Goal: Transaction & Acquisition: Book appointment/travel/reservation

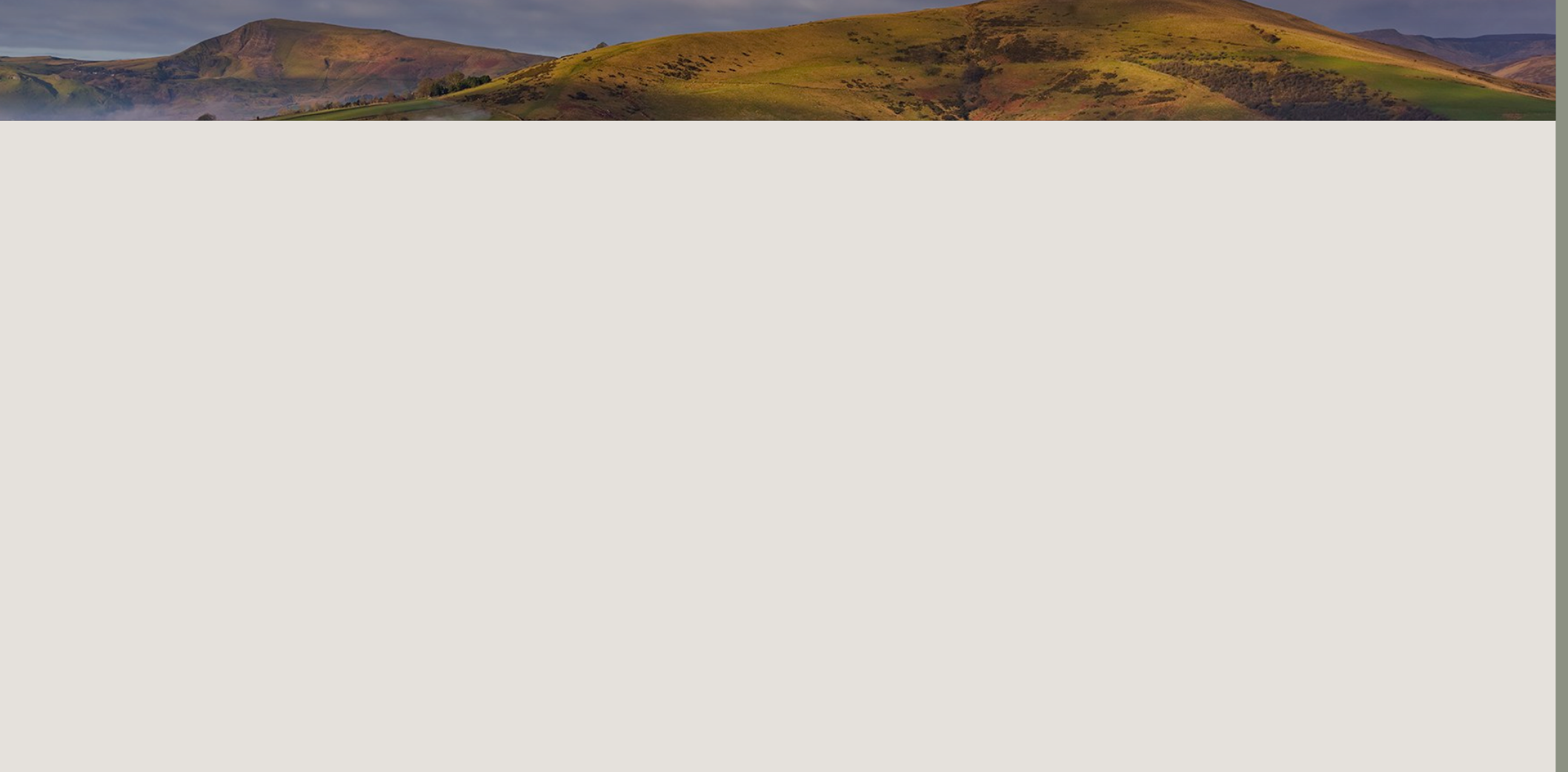
scroll to position [0, 12]
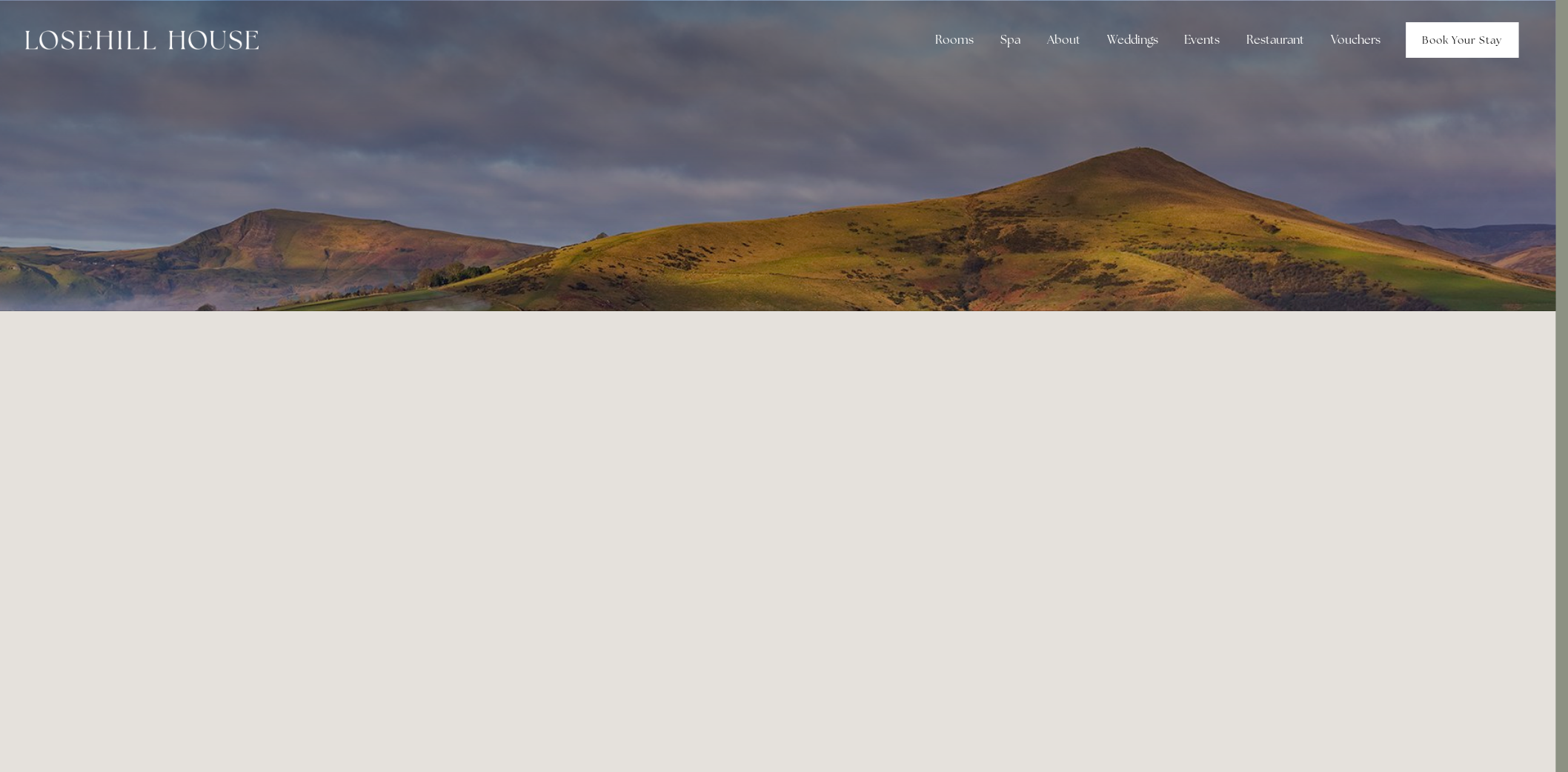
click at [1432, 44] on link "Book Your Stay" at bounding box center [1462, 39] width 113 height 36
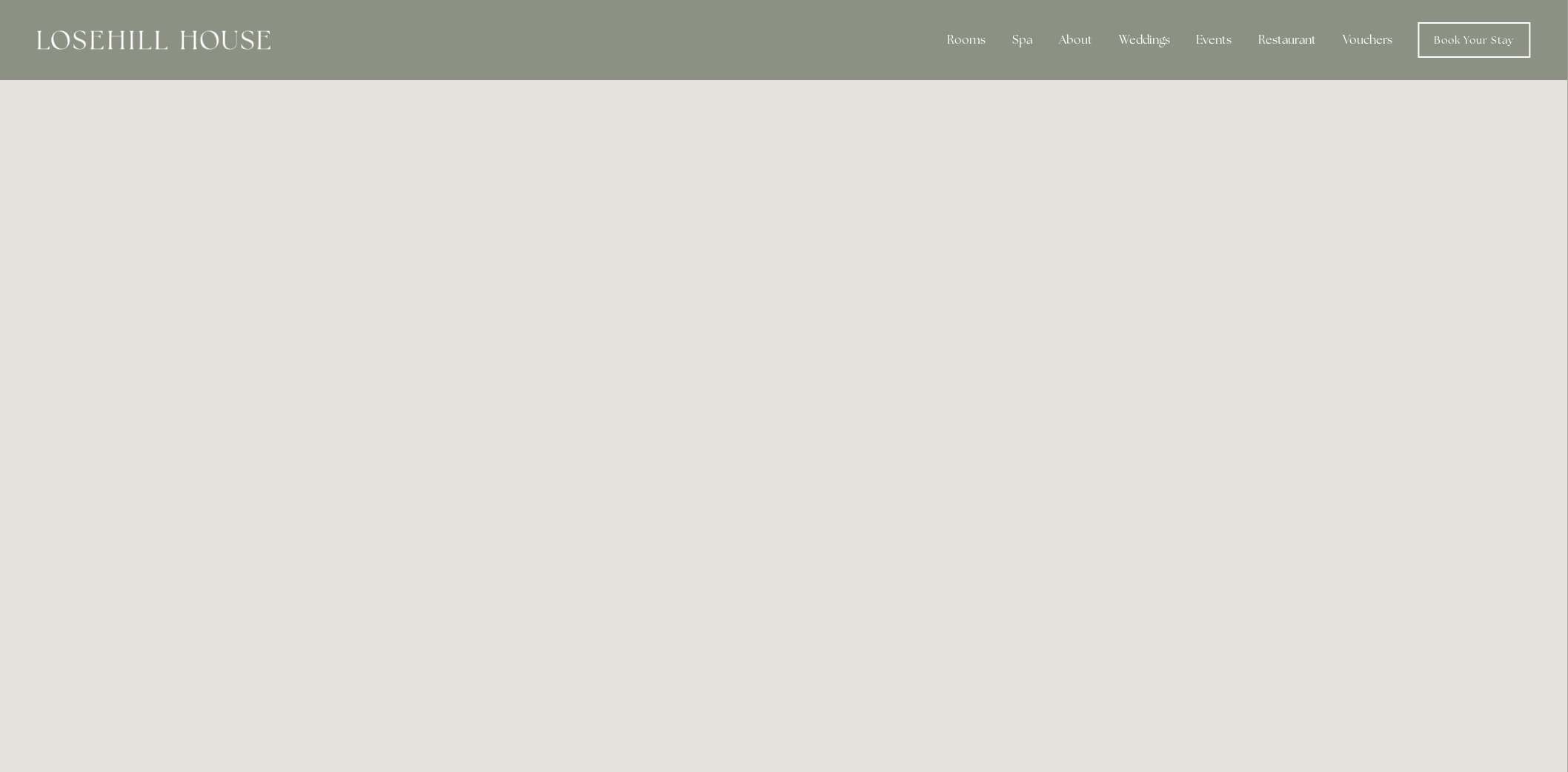
click at [173, 34] on img at bounding box center [153, 39] width 233 height 19
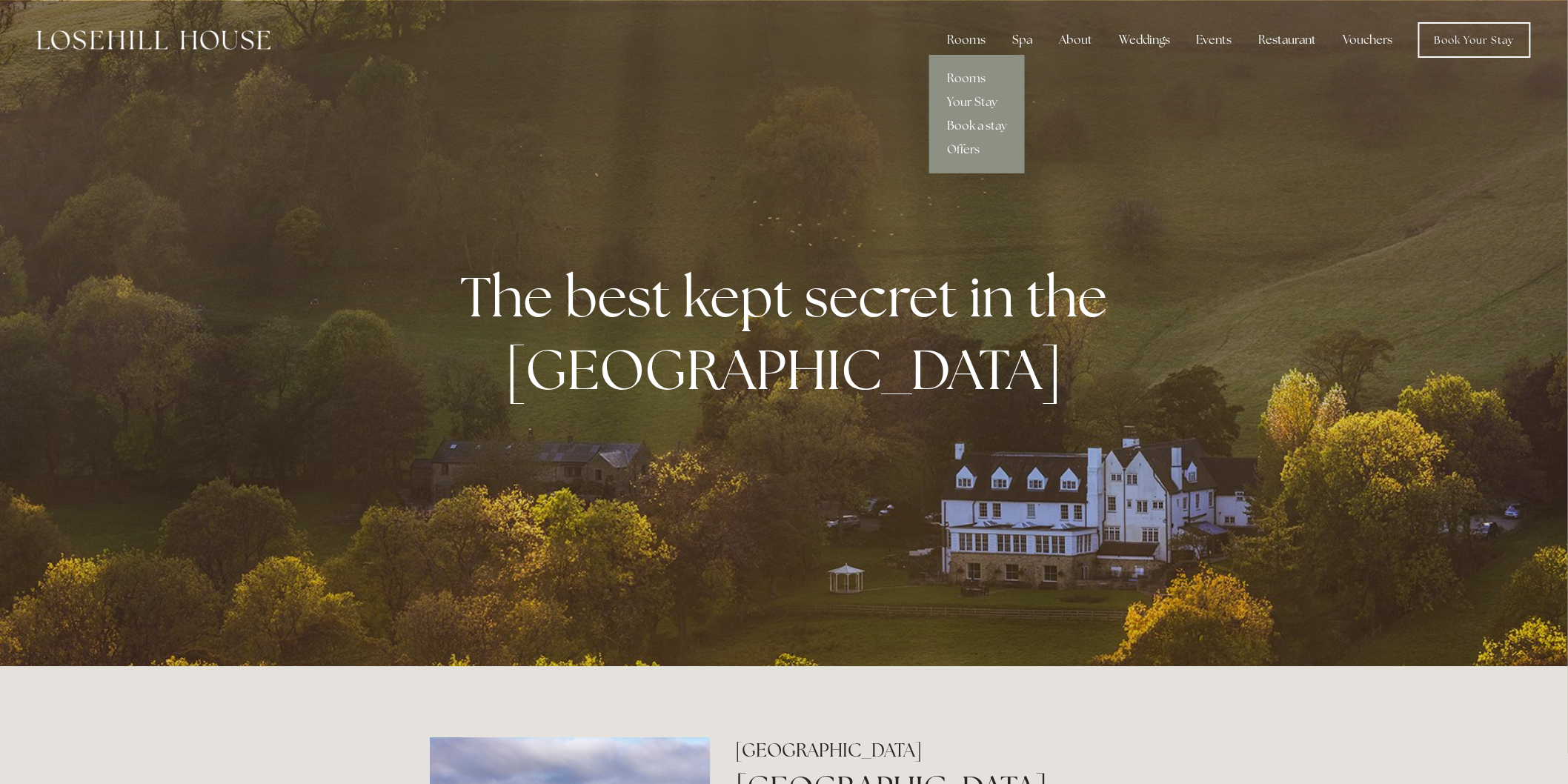
click at [979, 122] on link "Book a stay" at bounding box center [977, 126] width 95 height 24
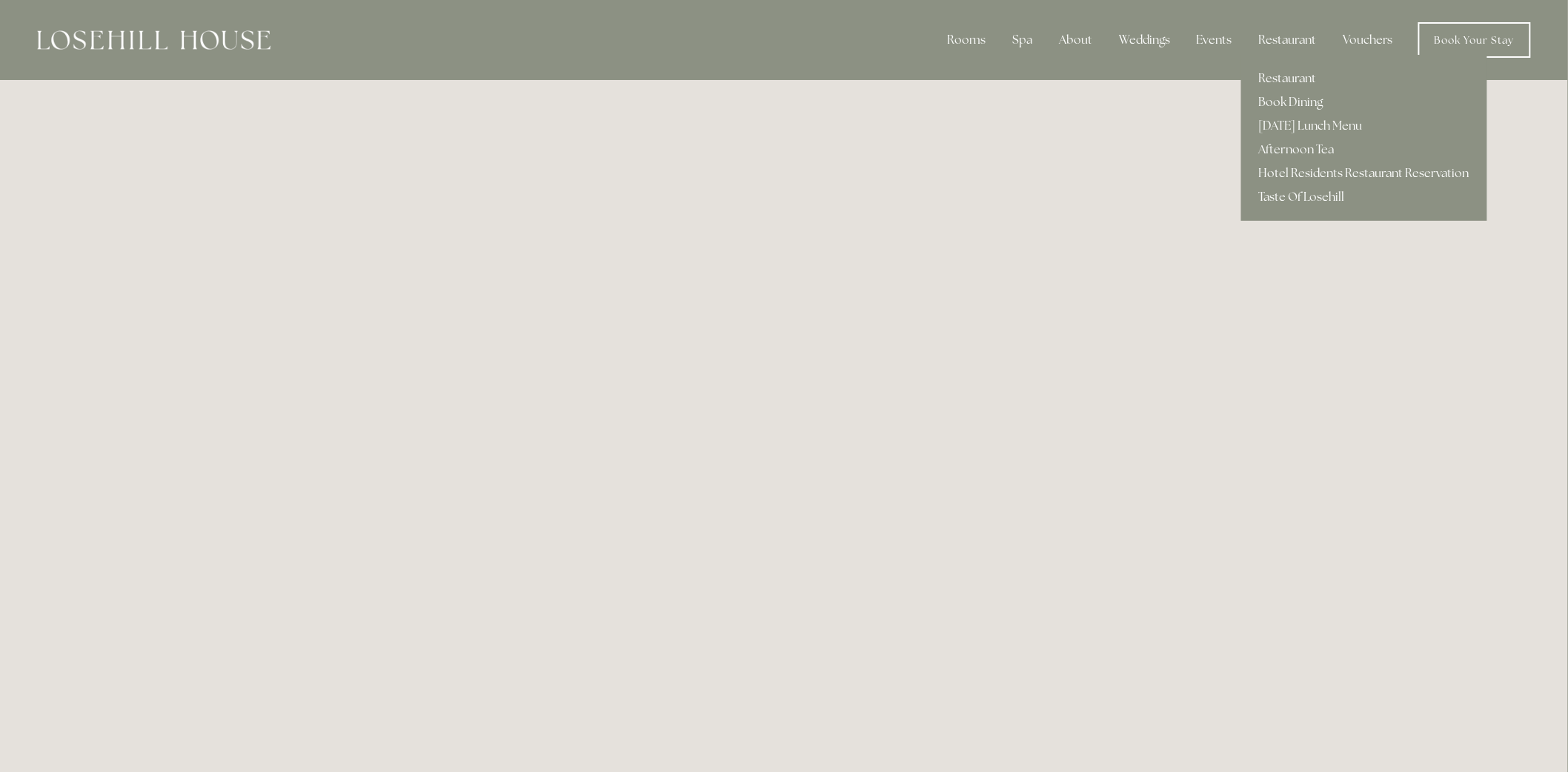
click at [1308, 68] on link "Restaurant" at bounding box center [1364, 79] width 246 height 24
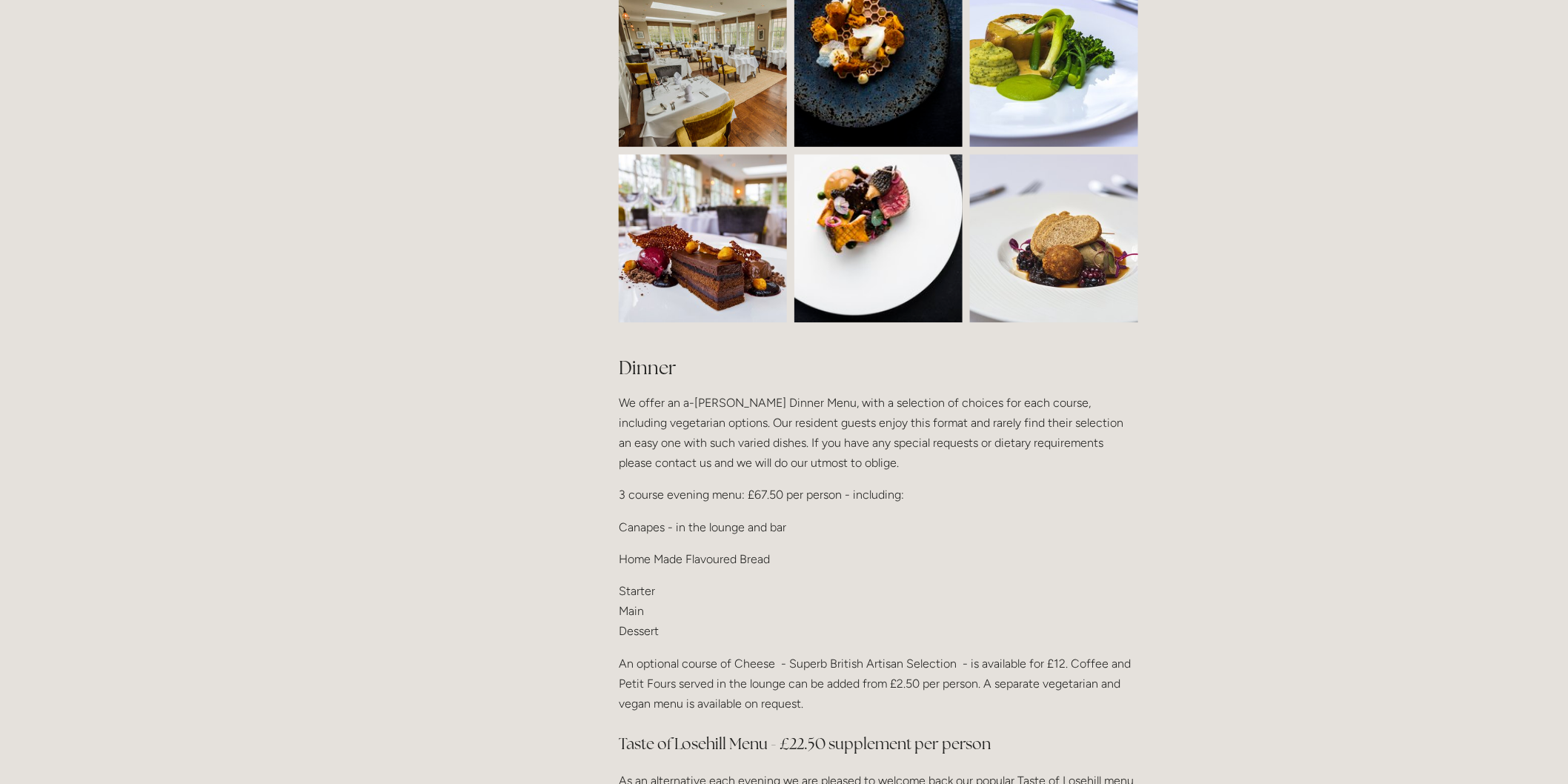
scroll to position [1564, 0]
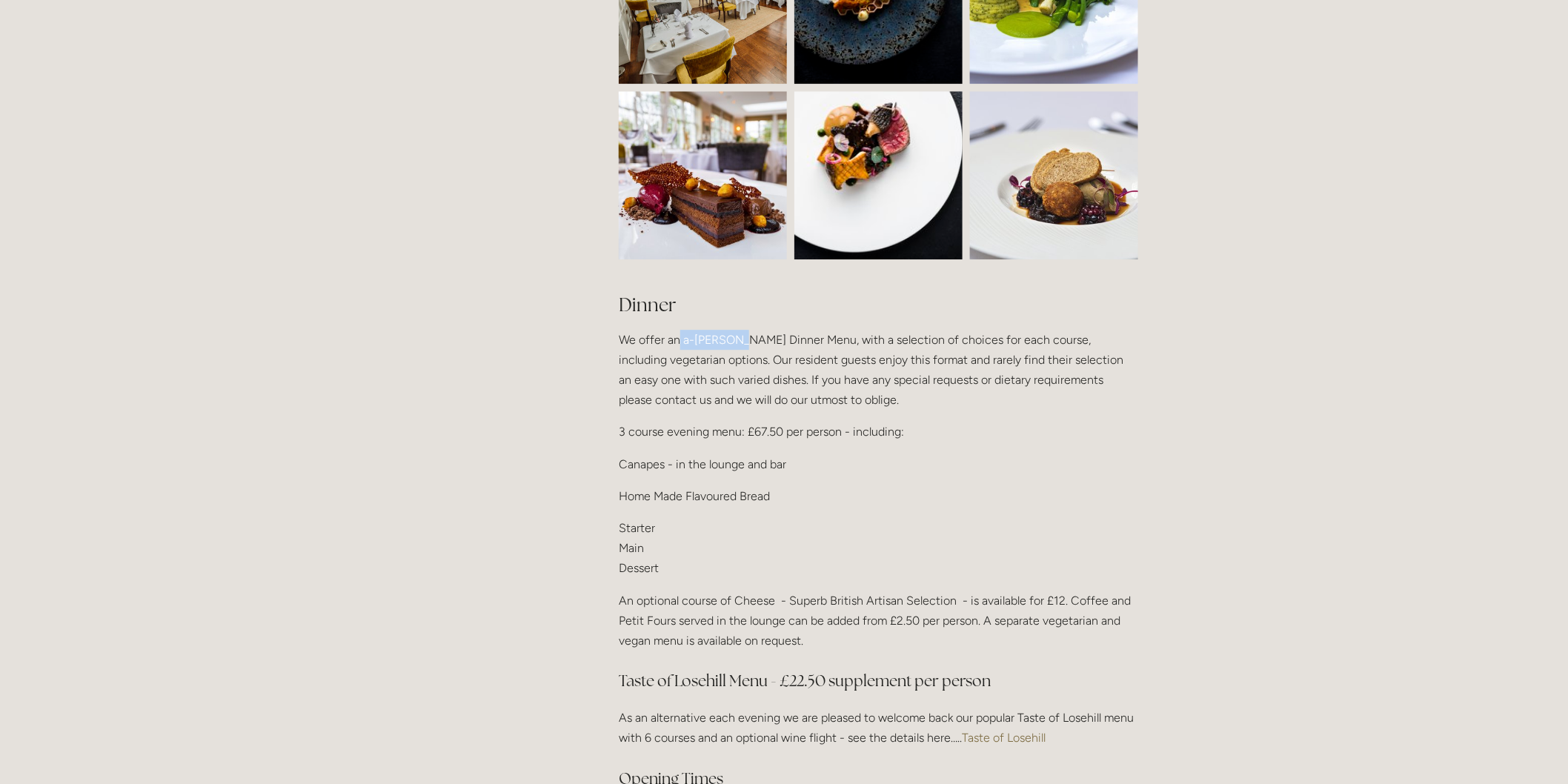
drag, startPoint x: 681, startPoint y: 319, endPoint x: 731, endPoint y: 317, distance: 50.0
click at [731, 330] on p "We offer an a-[PERSON_NAME] Dinner Menu, with a selection of choices for each c…" at bounding box center [879, 370] width 520 height 81
copy p "a-[PERSON_NAME]"
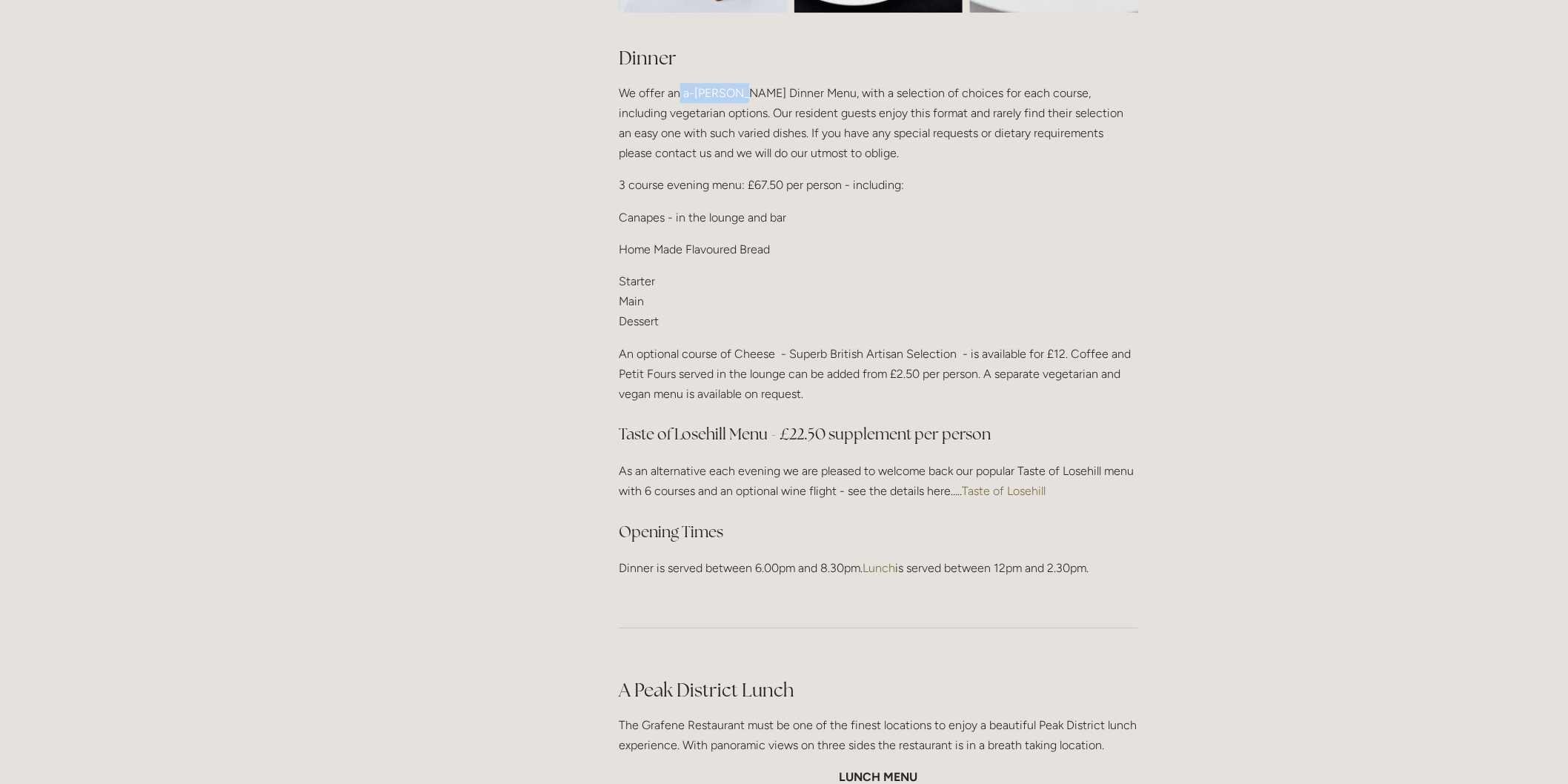
scroll to position [1893, 0]
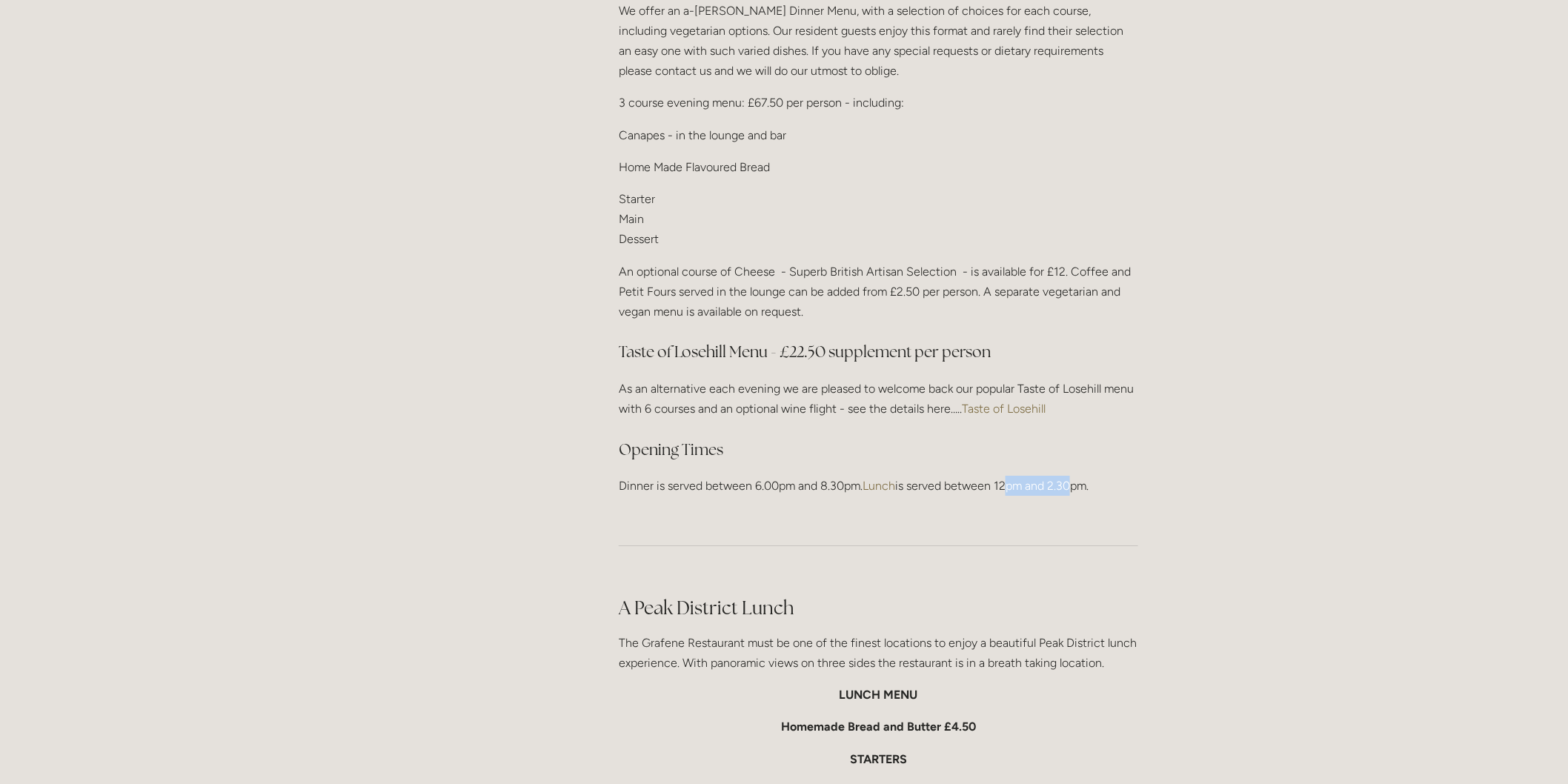
drag, startPoint x: 1002, startPoint y: 465, endPoint x: 1065, endPoint y: 464, distance: 63.0
click at [1065, 476] on p "Dinner is served between 6.00pm and 8.30pm. Lunch is served between 12pm and 2.…" at bounding box center [879, 486] width 520 height 20
drag, startPoint x: 999, startPoint y: 463, endPoint x: 1100, endPoint y: 469, distance: 101.2
click at [1100, 476] on p "Dinner is served between 6.00pm and 8.30pm. Lunch is served between 12pm and 2.…" at bounding box center [879, 486] width 520 height 20
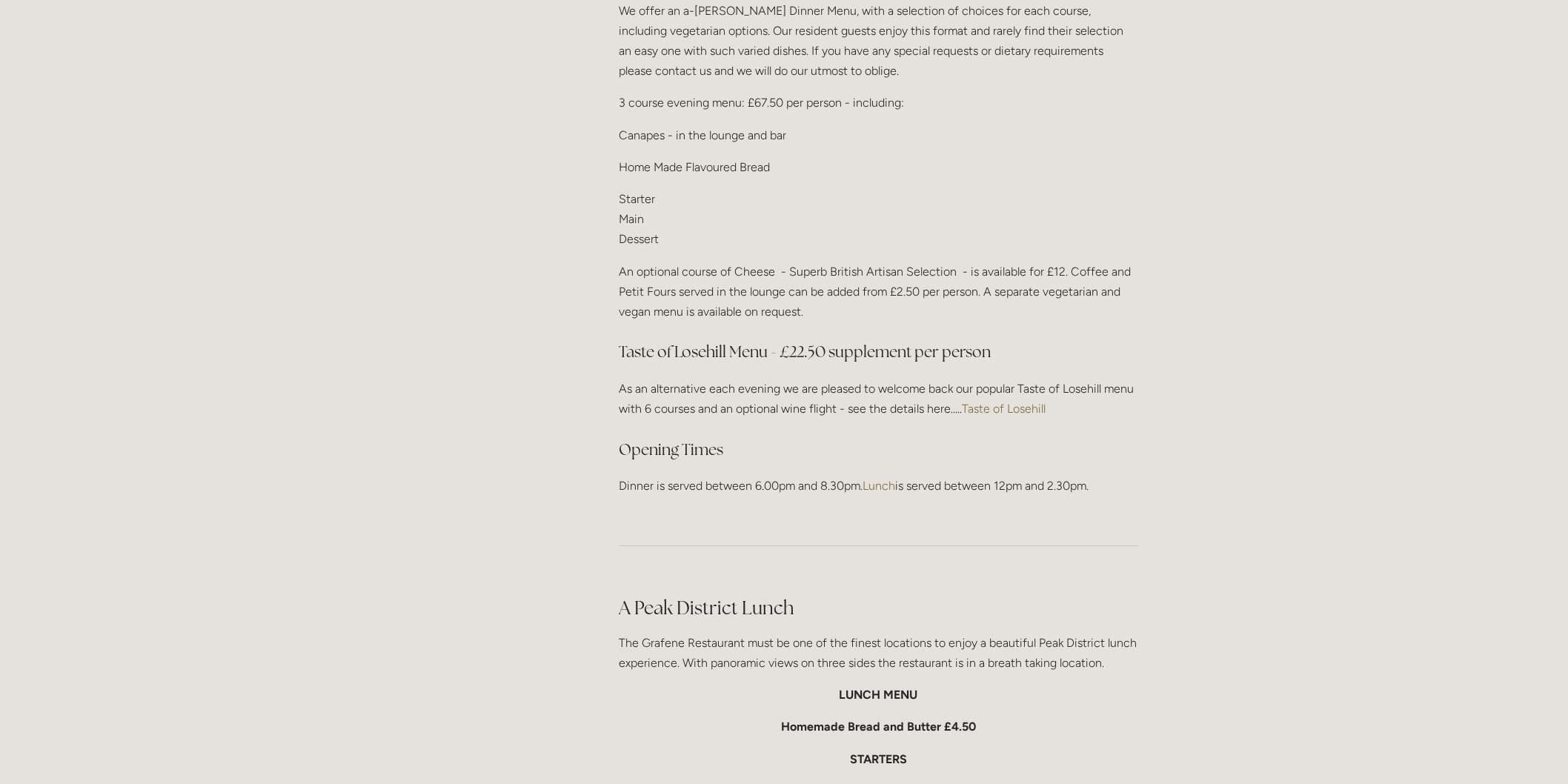
copy p "12pm and 2.30pm."
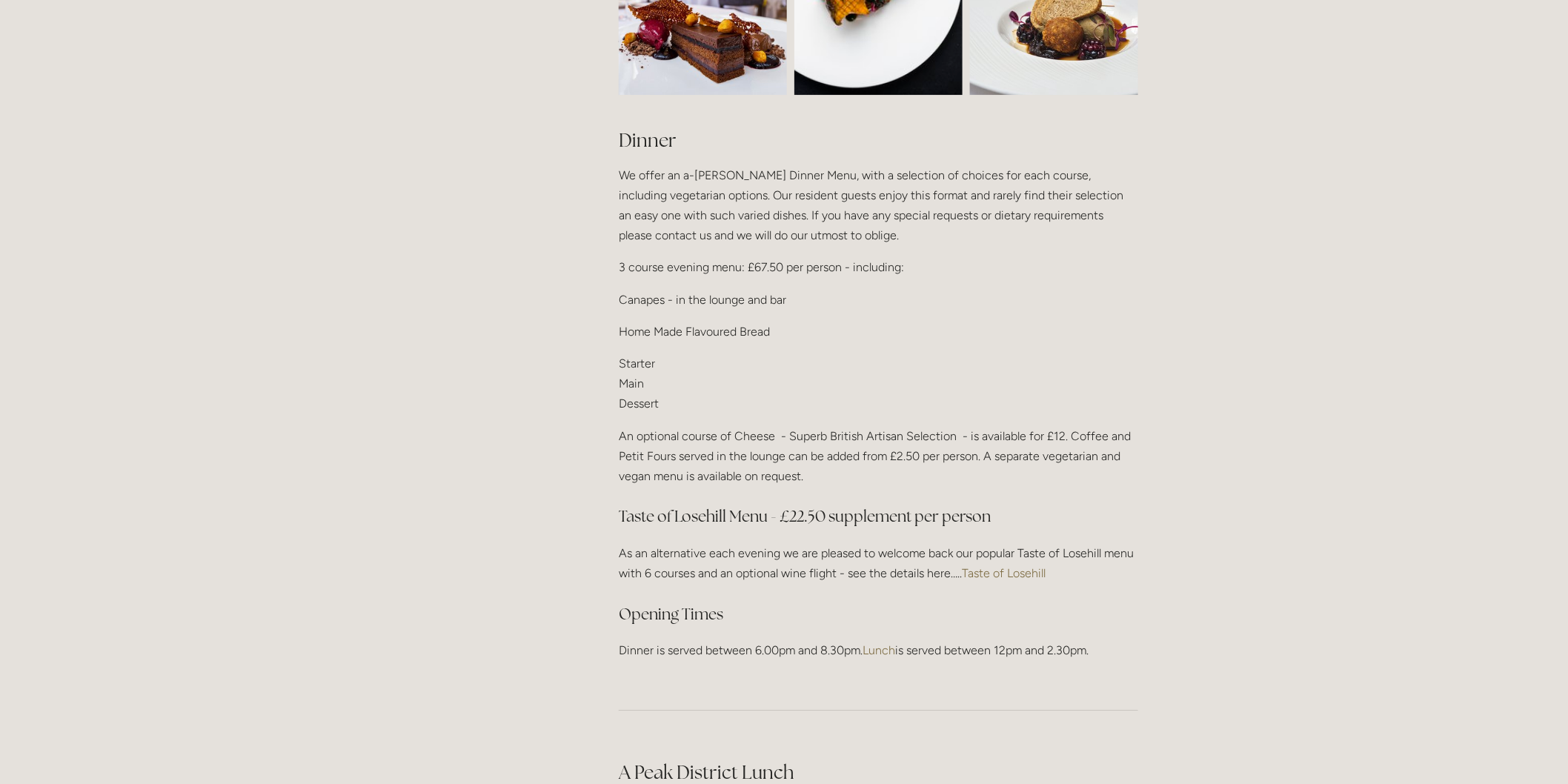
scroll to position [0, 0]
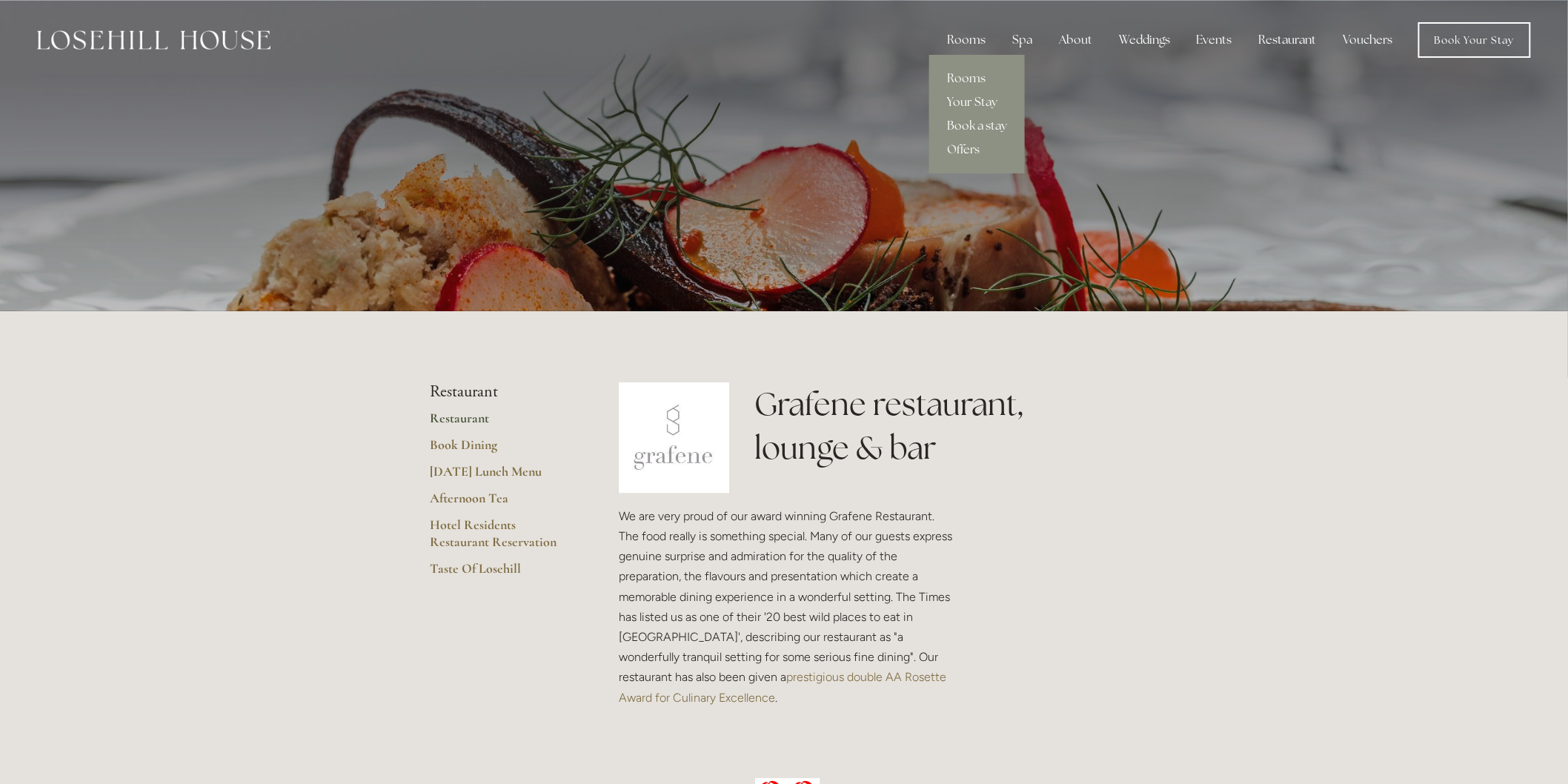
click at [975, 31] on div "Rooms" at bounding box center [966, 39] width 62 height 29
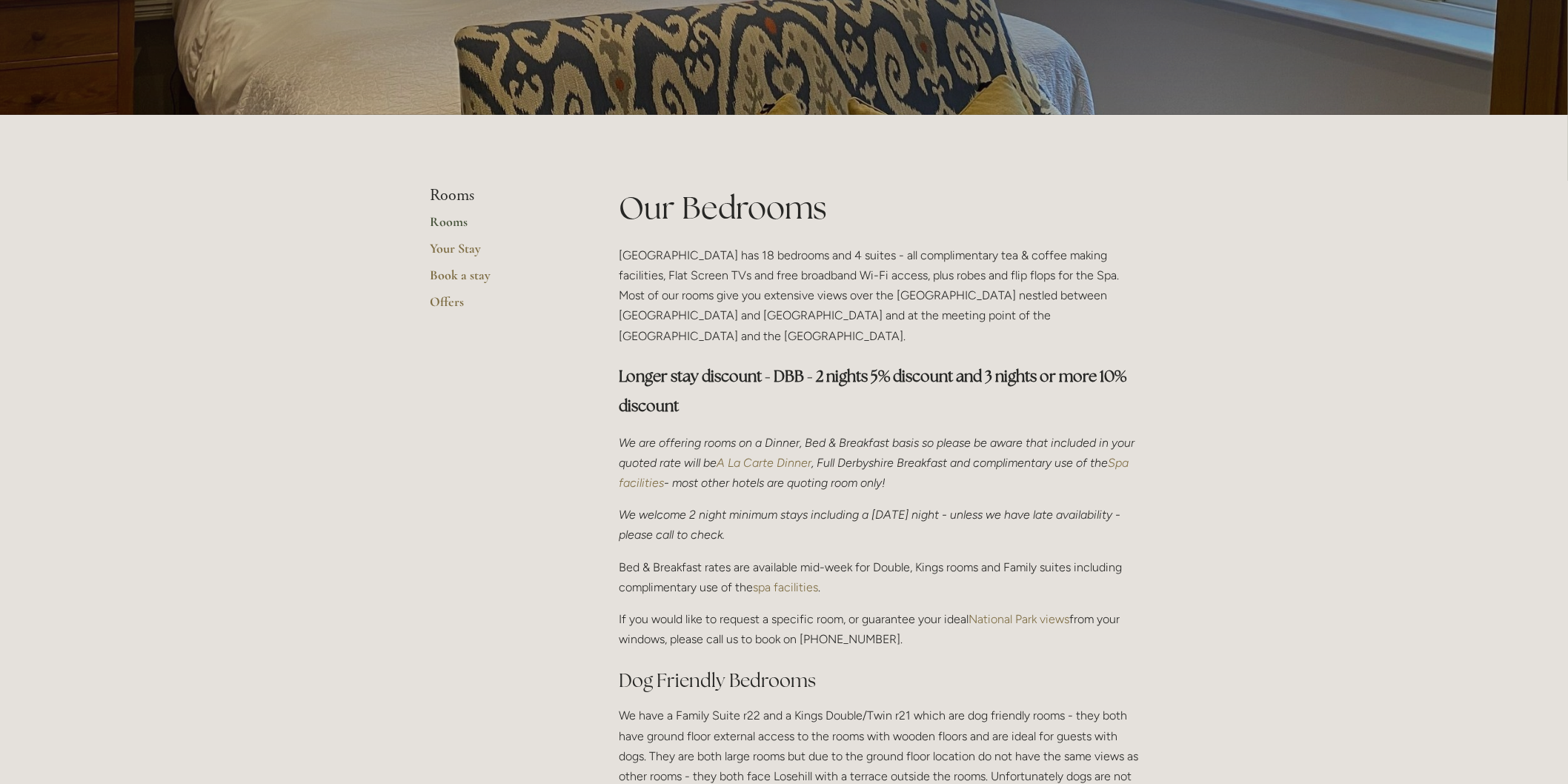
scroll to position [83, 0]
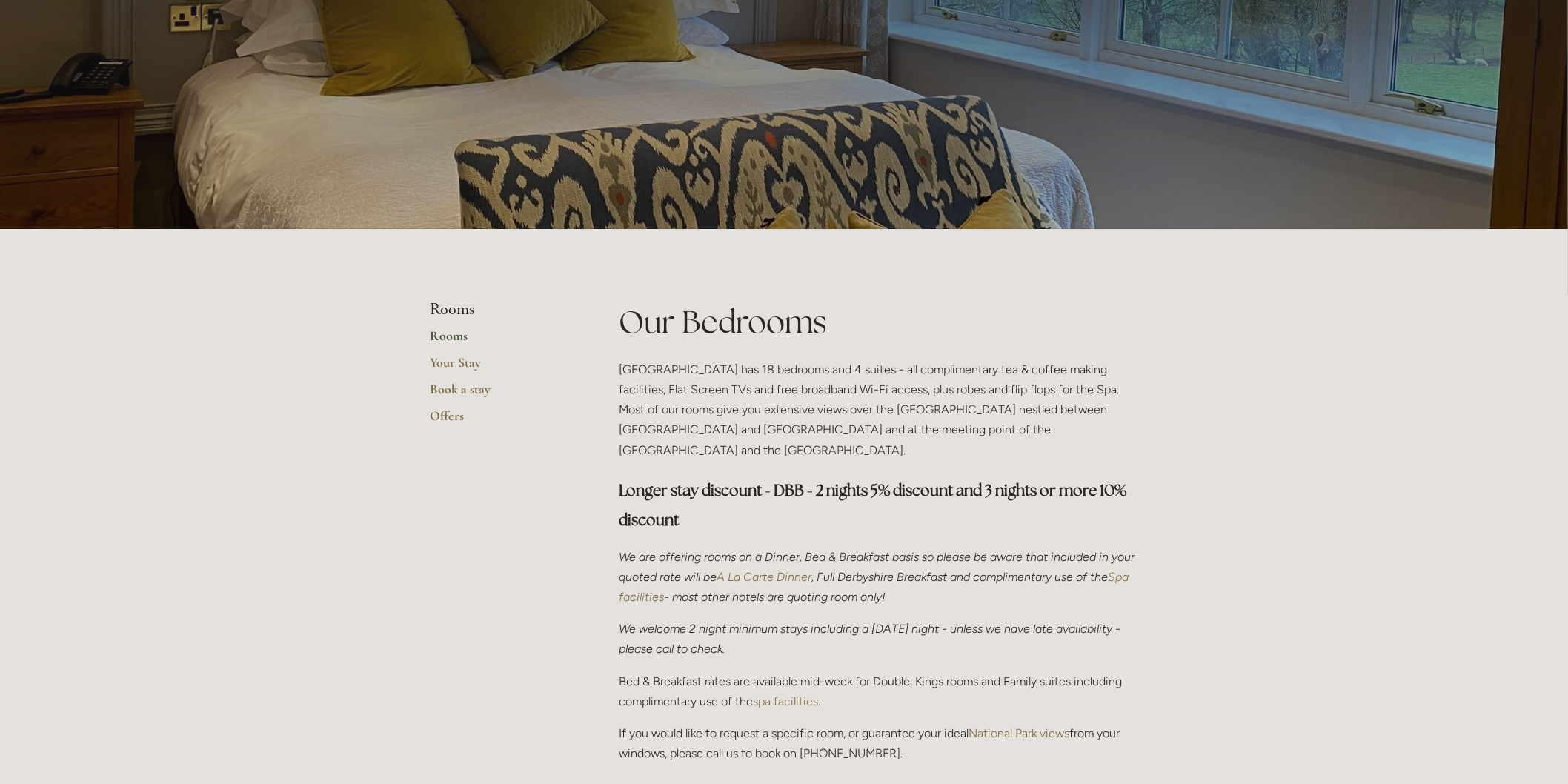
click at [449, 337] on link "Rooms" at bounding box center [500, 341] width 141 height 27
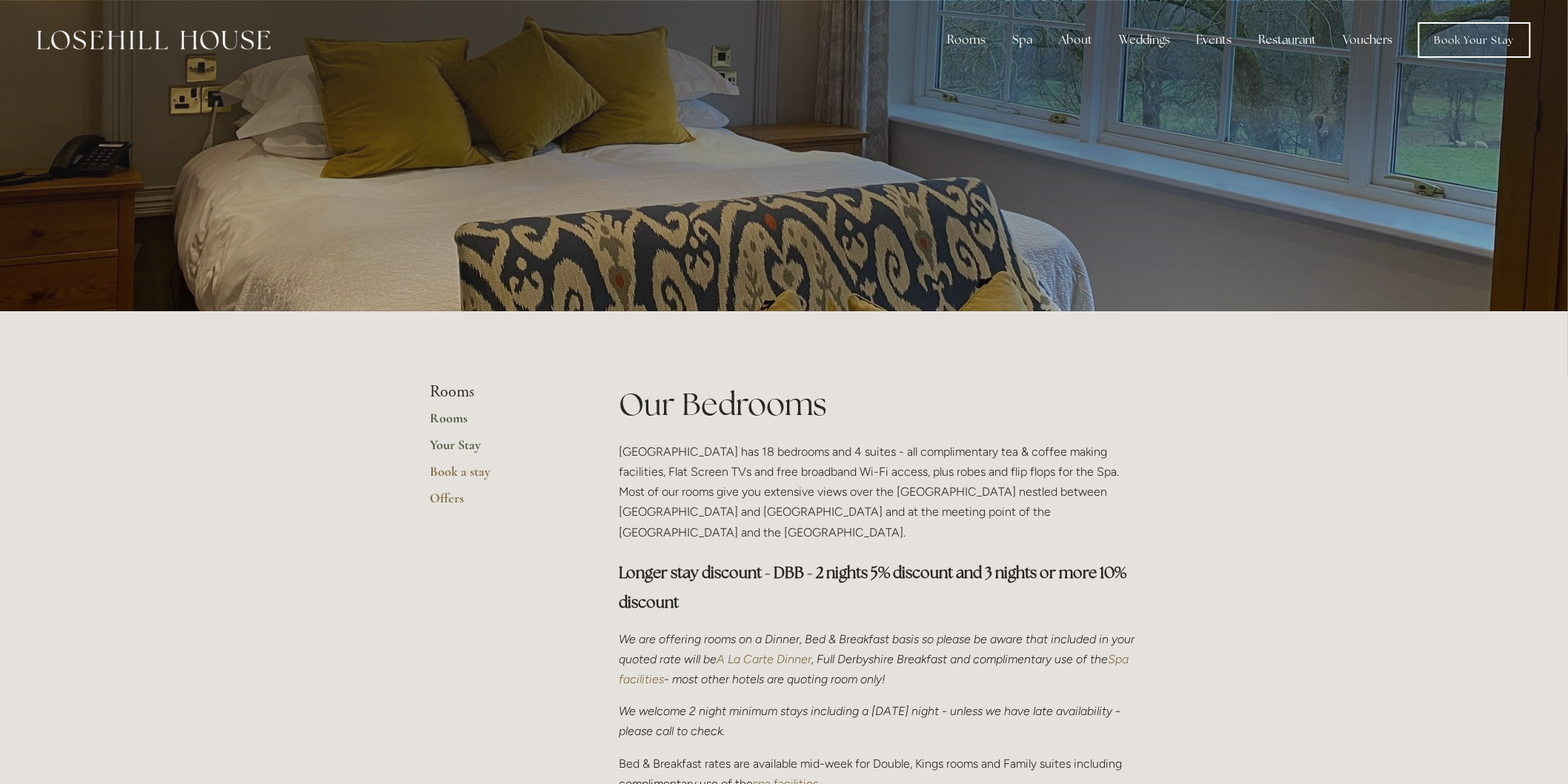
click at [465, 450] on link "Your Stay" at bounding box center [500, 449] width 141 height 27
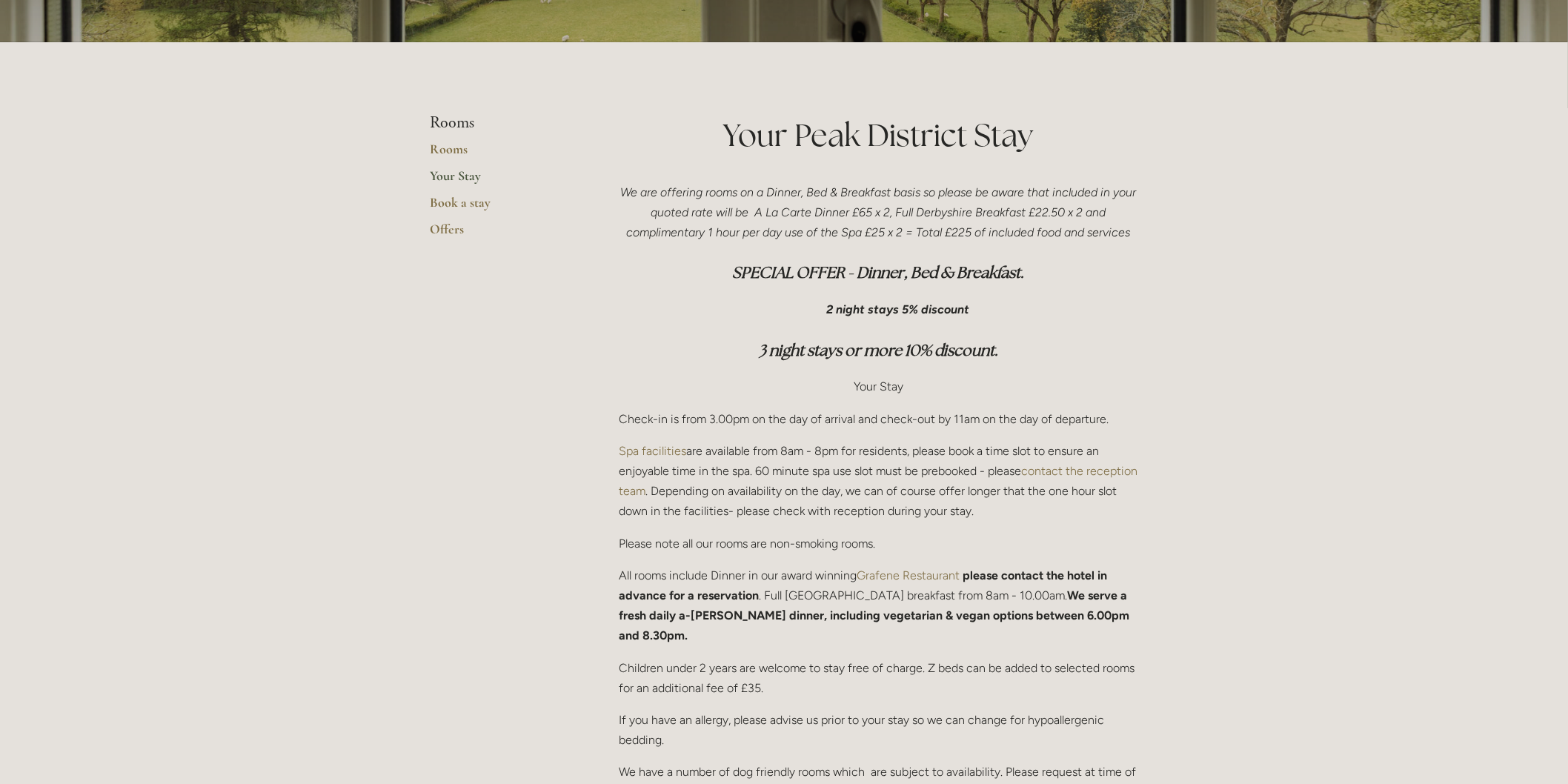
scroll to position [247, 0]
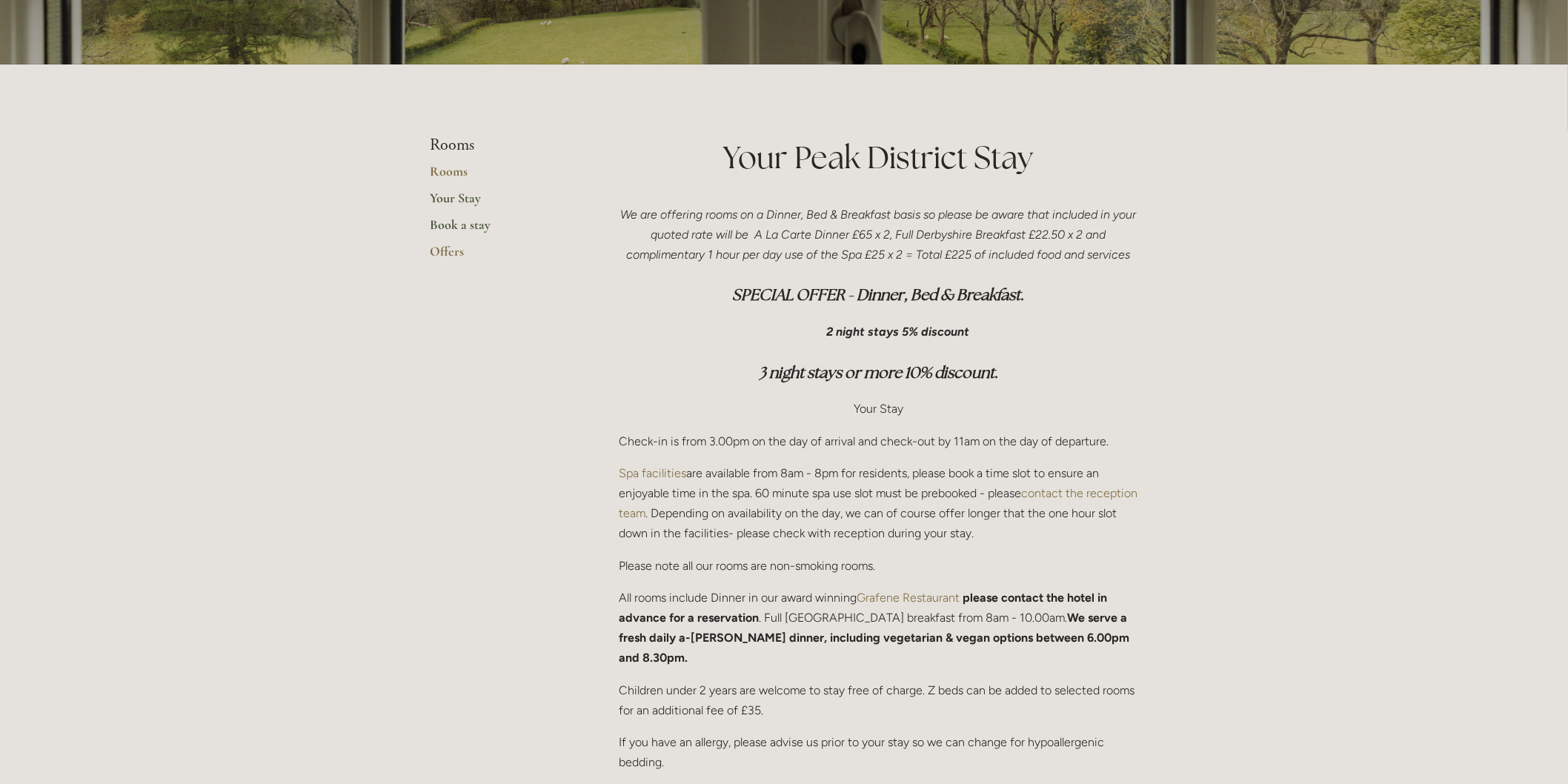
click at [457, 232] on link "Book a stay" at bounding box center [500, 230] width 141 height 27
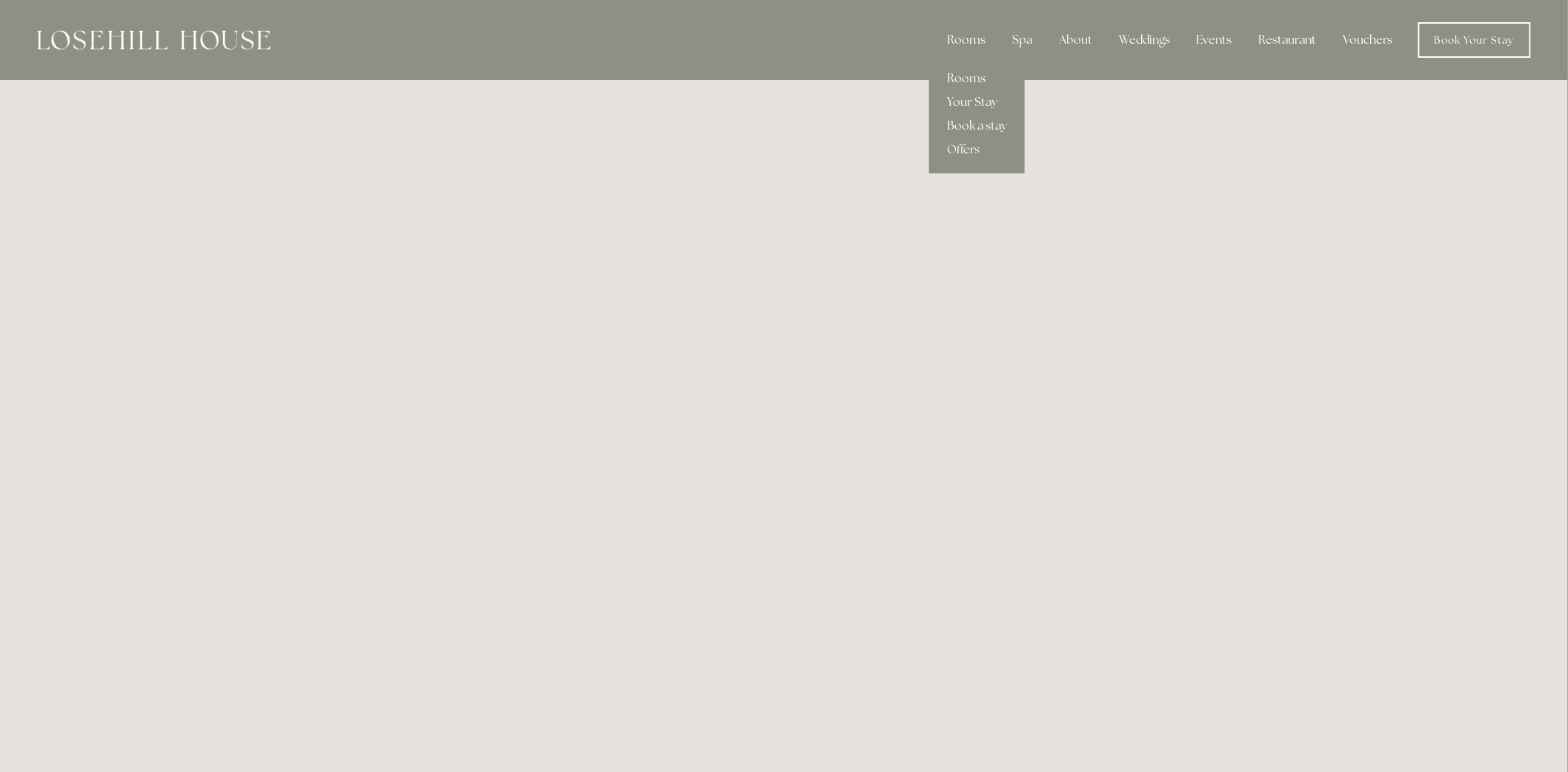
click at [957, 43] on div "Rooms" at bounding box center [966, 39] width 62 height 29
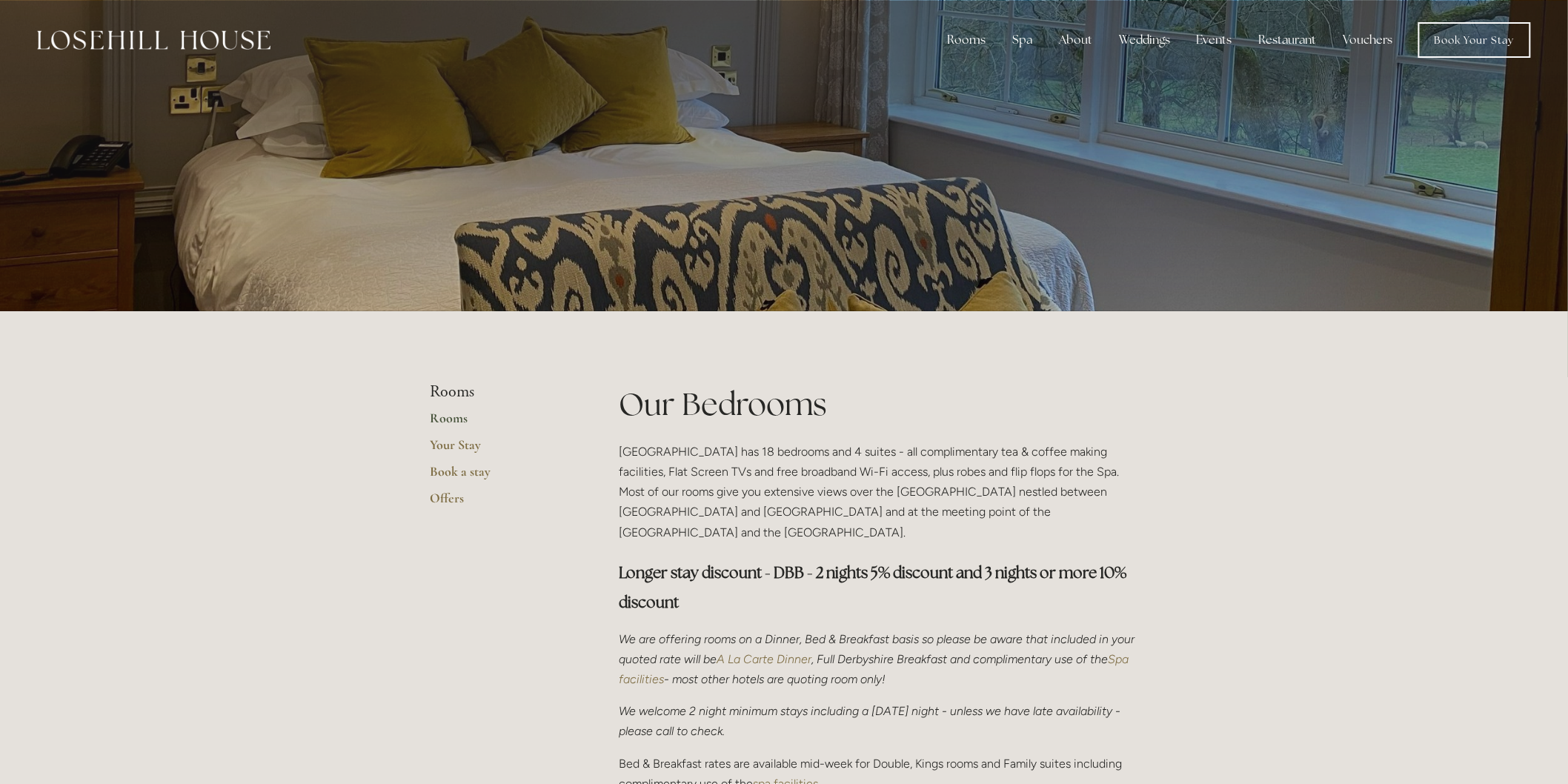
click at [139, 34] on img at bounding box center [153, 39] width 233 height 19
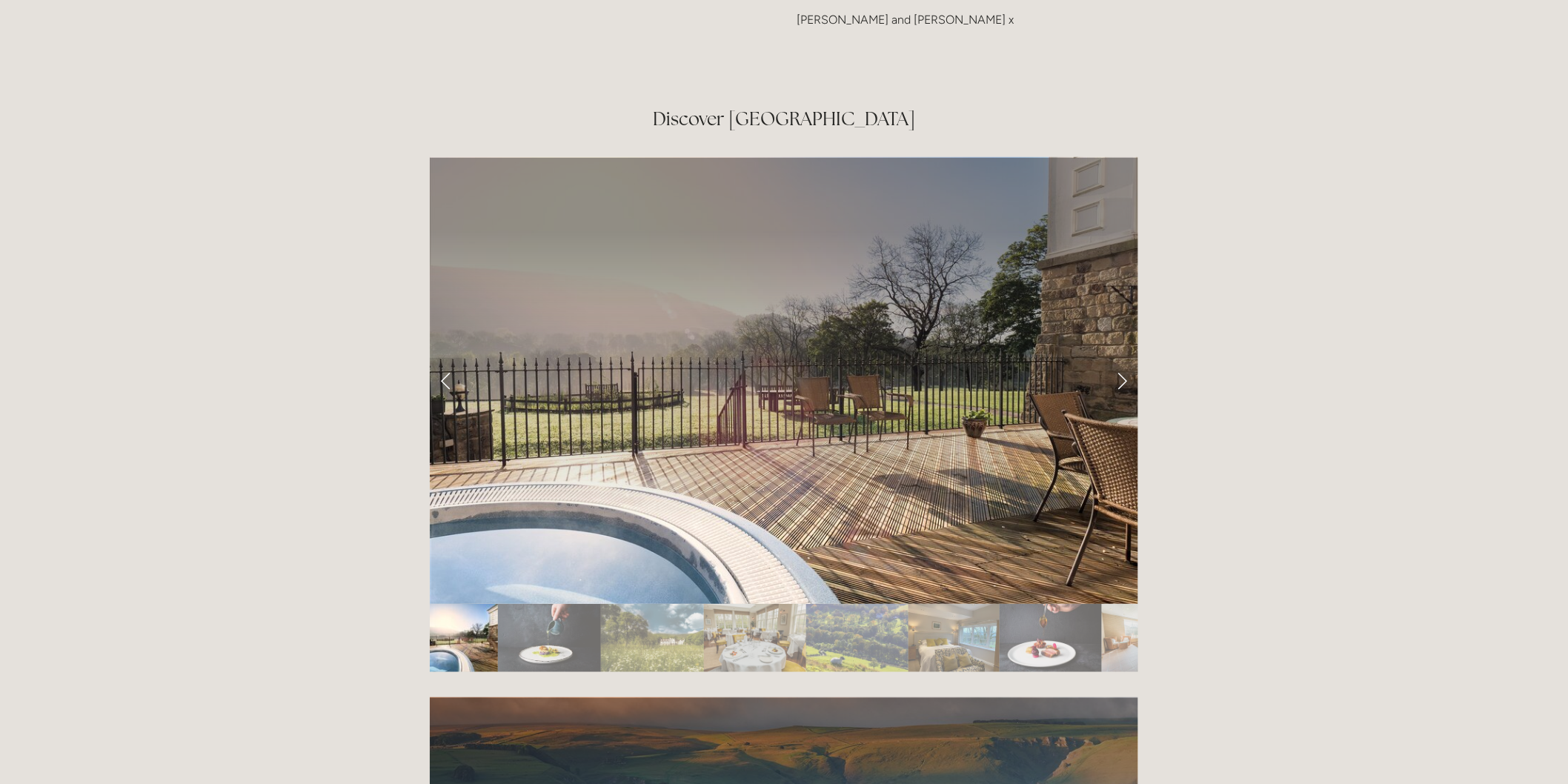
scroll to position [2470, 0]
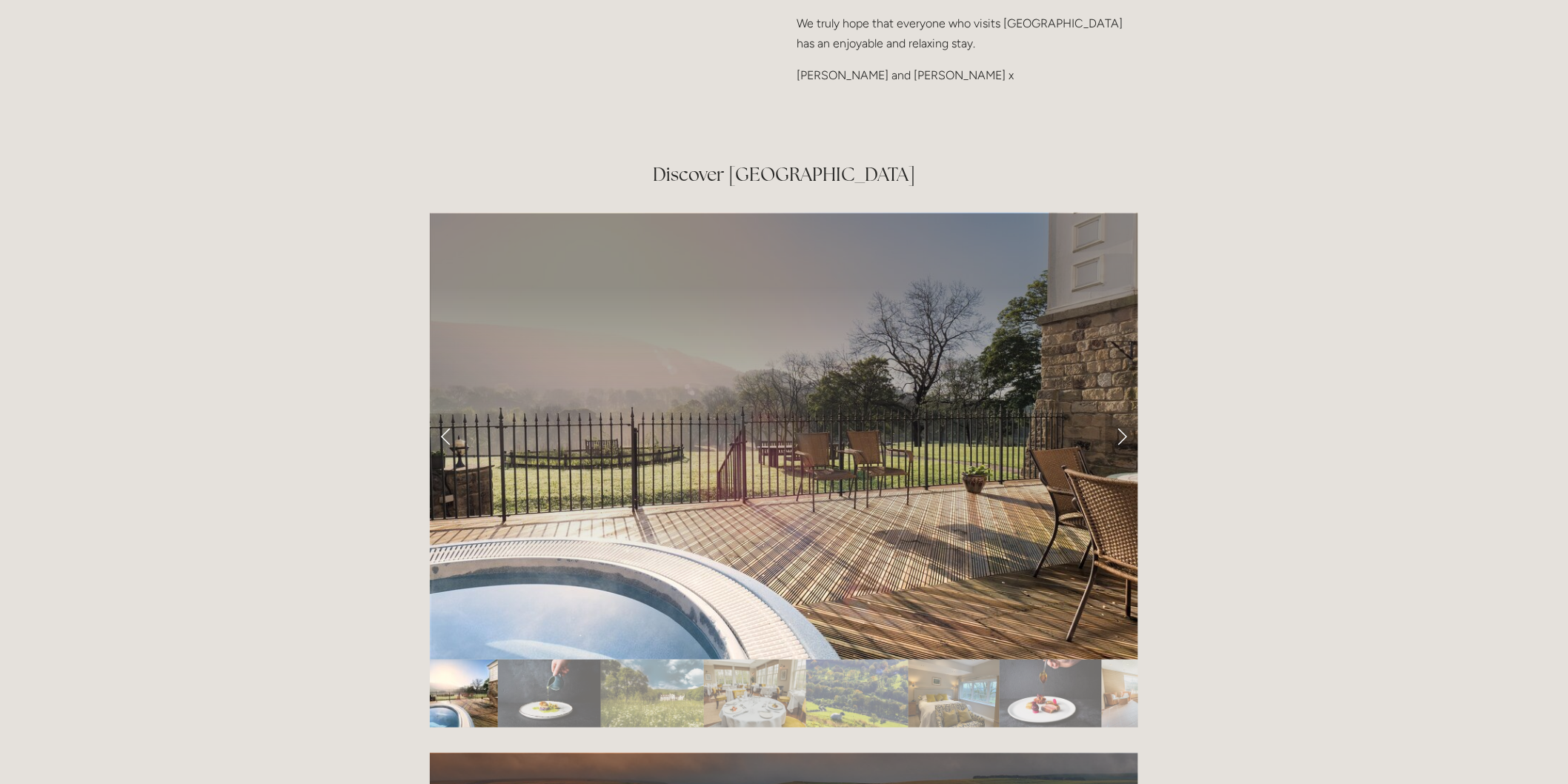
drag, startPoint x: 1112, startPoint y: 346, endPoint x: 1123, endPoint y: 352, distance: 12.5
click at [1113, 413] on link "Next Slide" at bounding box center [1122, 435] width 33 height 44
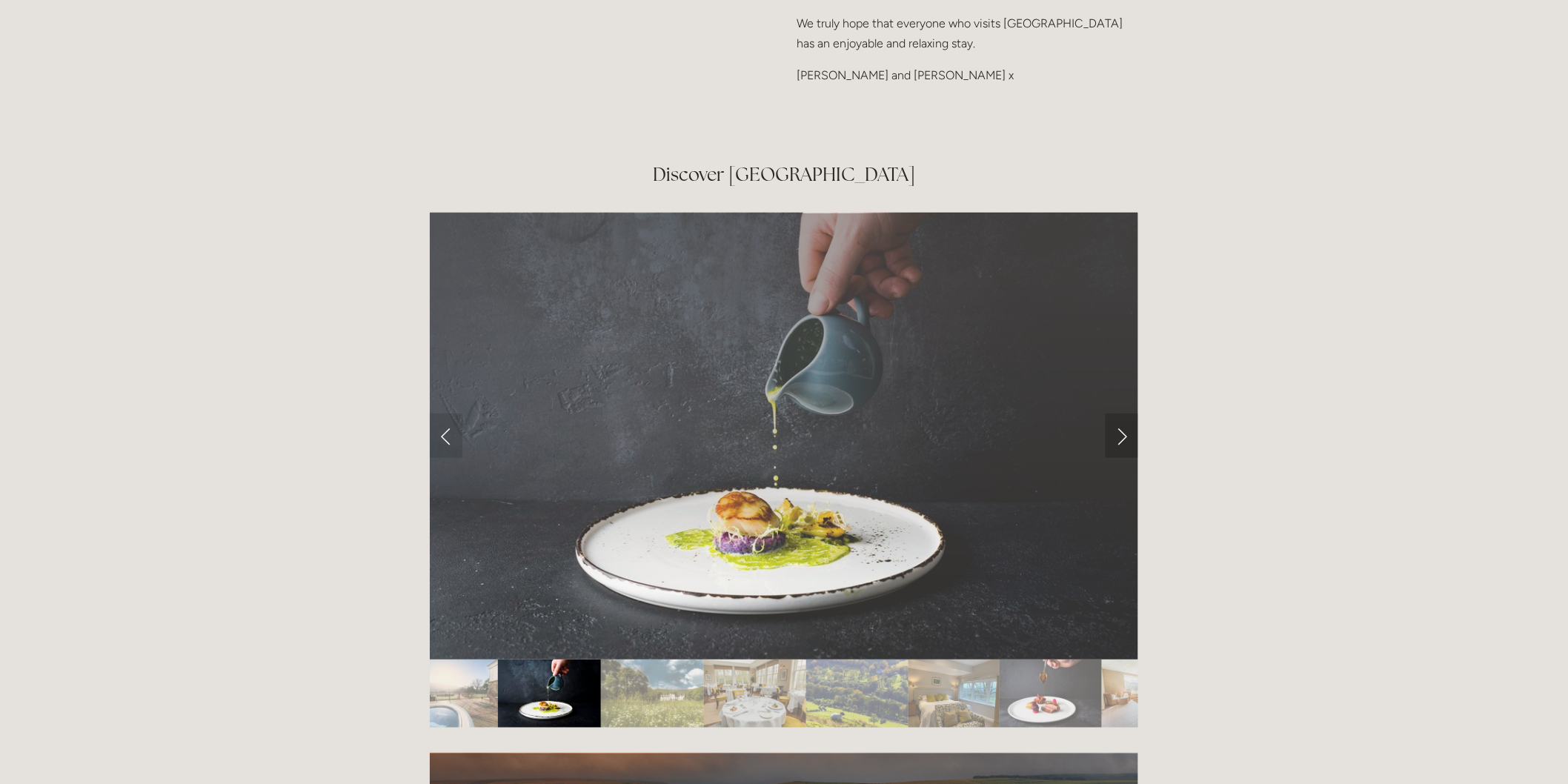
click at [1128, 413] on link "Next Slide" at bounding box center [1122, 435] width 33 height 44
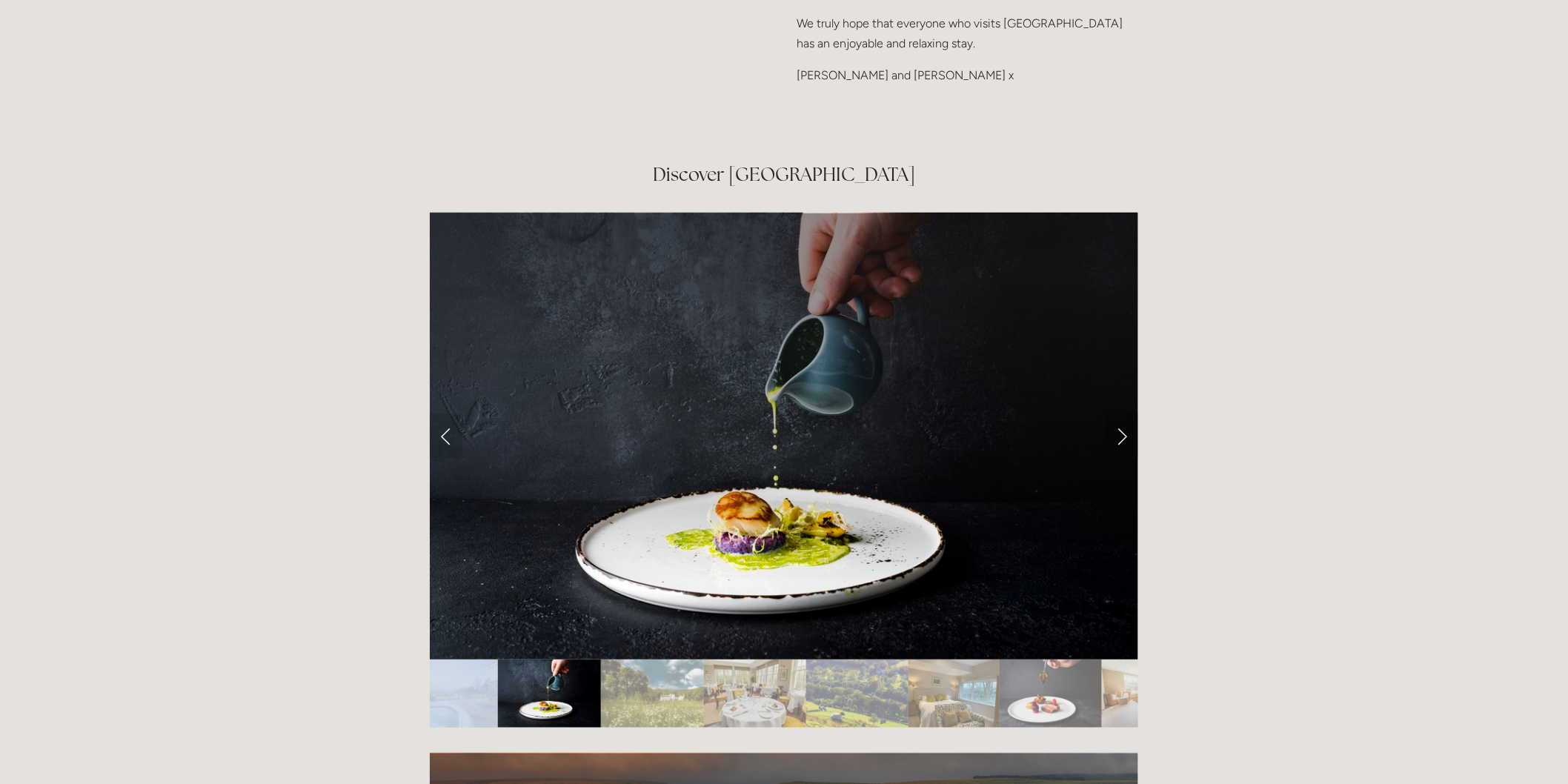
click at [1128, 413] on link "Next Slide" at bounding box center [1122, 435] width 33 height 44
click at [1122, 413] on link "Next Slide" at bounding box center [1122, 435] width 33 height 44
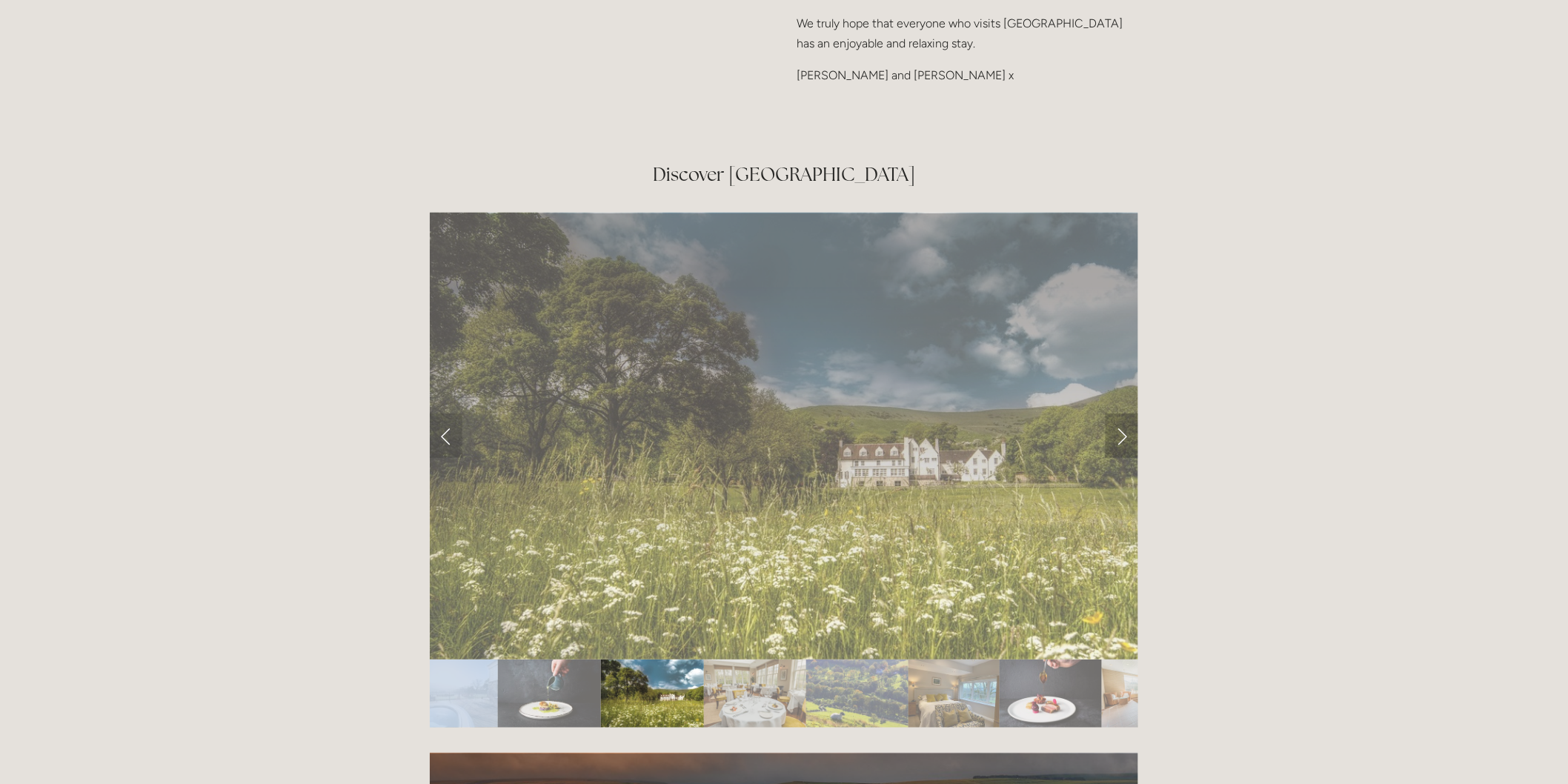
click at [1120, 413] on link "Next Slide" at bounding box center [1122, 435] width 33 height 44
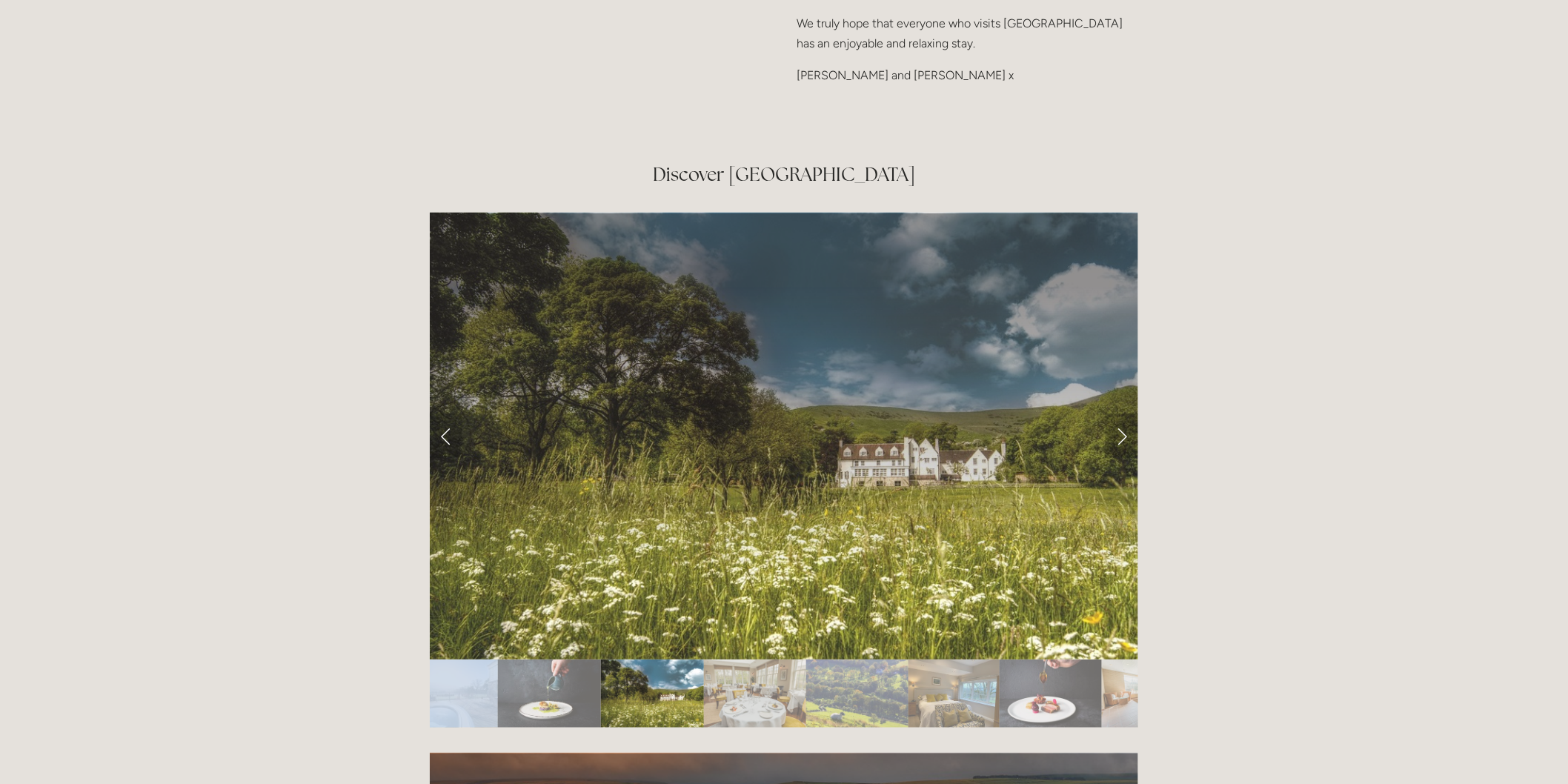
click at [1120, 413] on link "Next Slide" at bounding box center [1122, 435] width 33 height 44
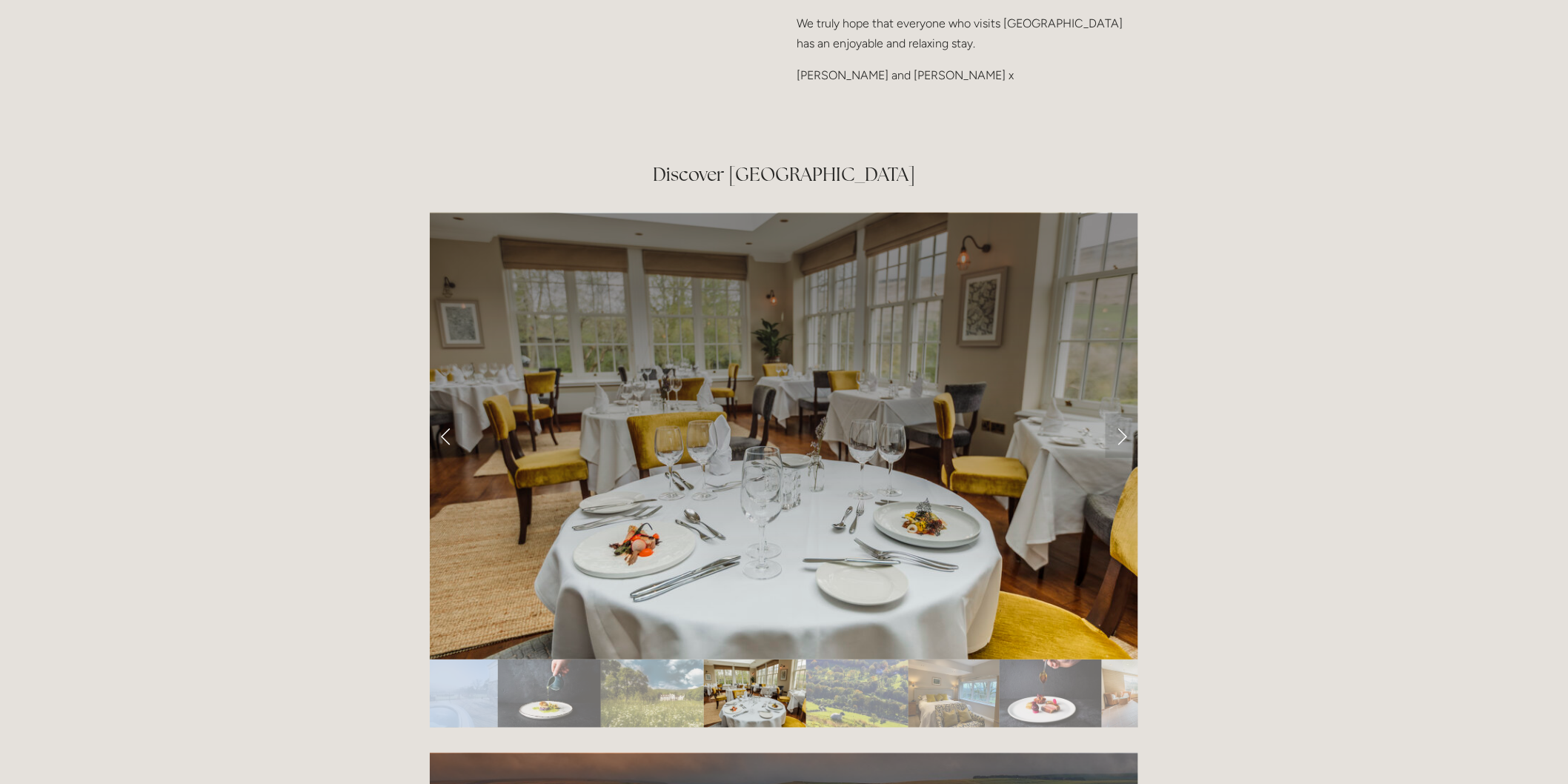
click at [929, 659] on img "Slide 6" at bounding box center [953, 693] width 91 height 68
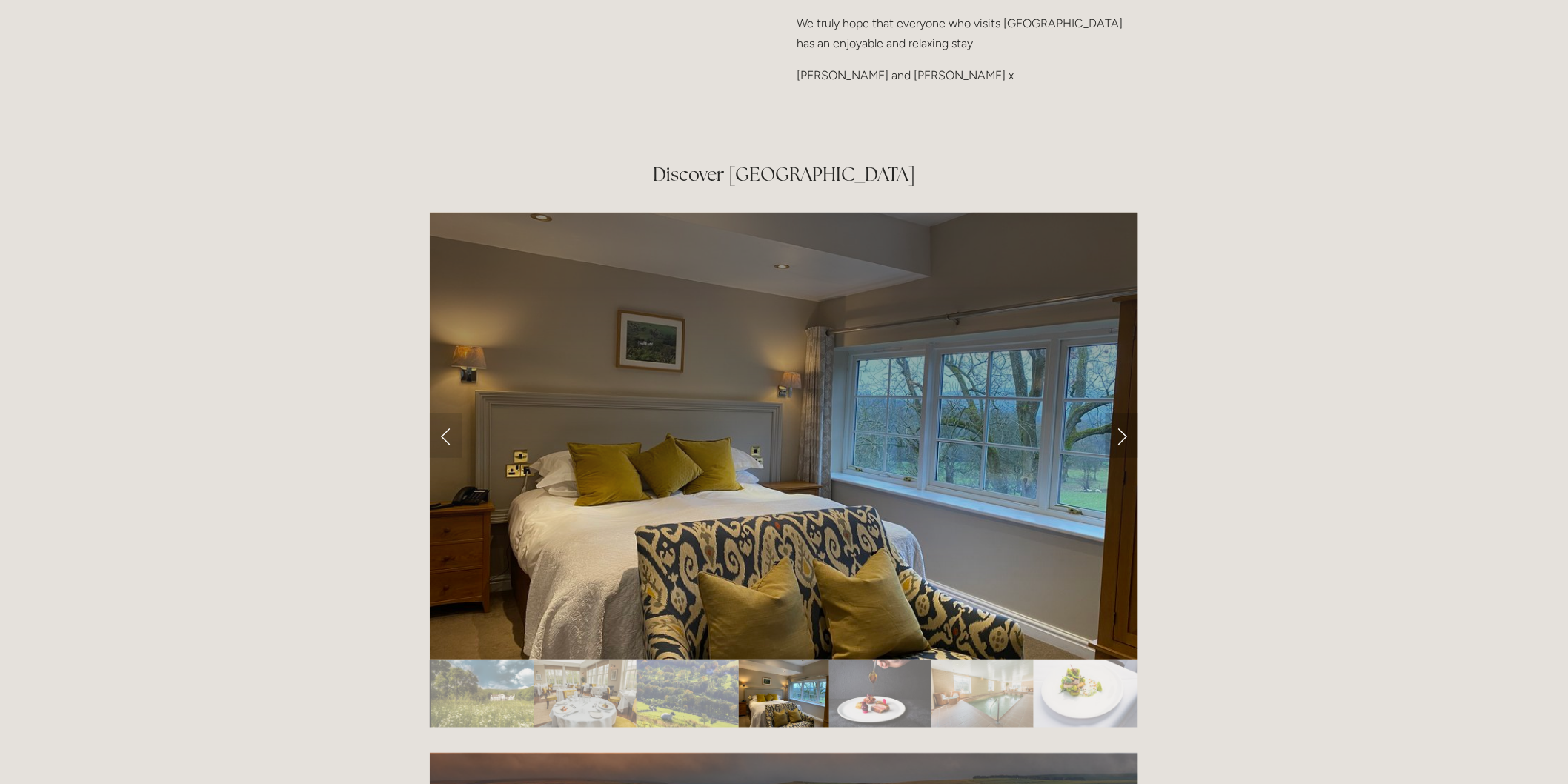
click at [1114, 413] on link "Next Slide" at bounding box center [1122, 435] width 33 height 44
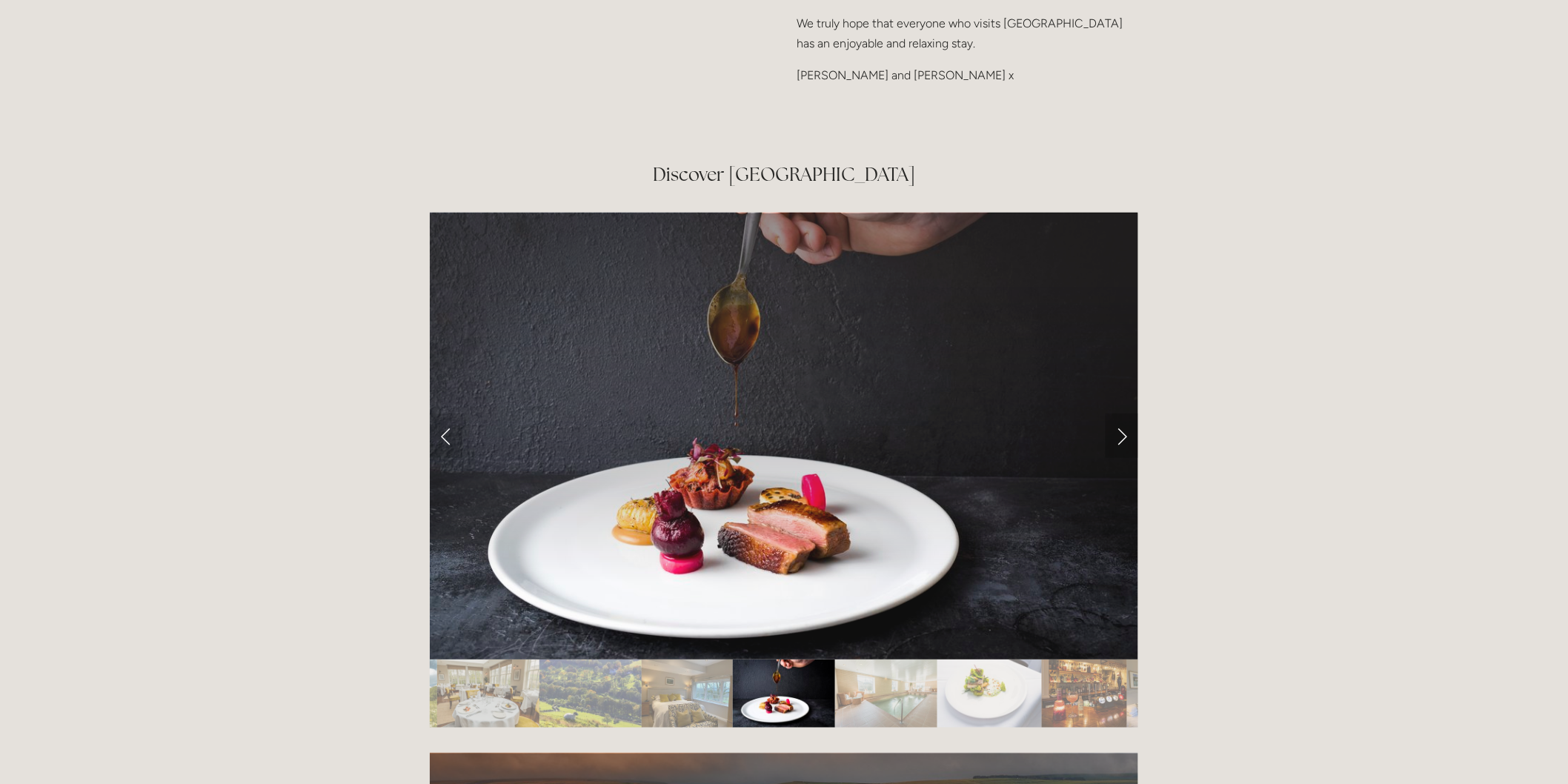
click at [1114, 413] on link "Next Slide" at bounding box center [1122, 435] width 33 height 44
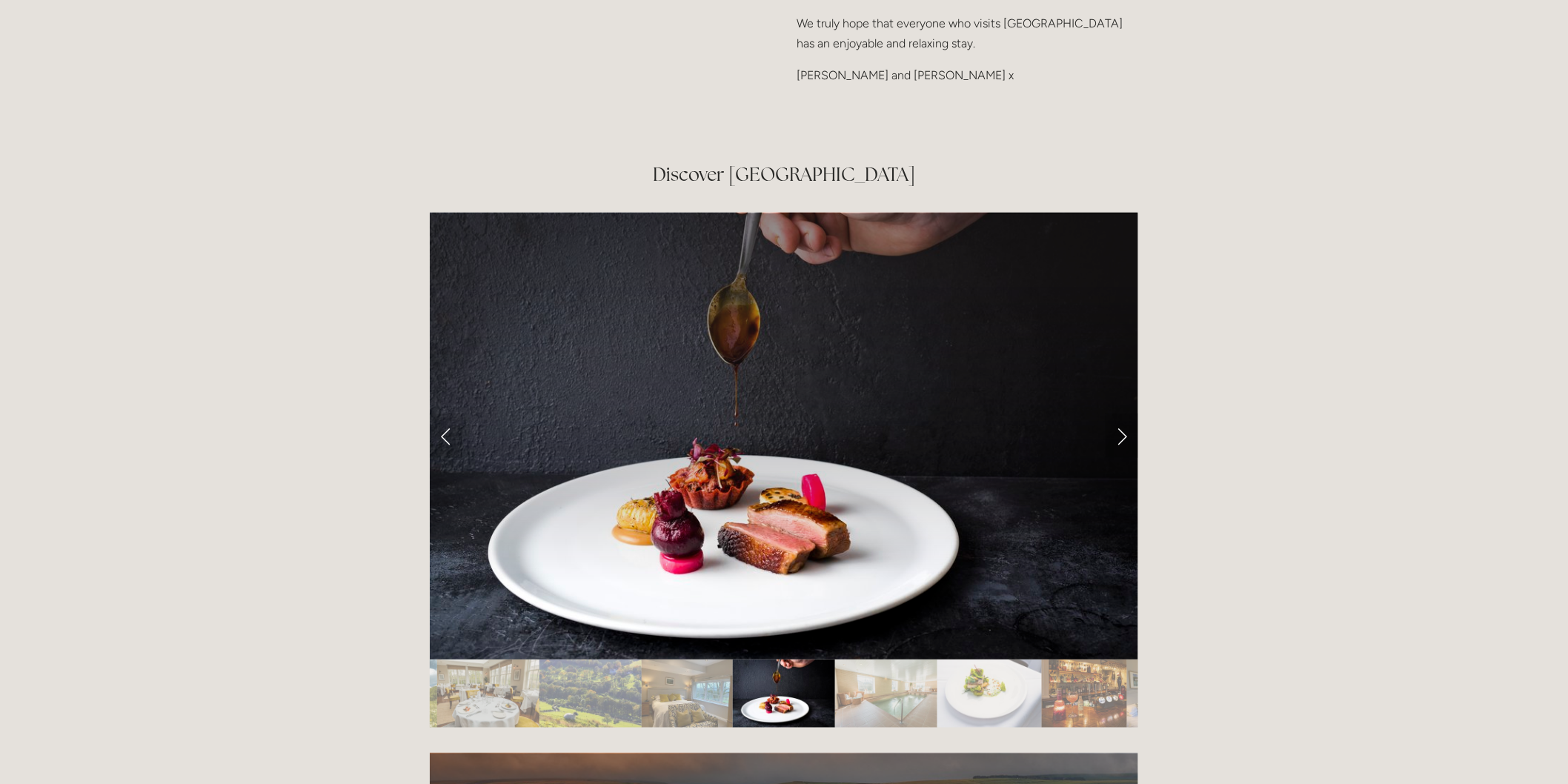
click at [1119, 413] on link "Next Slide" at bounding box center [1122, 435] width 33 height 44
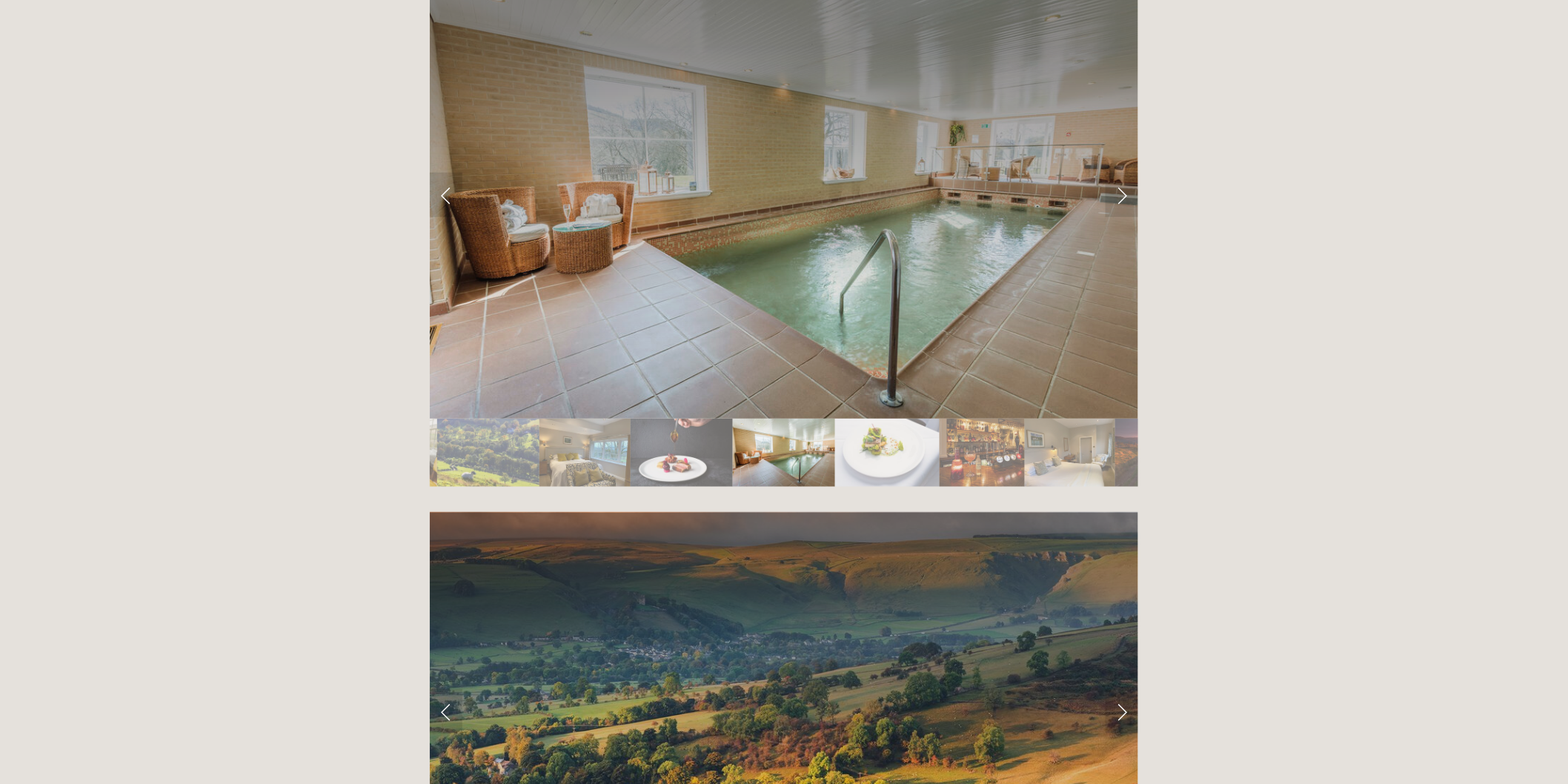
scroll to position [2716, 0]
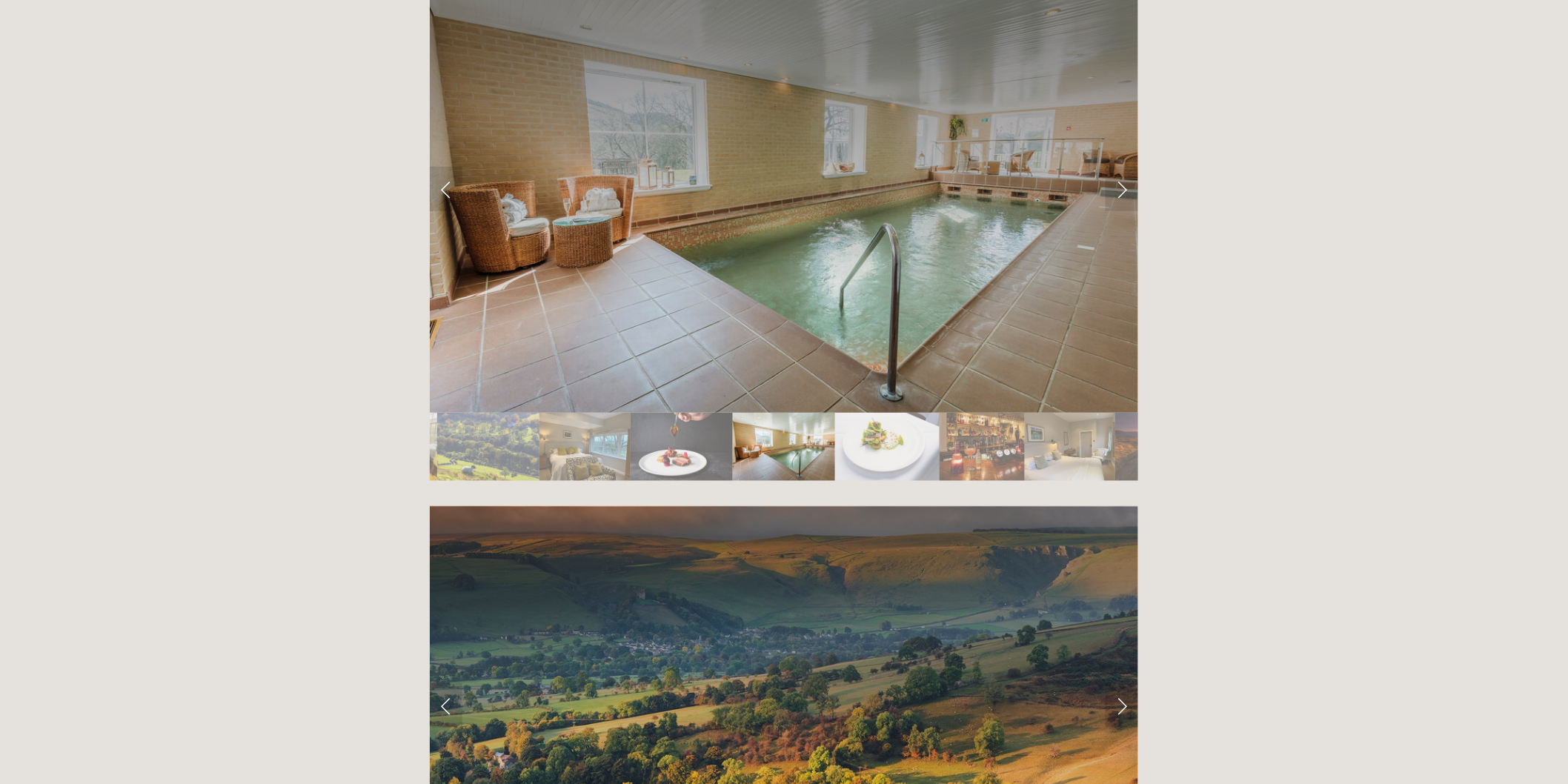
click at [1061, 412] on img "Slide 11" at bounding box center [1070, 446] width 91 height 68
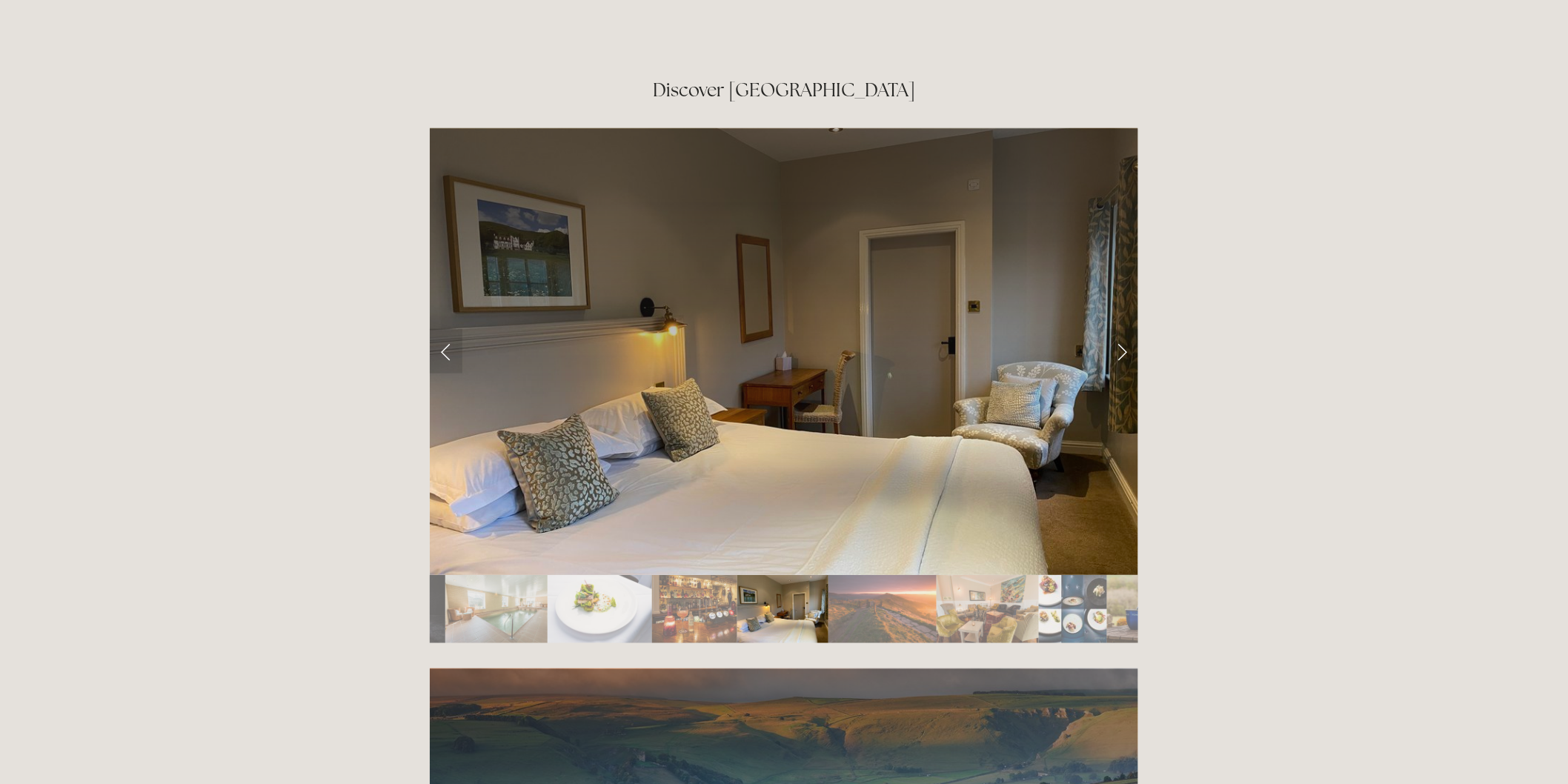
scroll to position [2551, 0]
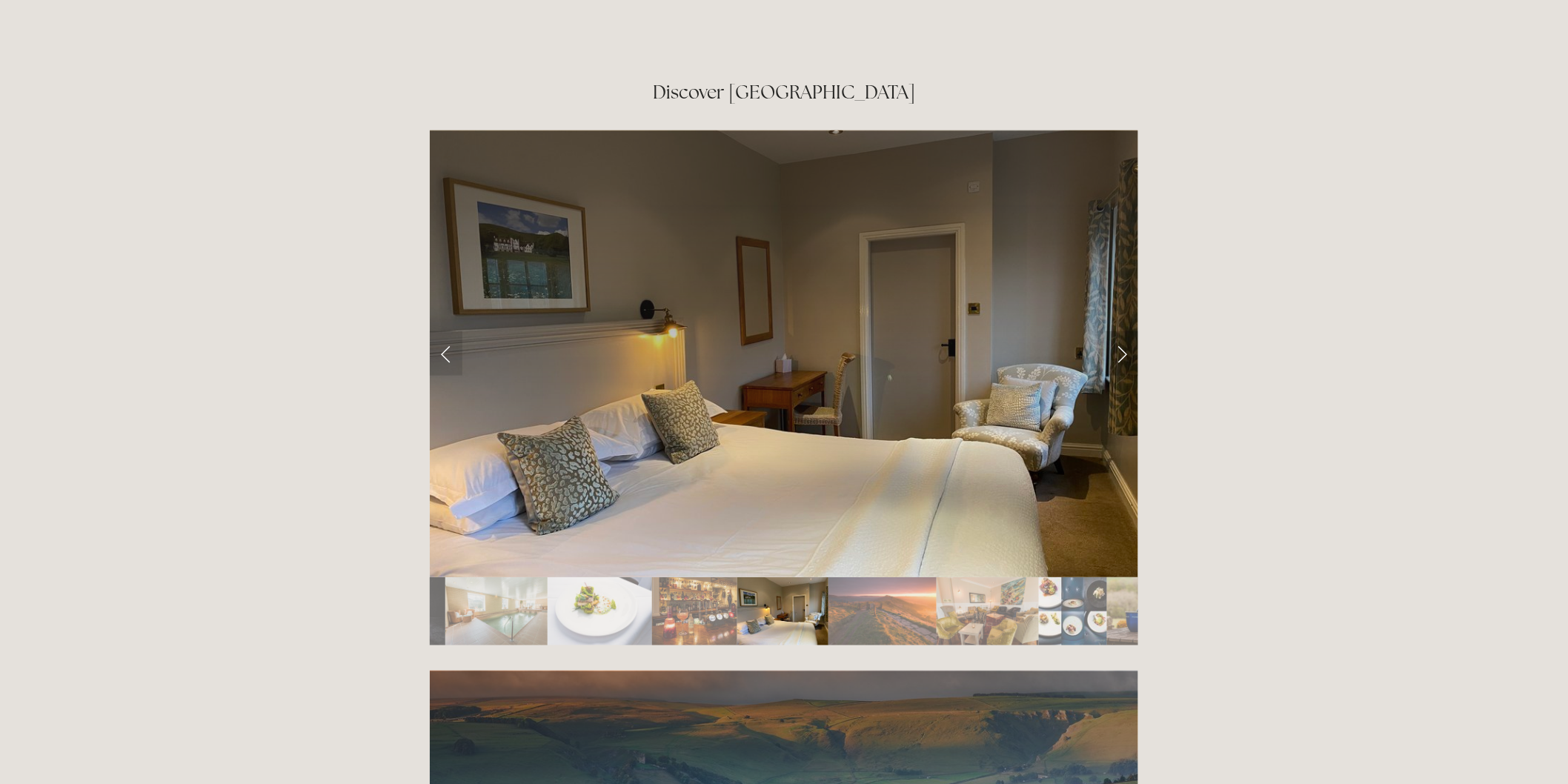
click at [1120, 331] on link "Next Slide" at bounding box center [1122, 353] width 33 height 44
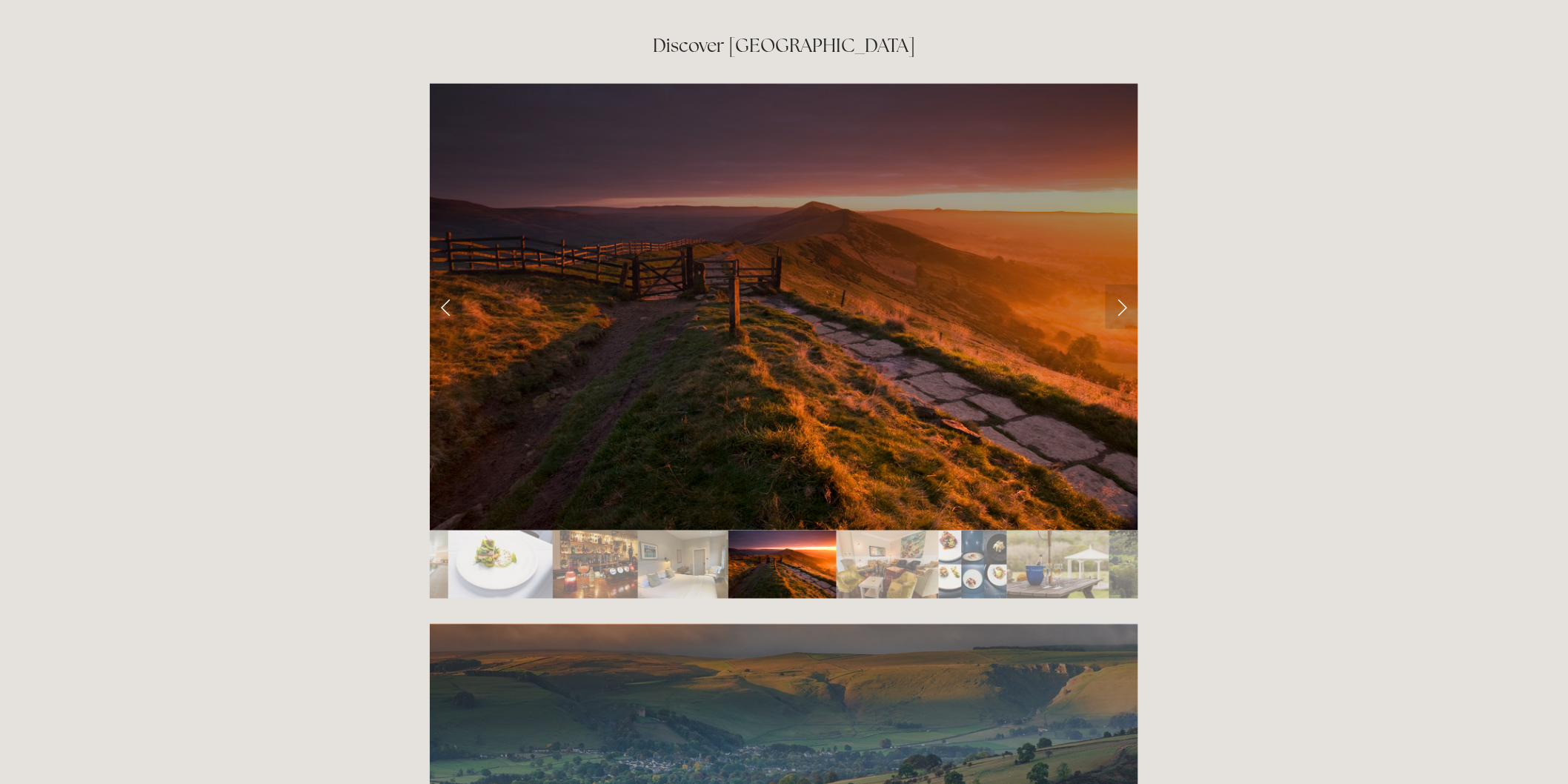
scroll to position [2634, 0]
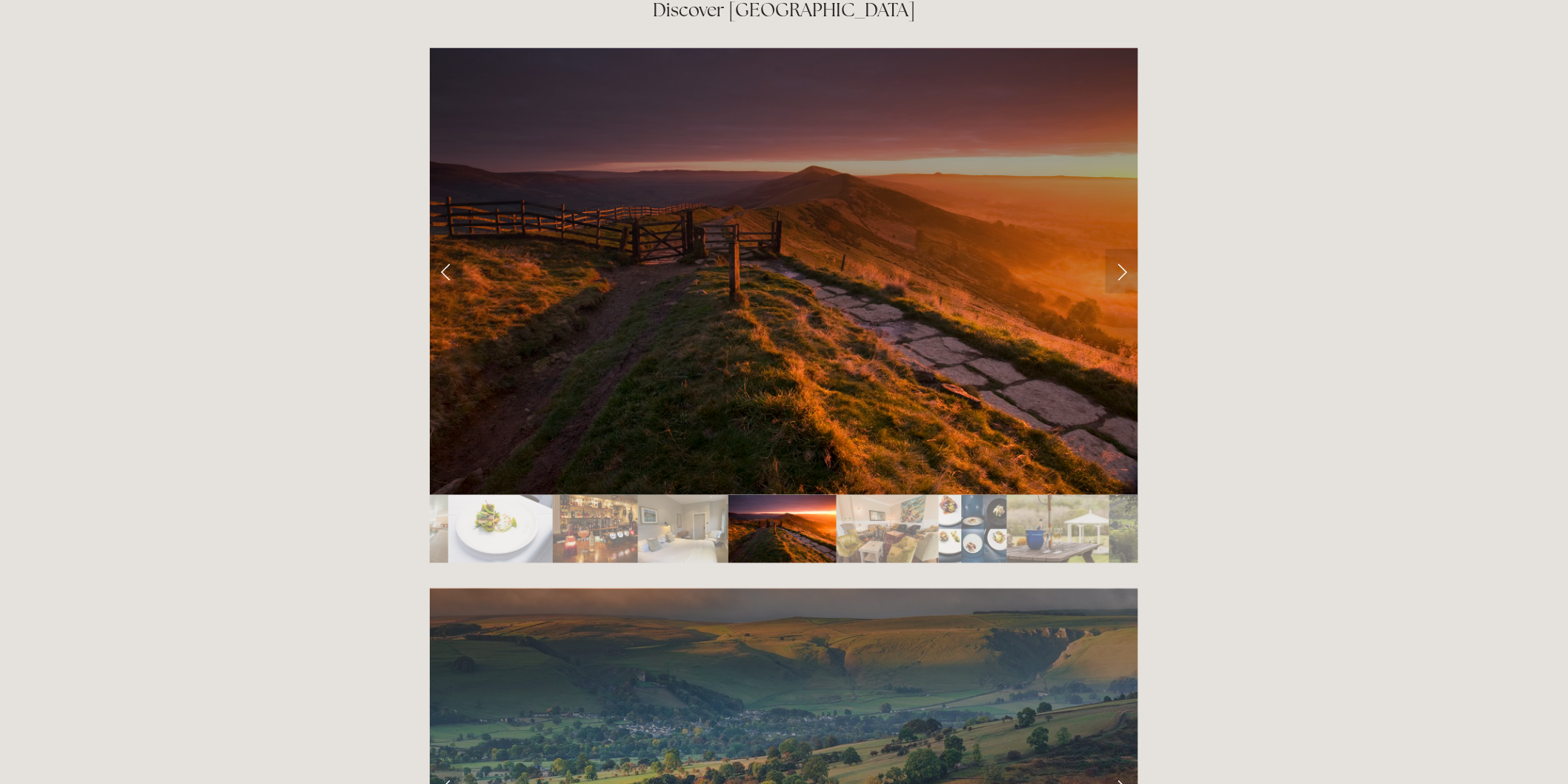
click at [910, 495] on img "Slide 13" at bounding box center [887, 529] width 102 height 68
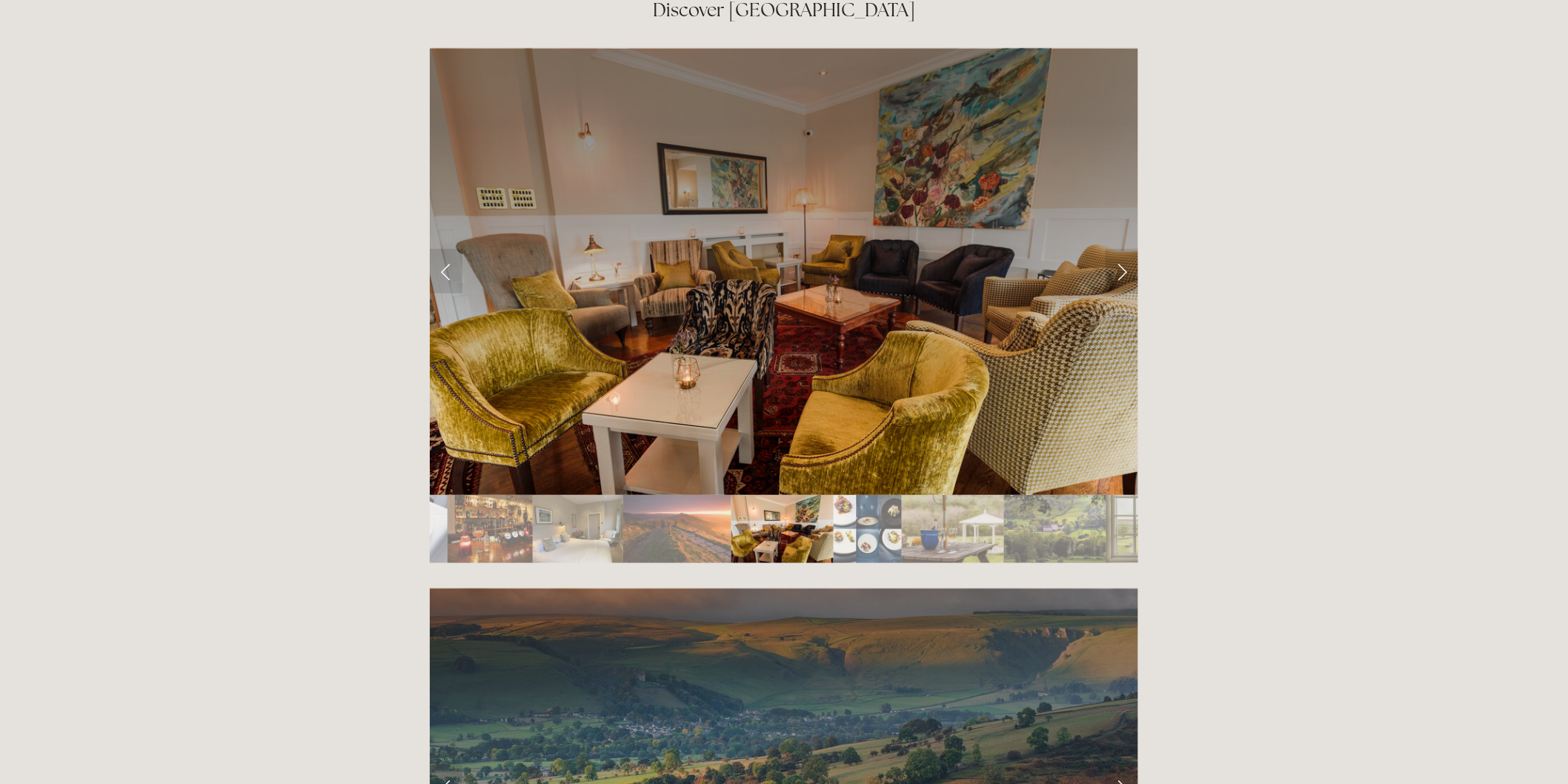
click at [980, 495] on img "Slide 15" at bounding box center [952, 529] width 102 height 68
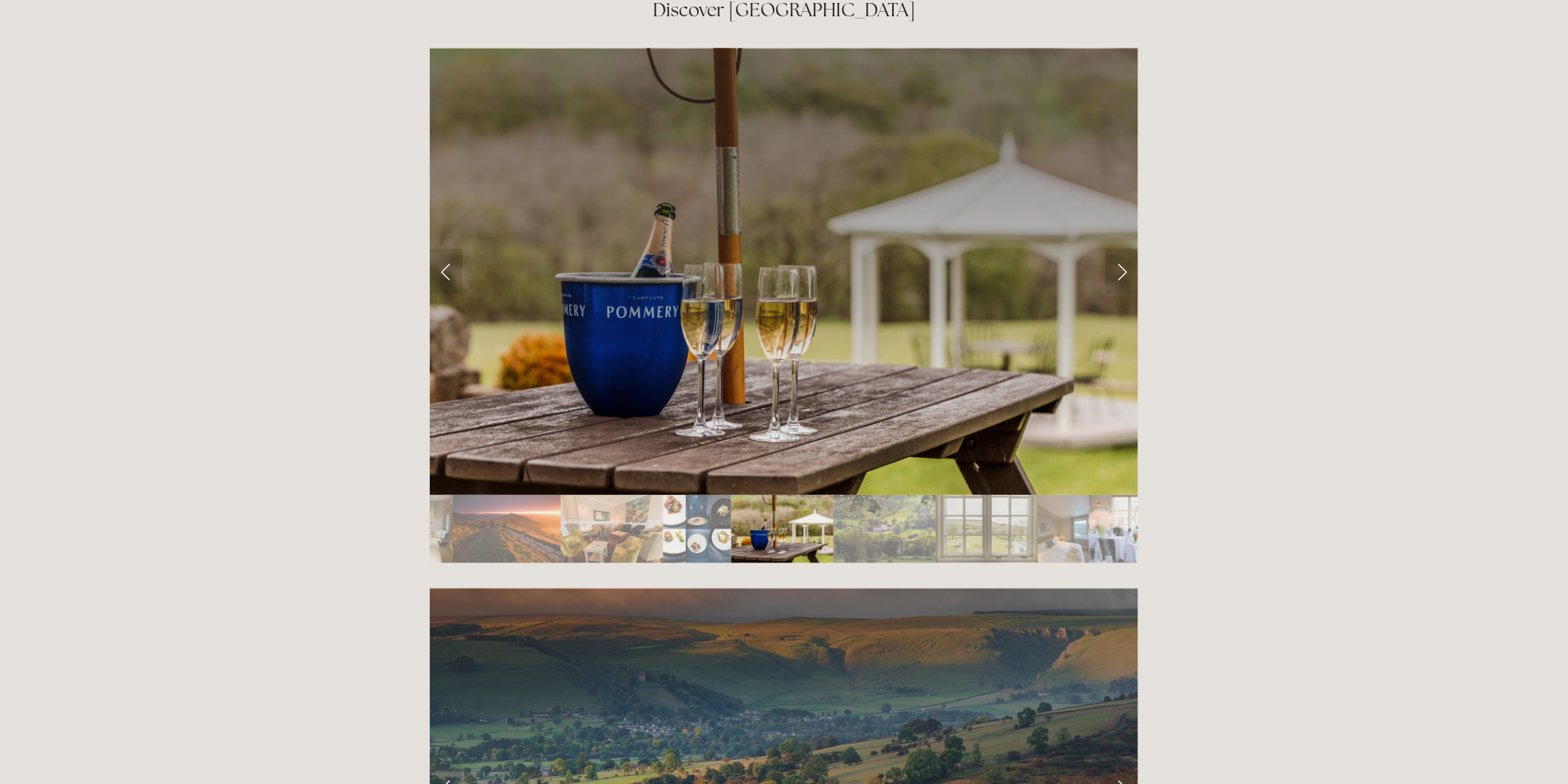
click at [997, 495] on img "Slide 17" at bounding box center [986, 529] width 102 height 68
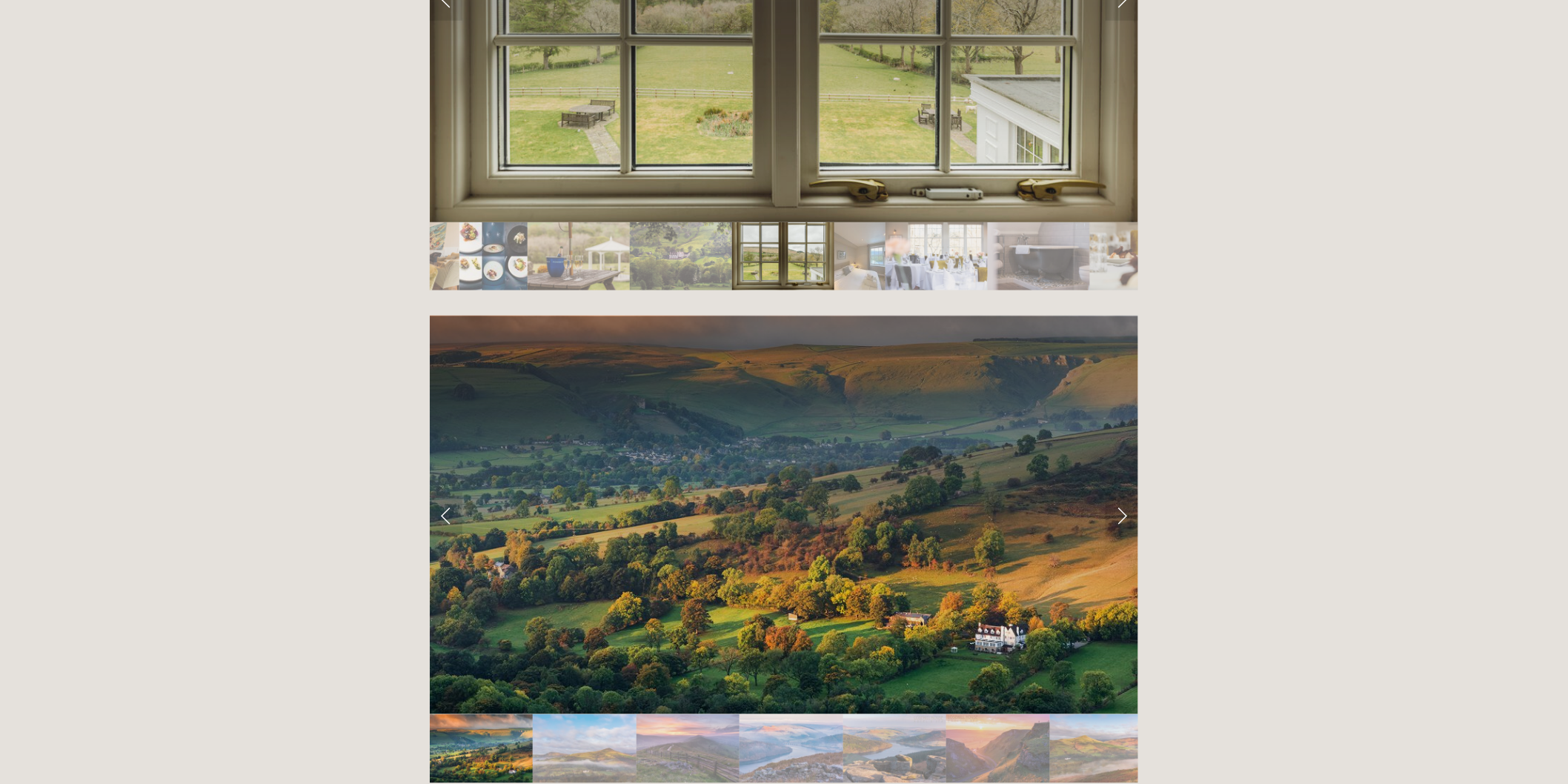
scroll to position [3045, 0]
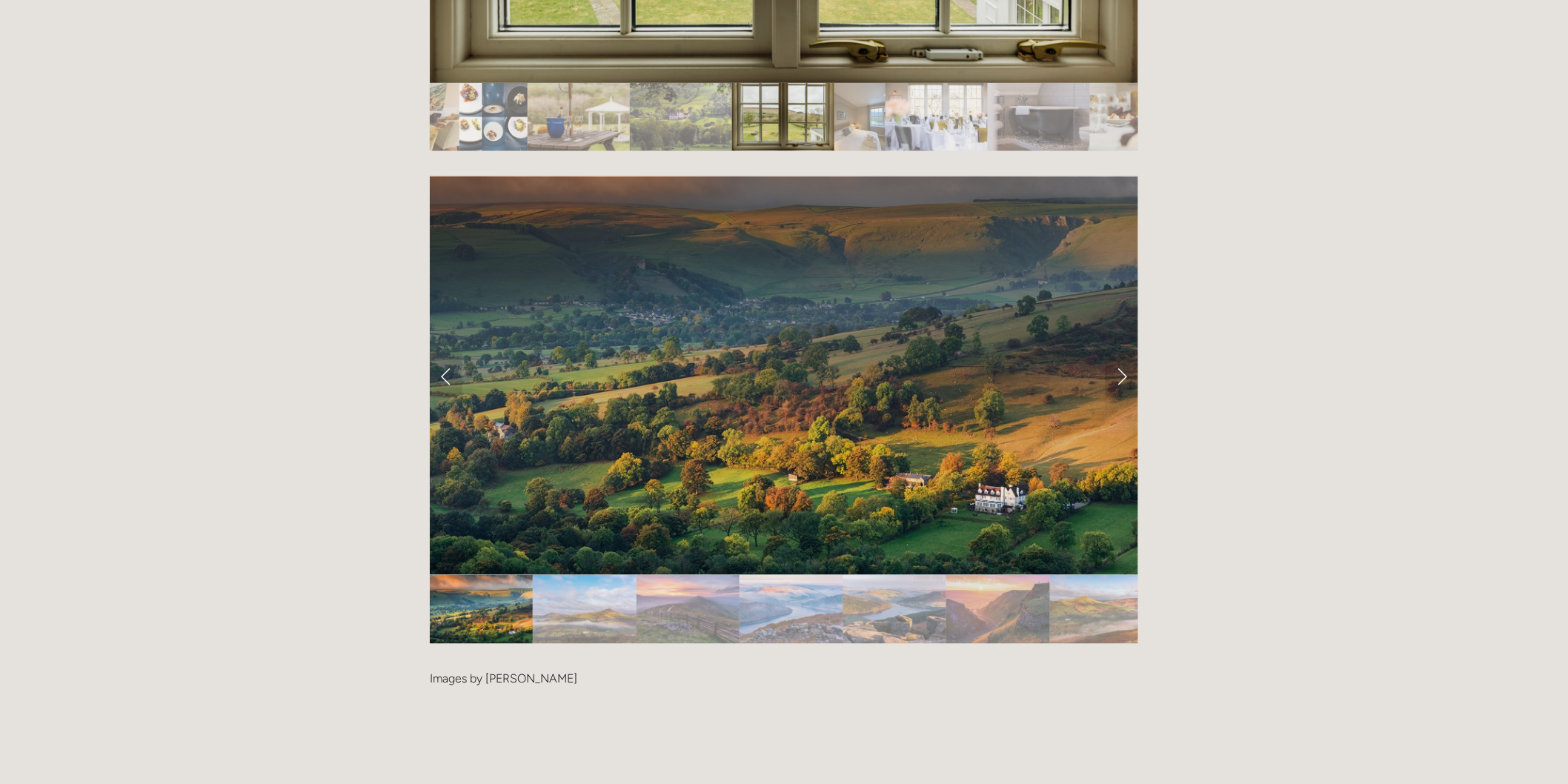
click at [898, 575] on img "Slide 5" at bounding box center [894, 609] width 104 height 69
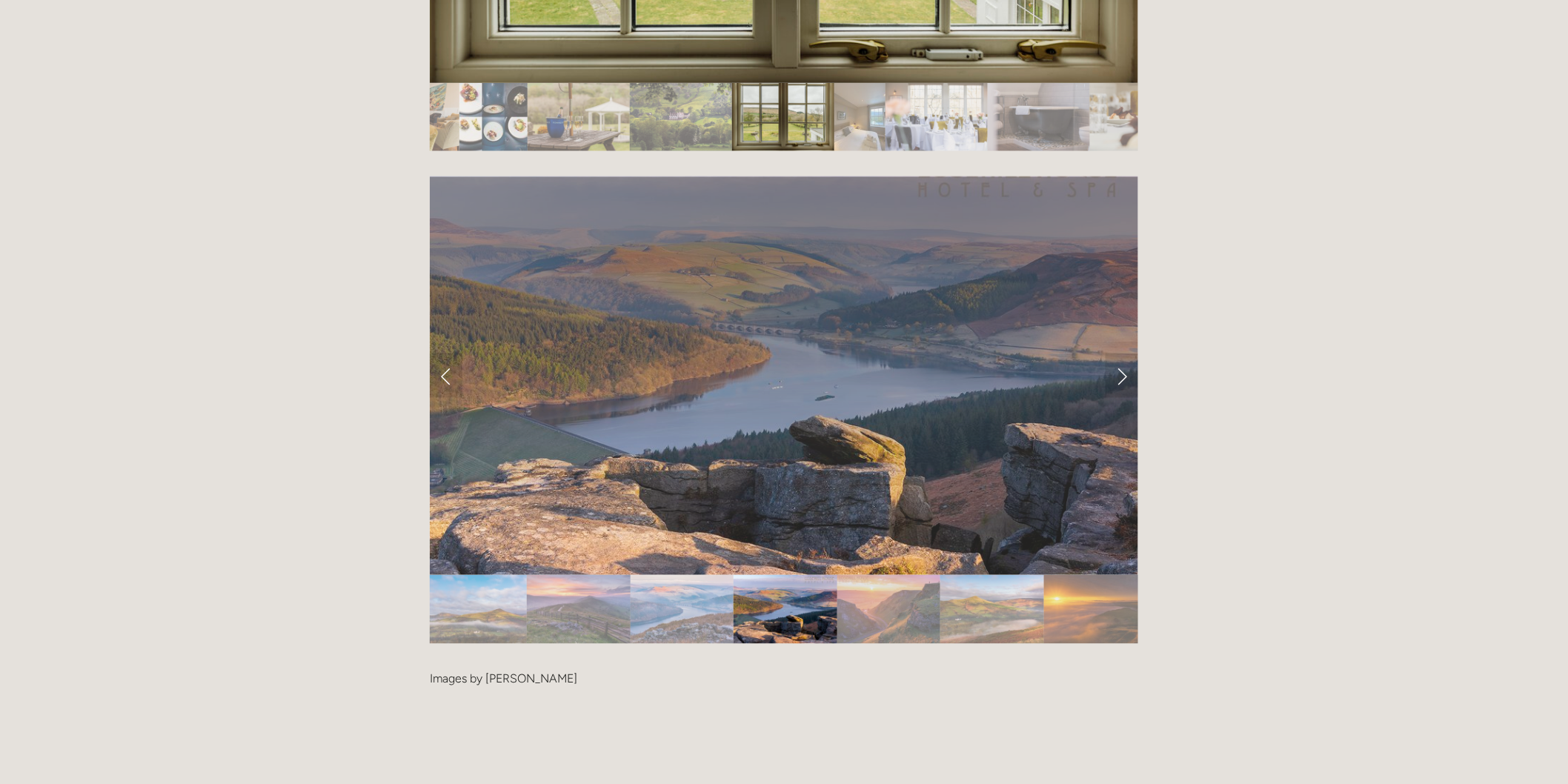
click at [992, 575] on img "Slide 7" at bounding box center [991, 609] width 103 height 69
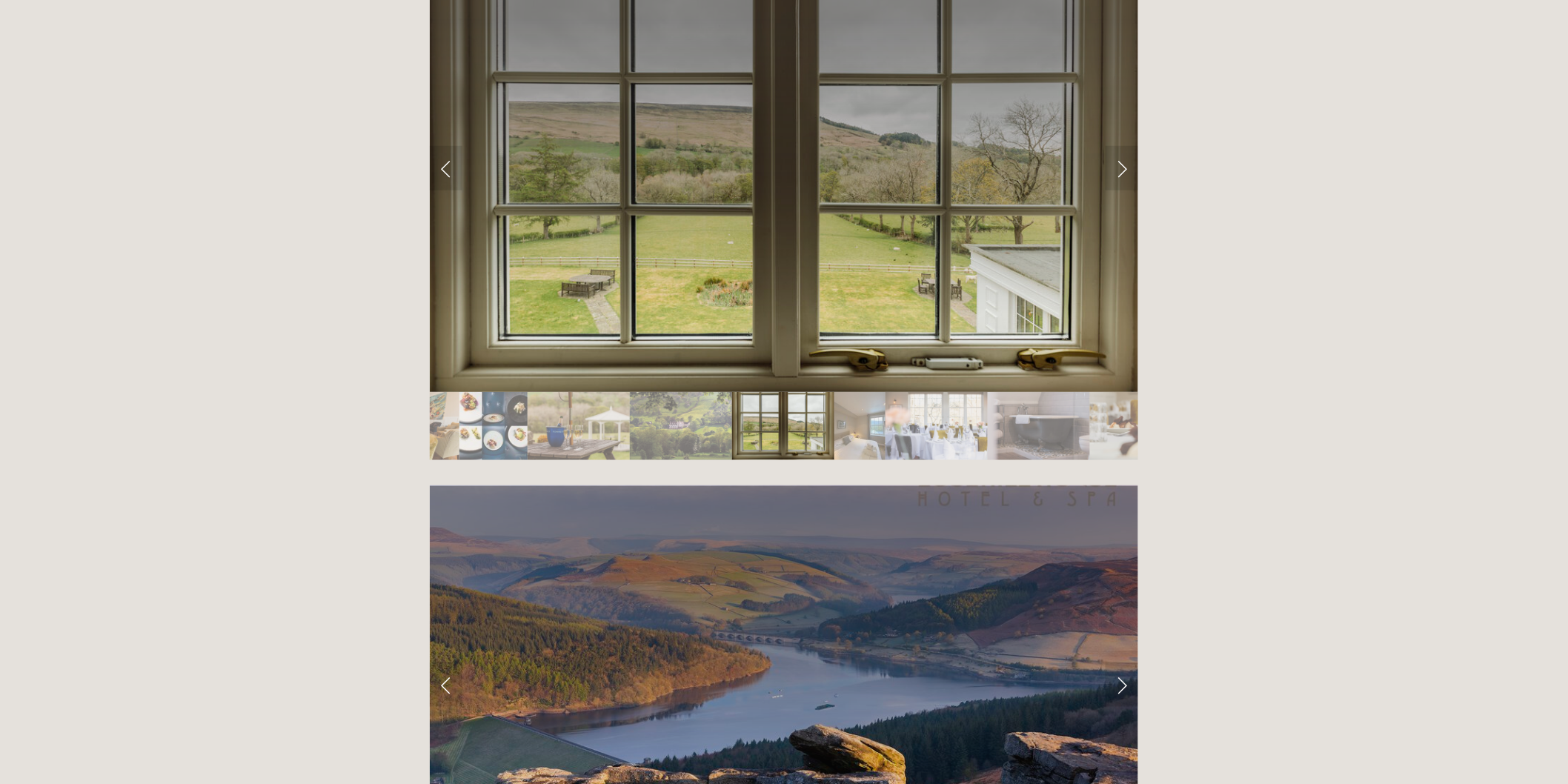
scroll to position [2634, 0]
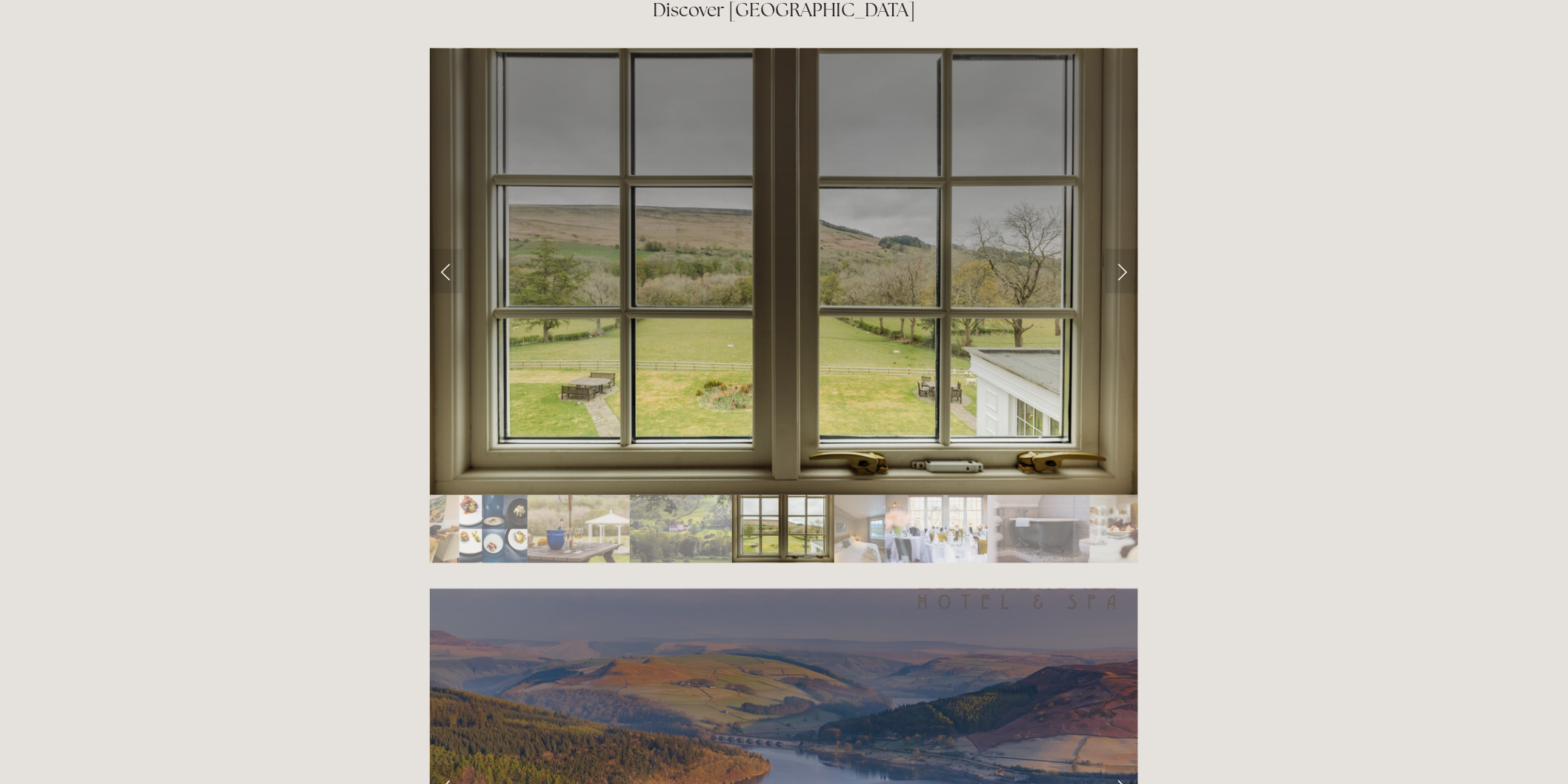
click at [1002, 495] on img "Slide 20" at bounding box center [1038, 529] width 102 height 68
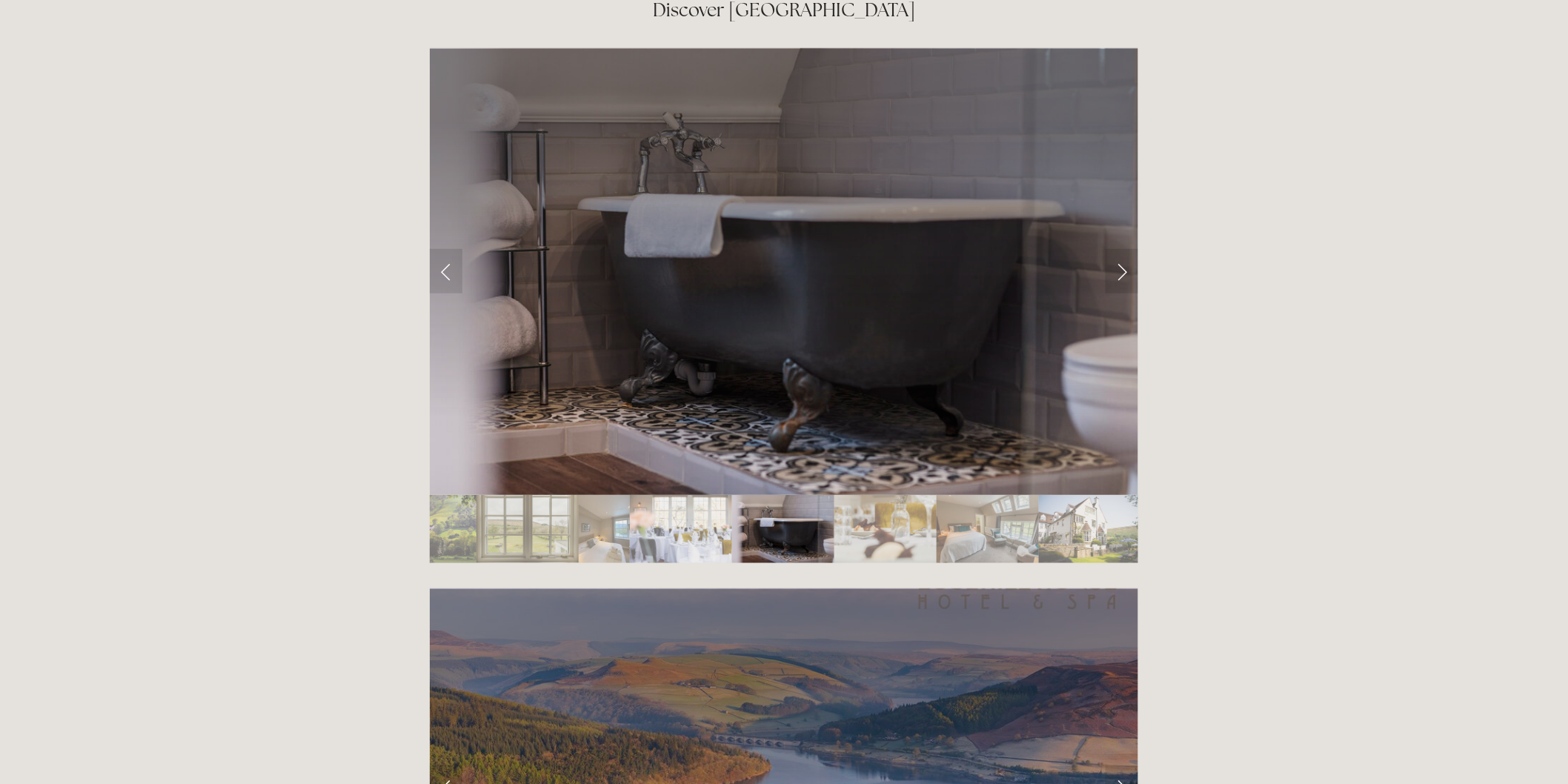
click at [951, 495] on img "Slide 22" at bounding box center [987, 529] width 102 height 68
click at [996, 495] on img "Slide 22" at bounding box center [987, 529] width 102 height 68
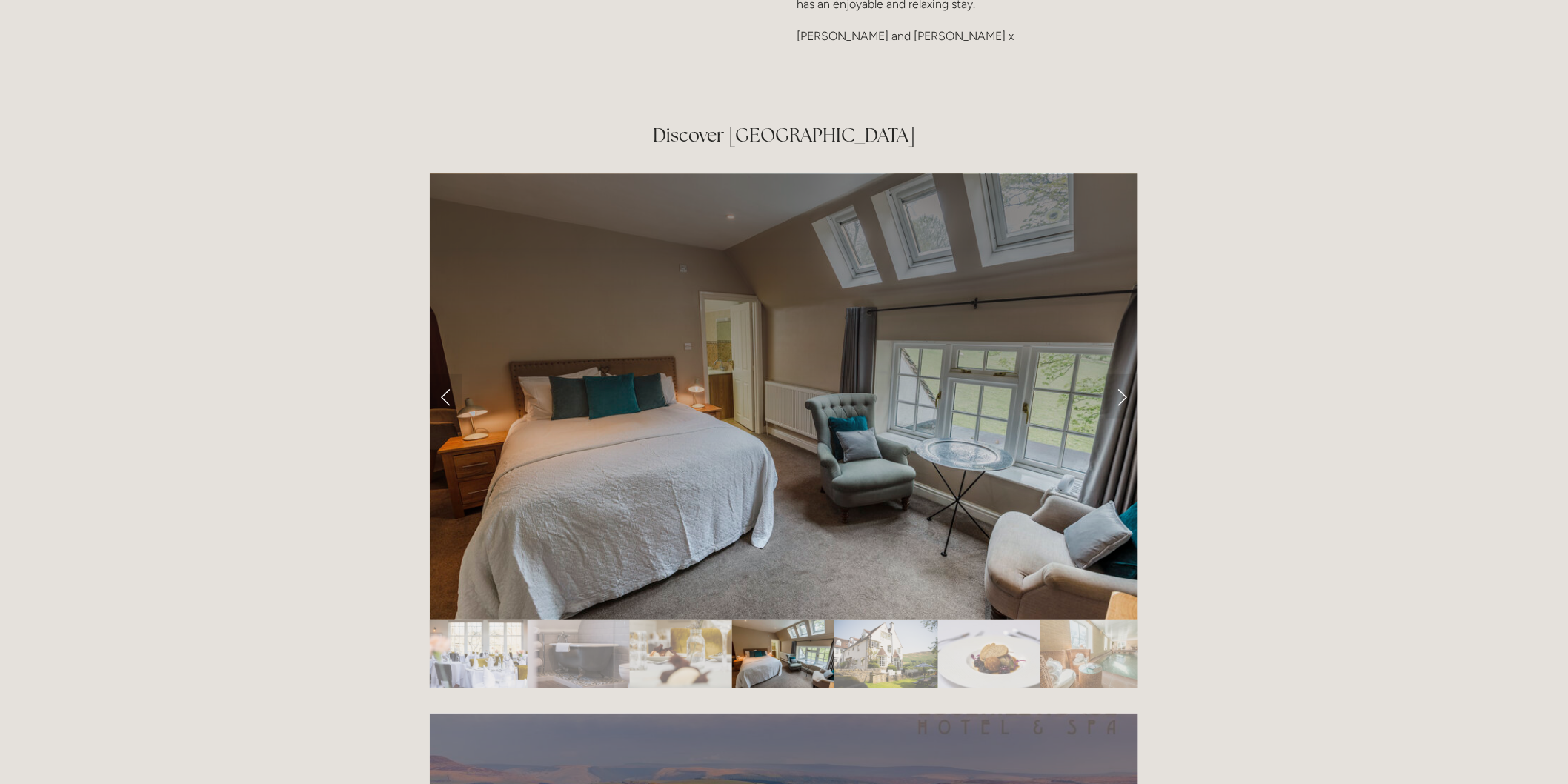
scroll to position [2470, 0]
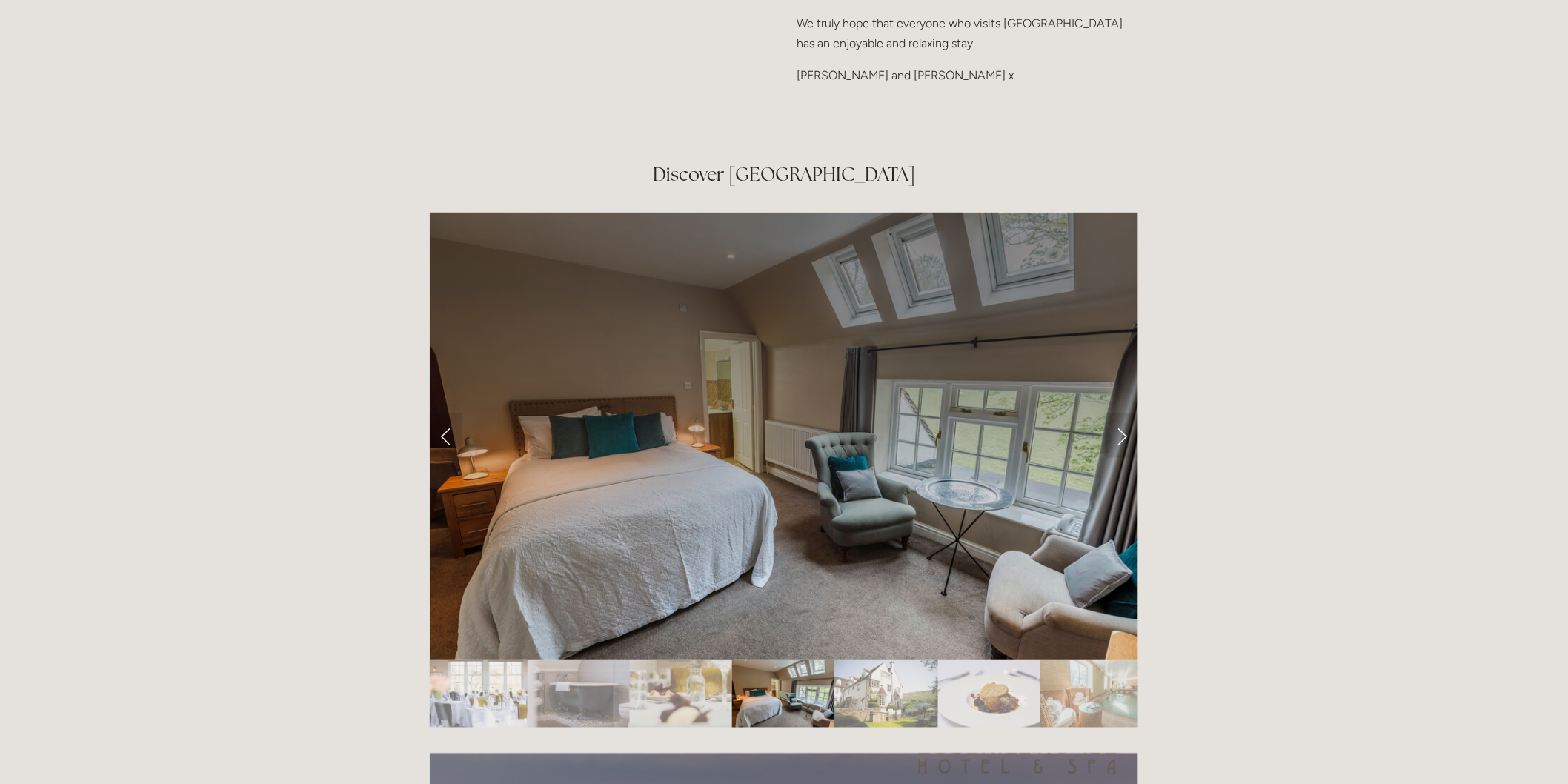
click at [801, 659] on img "Slide 22" at bounding box center [782, 693] width 102 height 68
click at [964, 659] on img "Slide 24" at bounding box center [989, 693] width 102 height 68
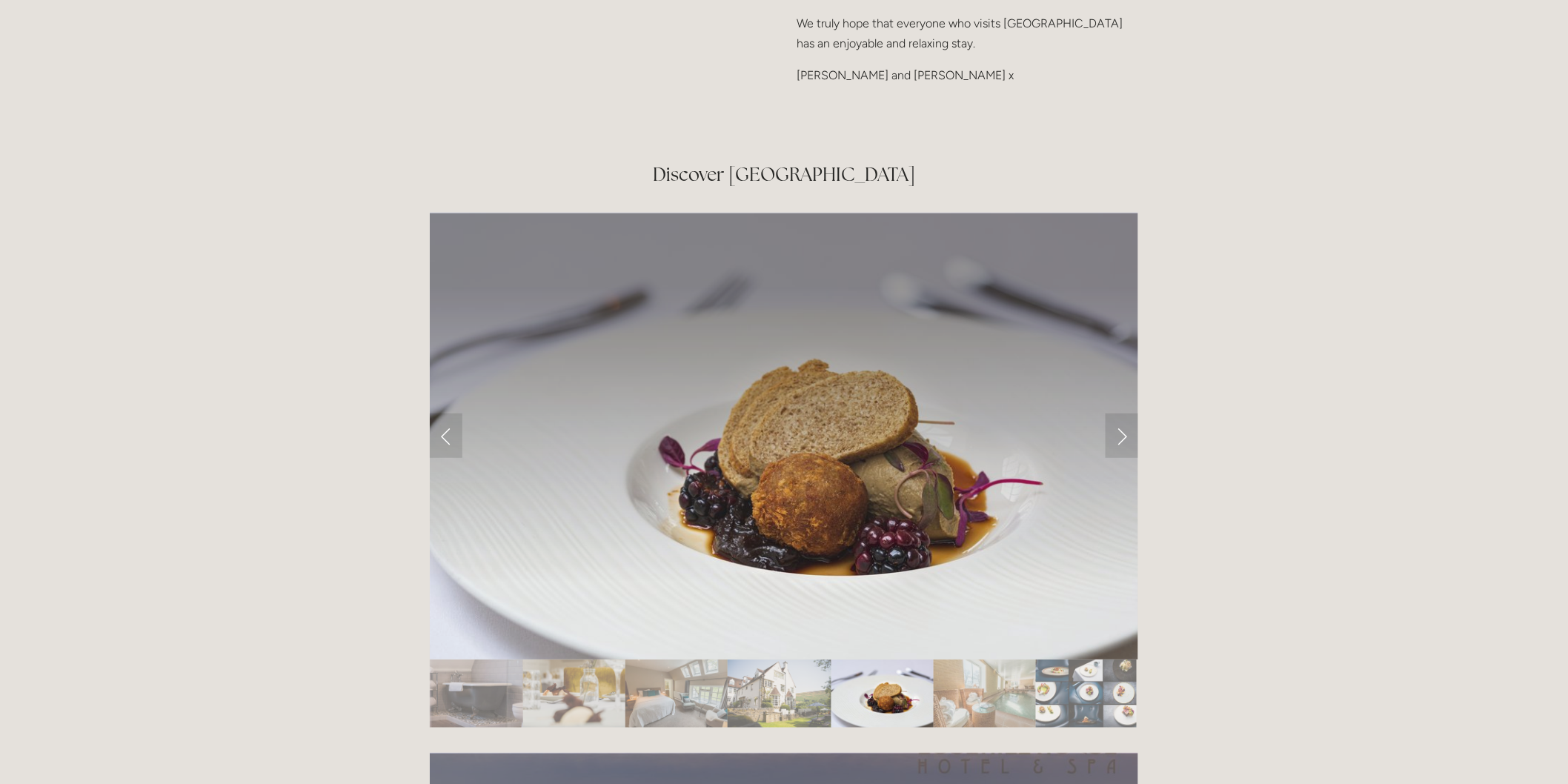
click at [1036, 659] on img "Slide 26" at bounding box center [1086, 693] width 101 height 68
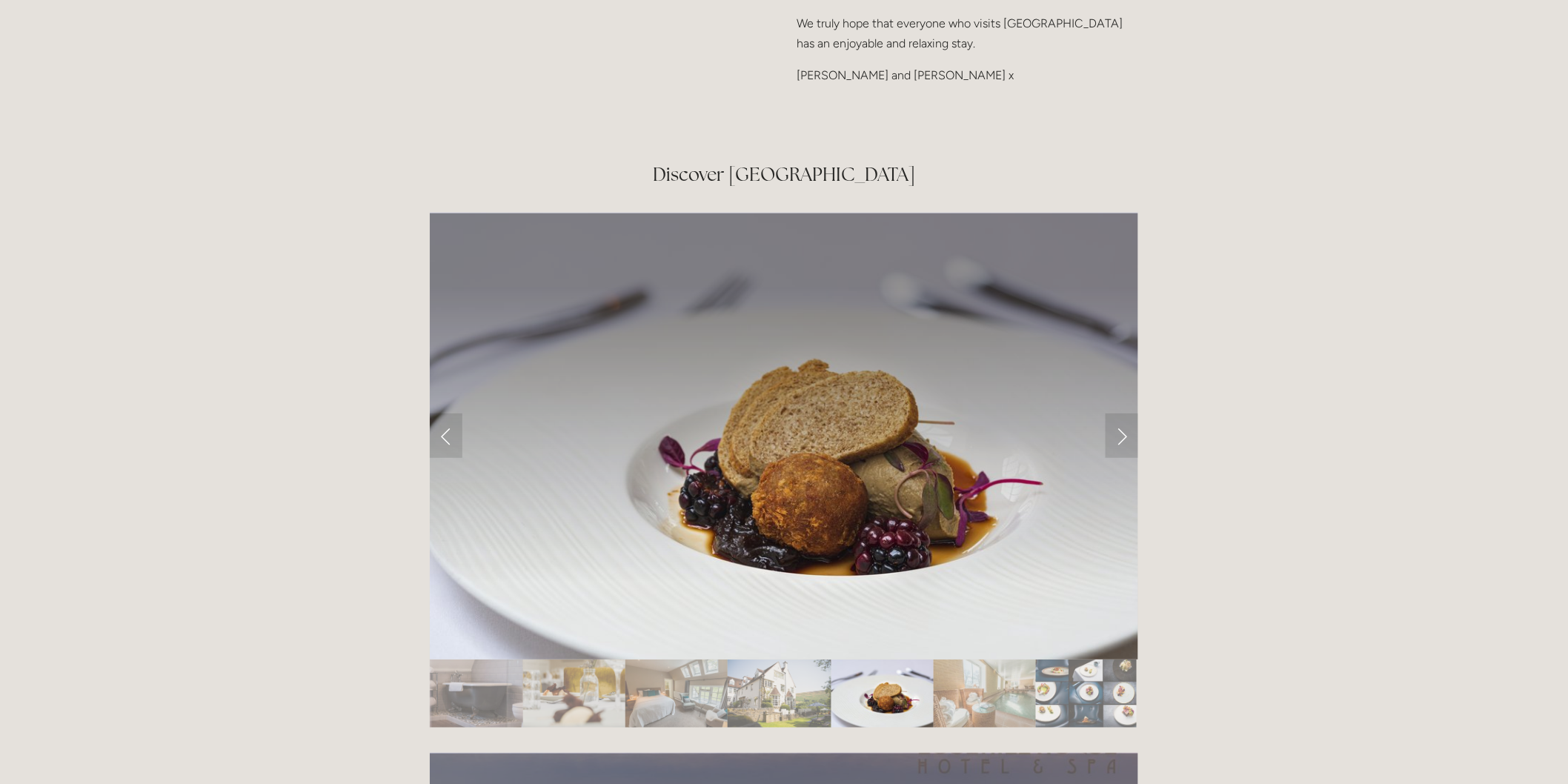
click at [1096, 659] on img "Slide 26" at bounding box center [1086, 693] width 101 height 68
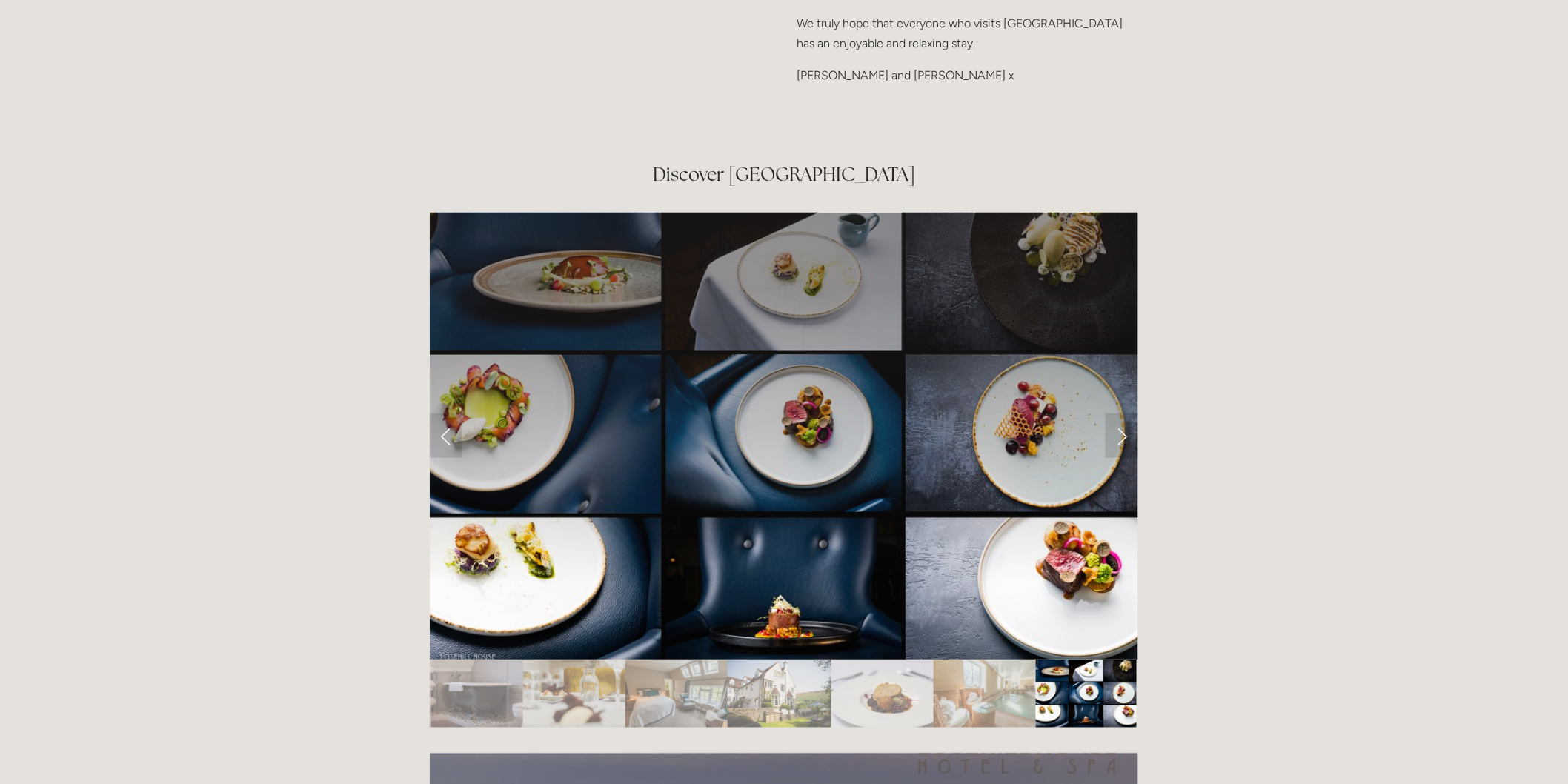
click at [1016, 659] on img "Slide 25" at bounding box center [984, 693] width 102 height 68
click at [1041, 659] on img "Slide 26" at bounding box center [1086, 693] width 101 height 68
click at [1057, 659] on img "Slide 26" at bounding box center [1086, 693] width 101 height 68
click at [919, 659] on img "Slide 24" at bounding box center [881, 693] width 102 height 68
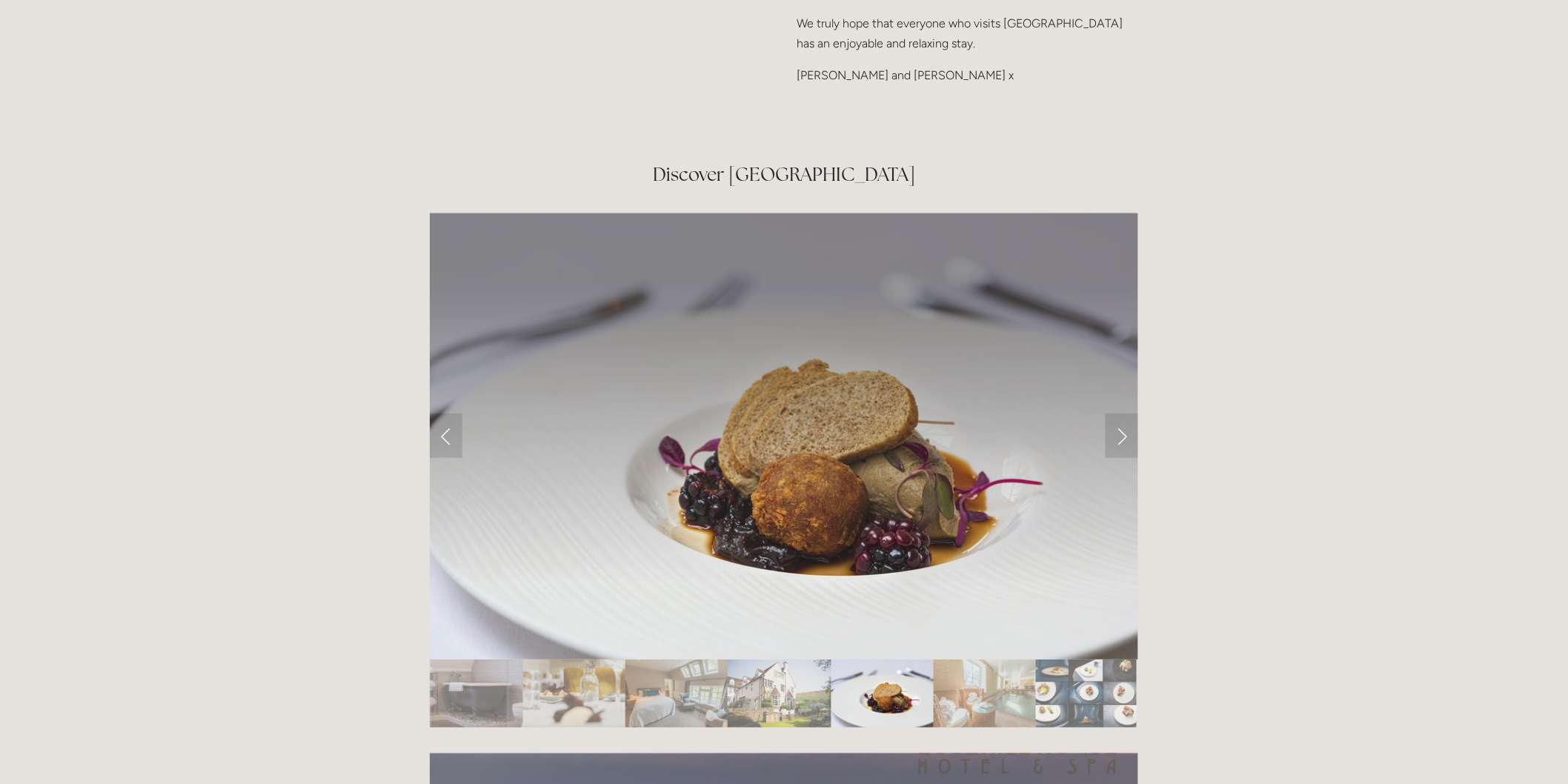
click at [593, 659] on img "Slide 21" at bounding box center [574, 693] width 102 height 68
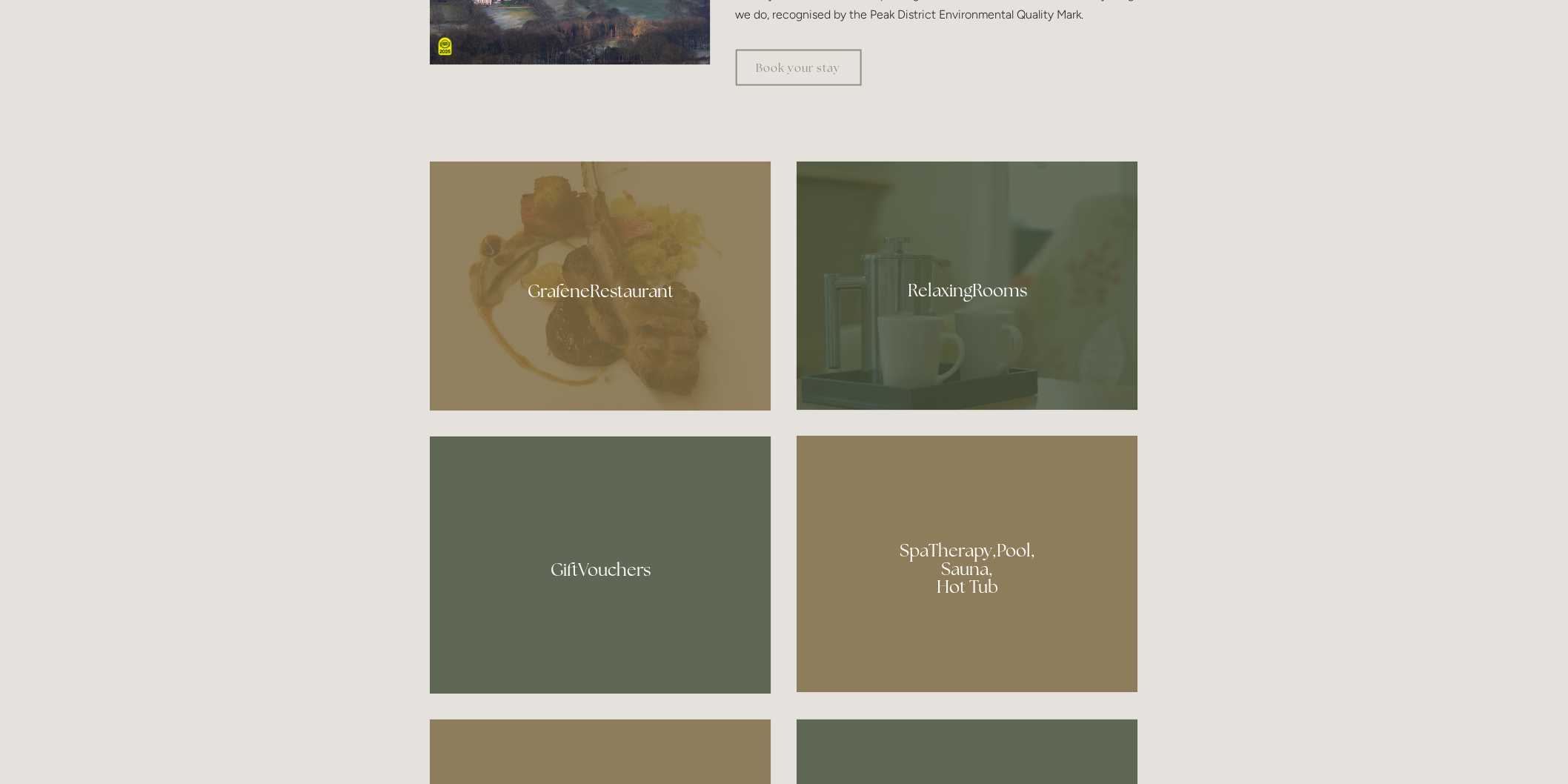
scroll to position [905, 0]
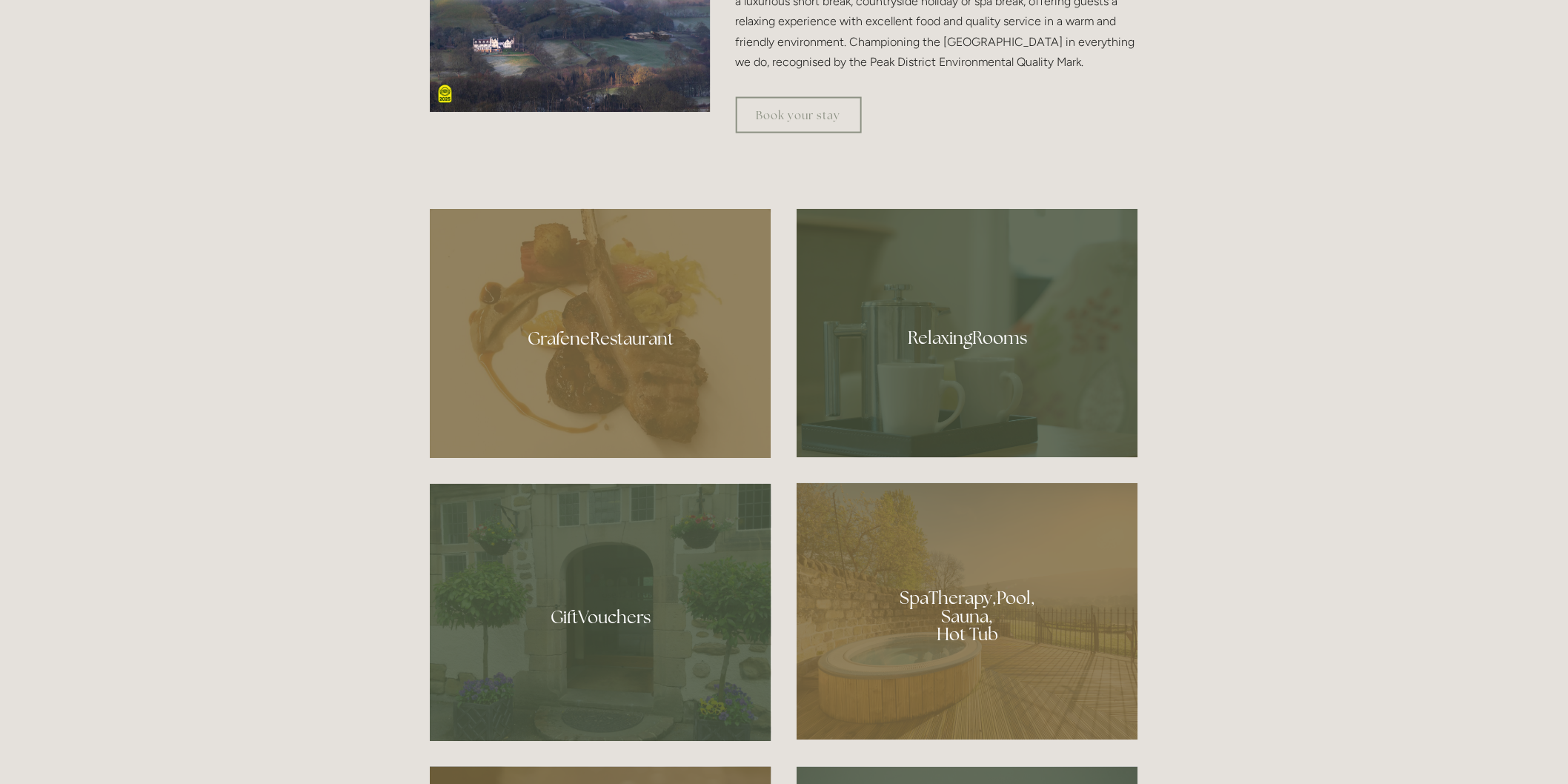
click at [986, 328] on div at bounding box center [967, 333] width 342 height 249
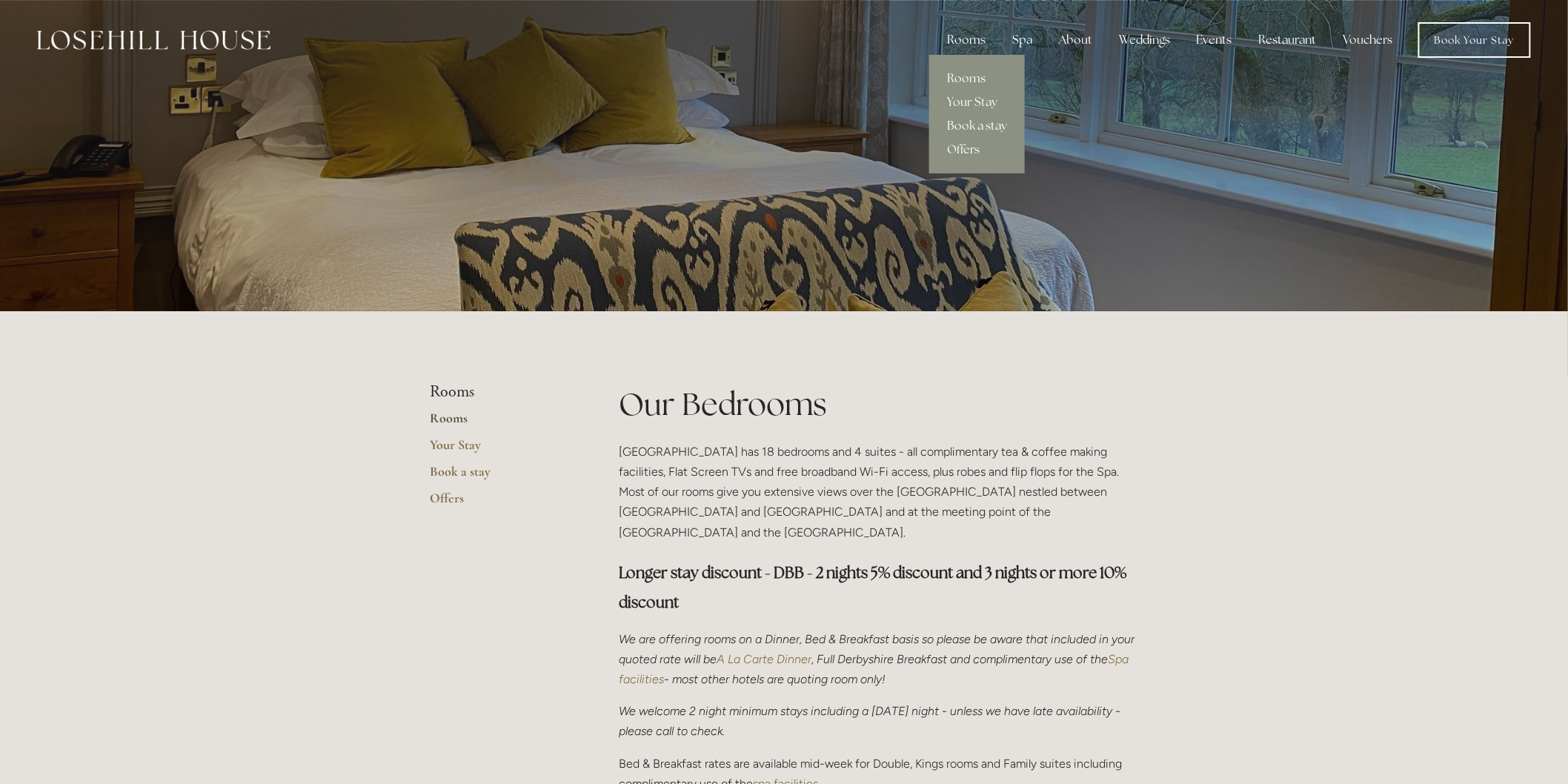
drag, startPoint x: 712, startPoint y: 217, endPoint x: 969, endPoint y: 36, distance: 314.3
click at [969, 36] on div "Rooms" at bounding box center [966, 39] width 62 height 29
click at [217, 41] on img at bounding box center [153, 39] width 233 height 19
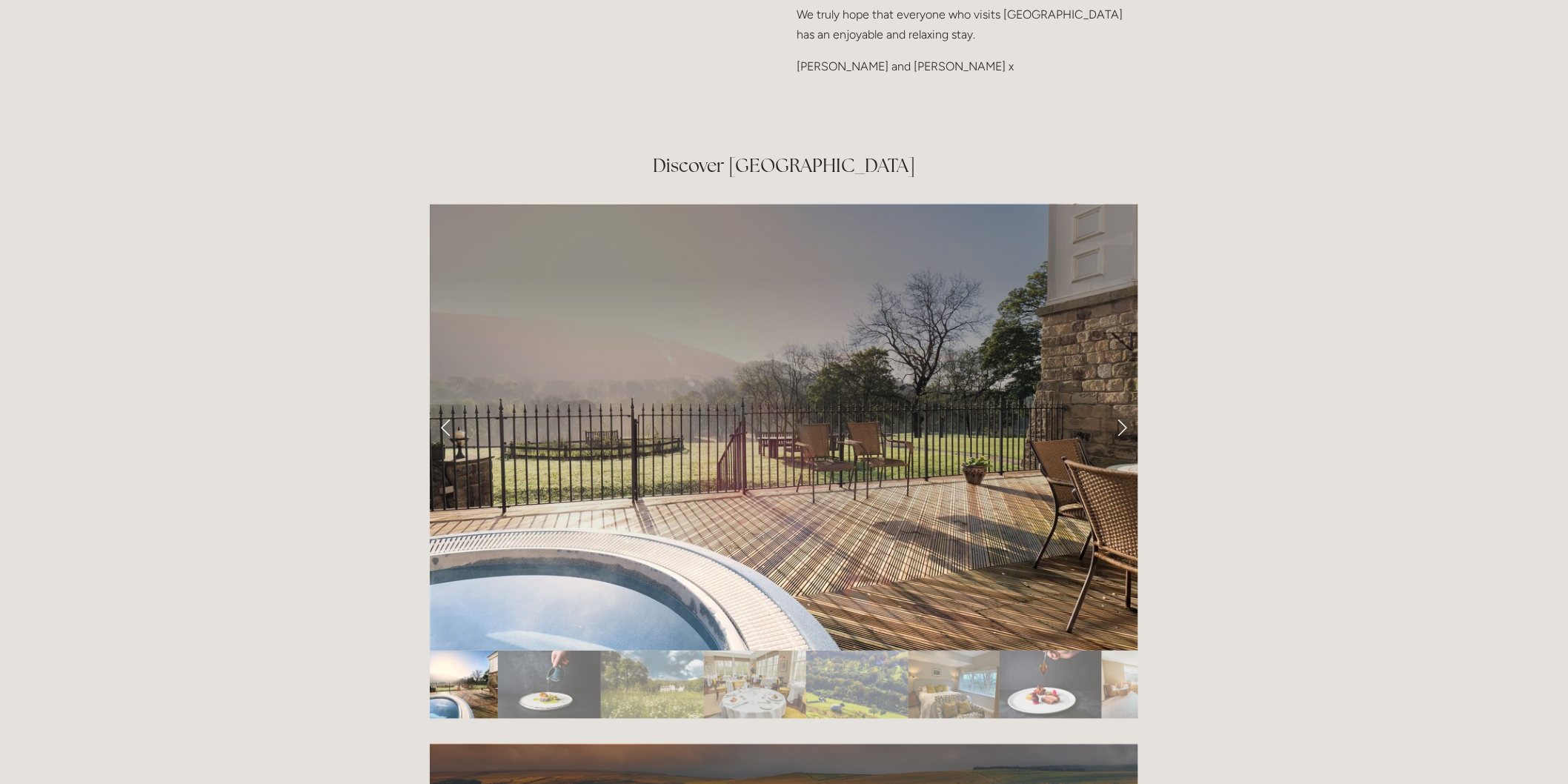
scroll to position [2634, 0]
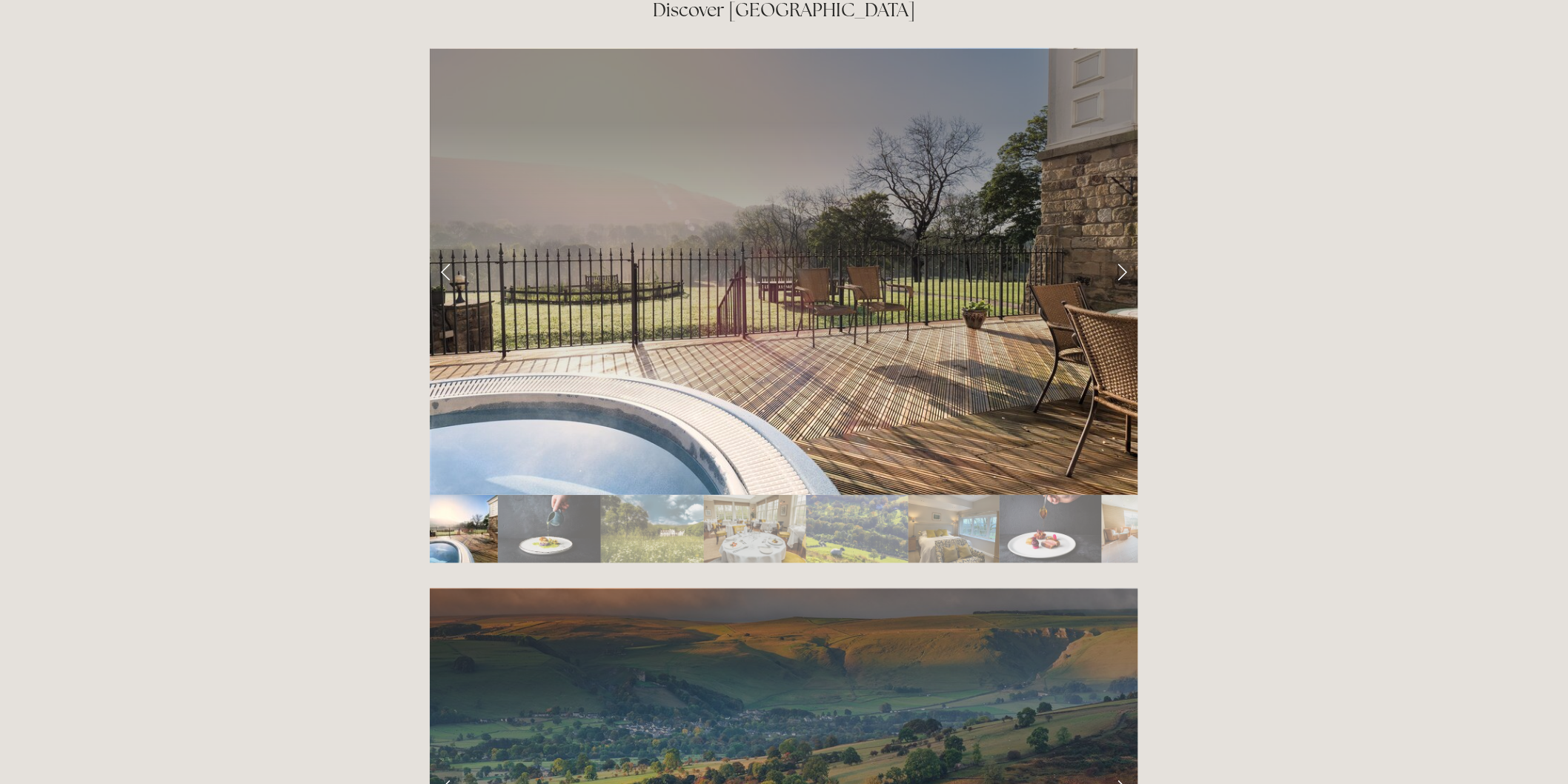
click at [943, 495] on img "Slide 6" at bounding box center [953, 529] width 91 height 68
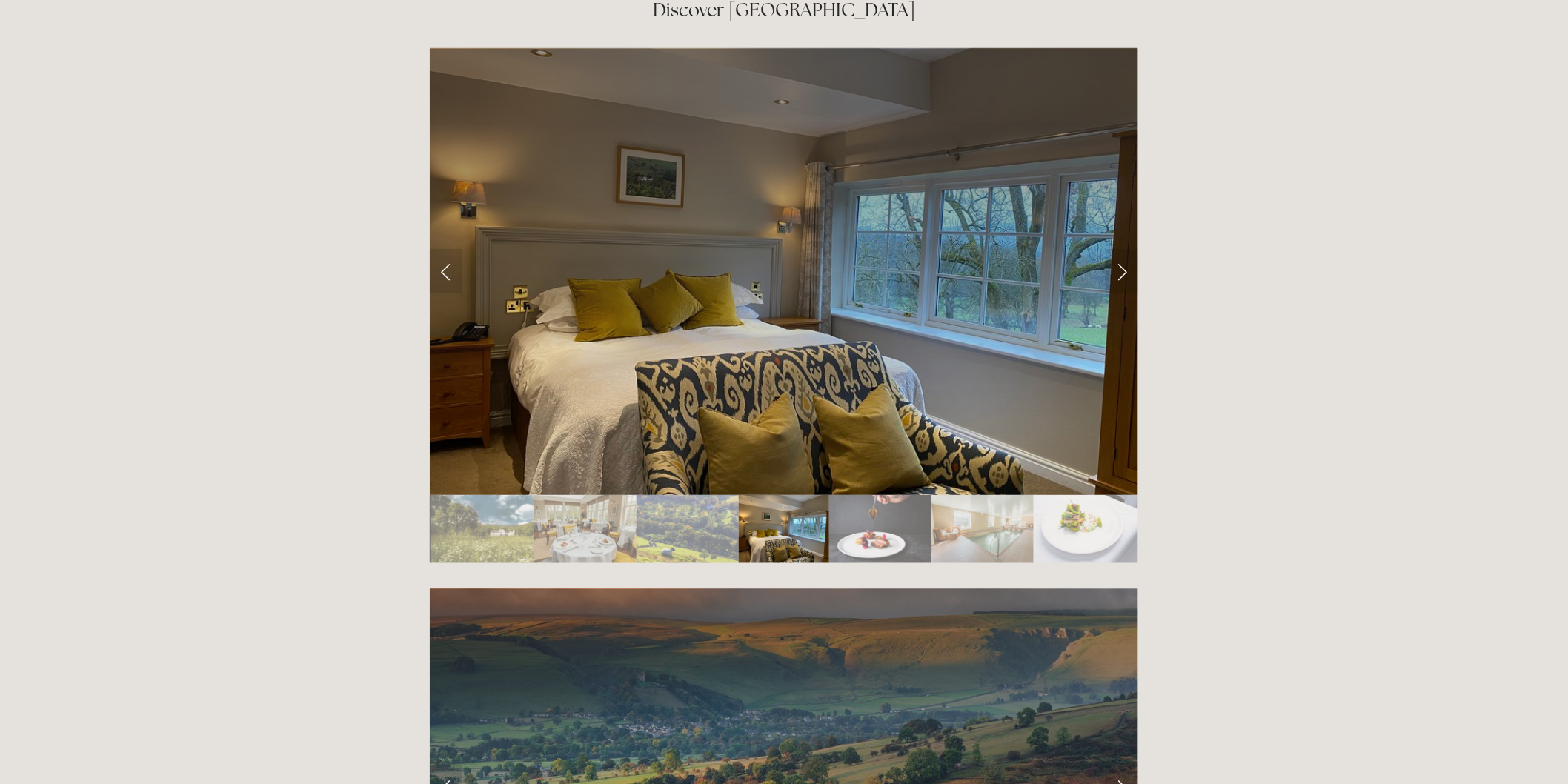
drag, startPoint x: 753, startPoint y: 263, endPoint x: 669, endPoint y: 231, distance: 89.9
click at [669, 586] on div at bounding box center [783, 586] width 708 height 0
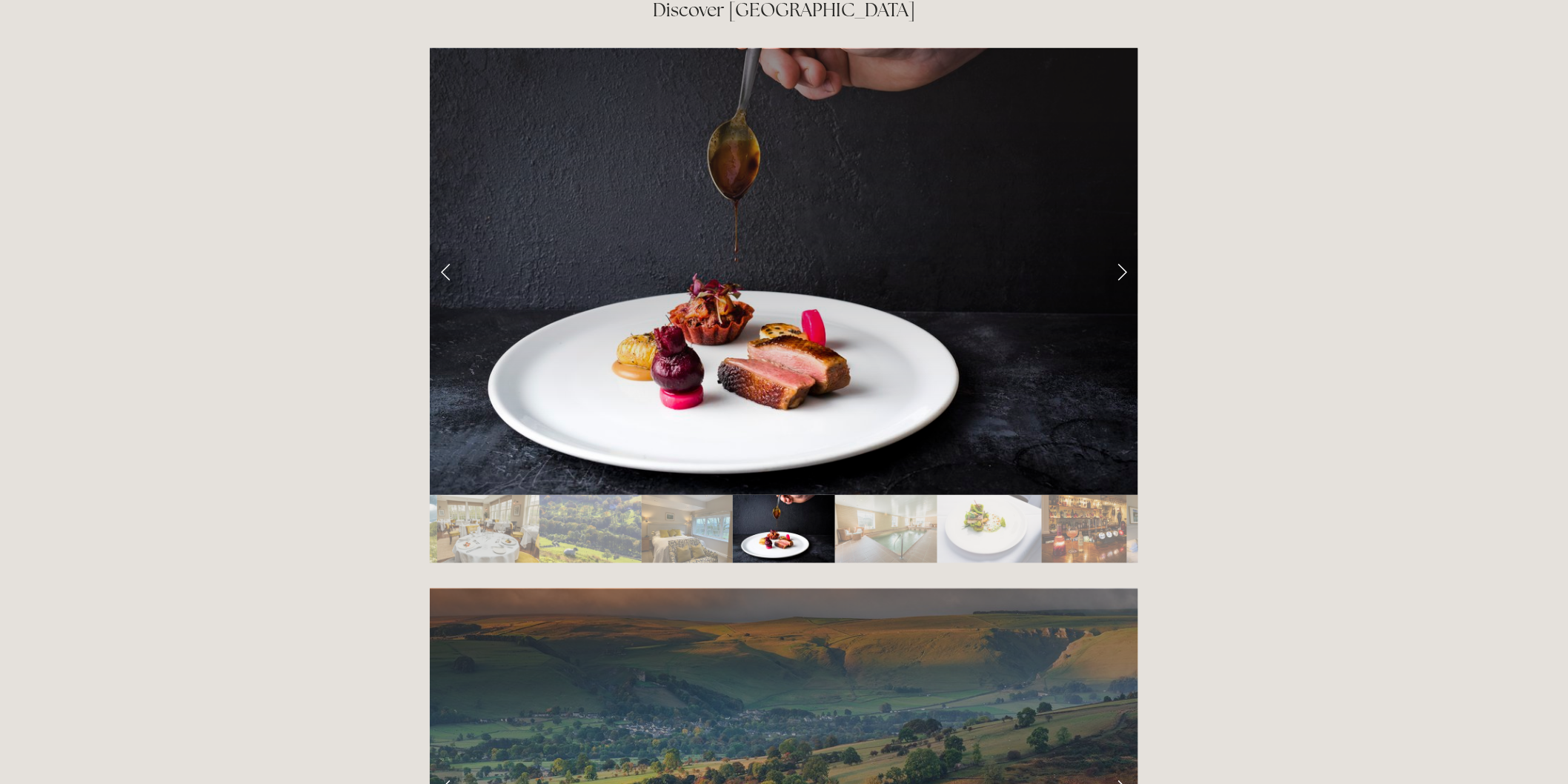
click at [655, 495] on img "Slide 6" at bounding box center [687, 529] width 91 height 68
click at [748, 527] on div at bounding box center [783, 527] width 708 height 0
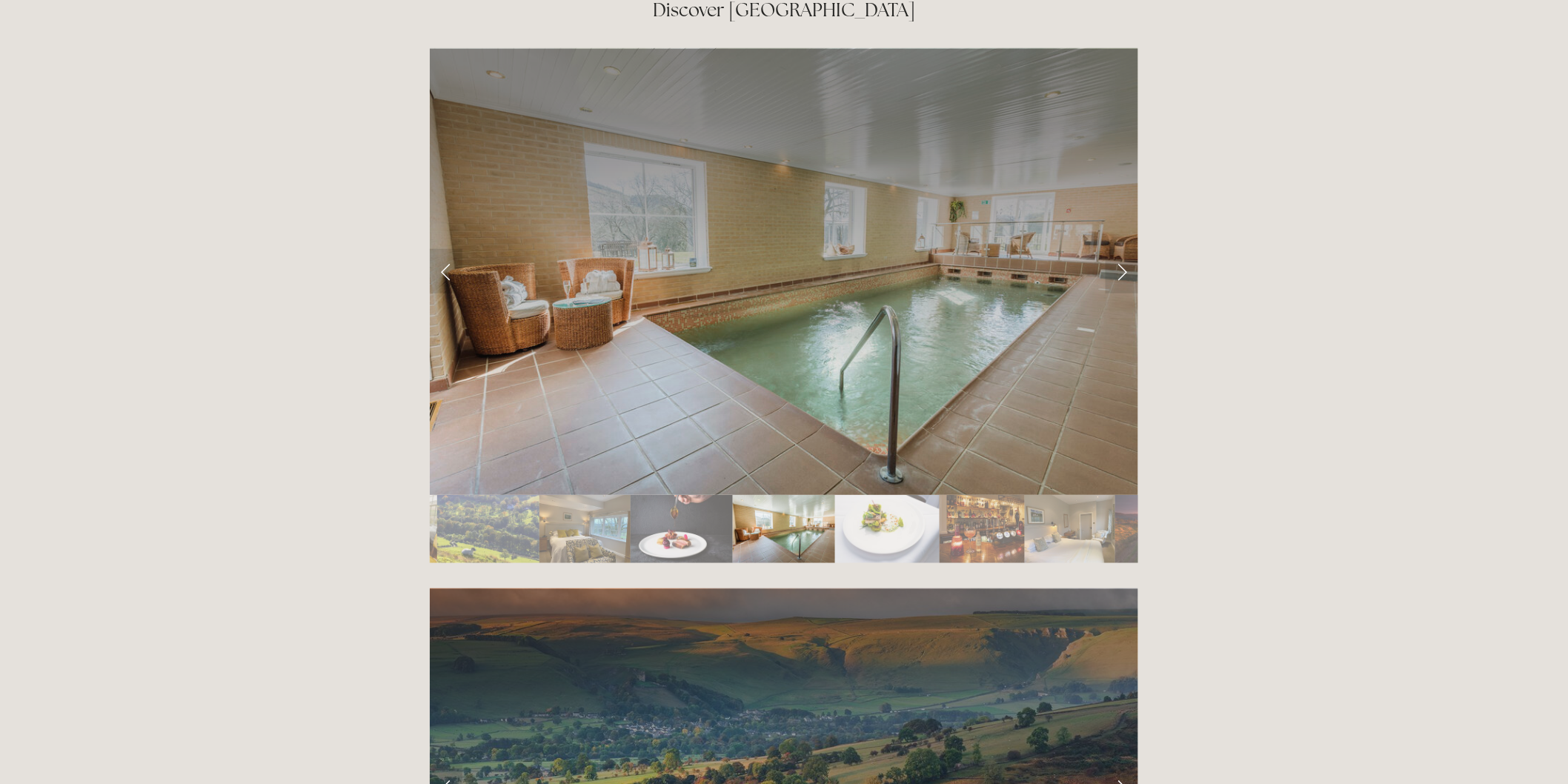
click at [606, 495] on img "Slide 6" at bounding box center [584, 529] width 91 height 68
click at [599, 495] on img "Slide 6" at bounding box center [584, 529] width 91 height 68
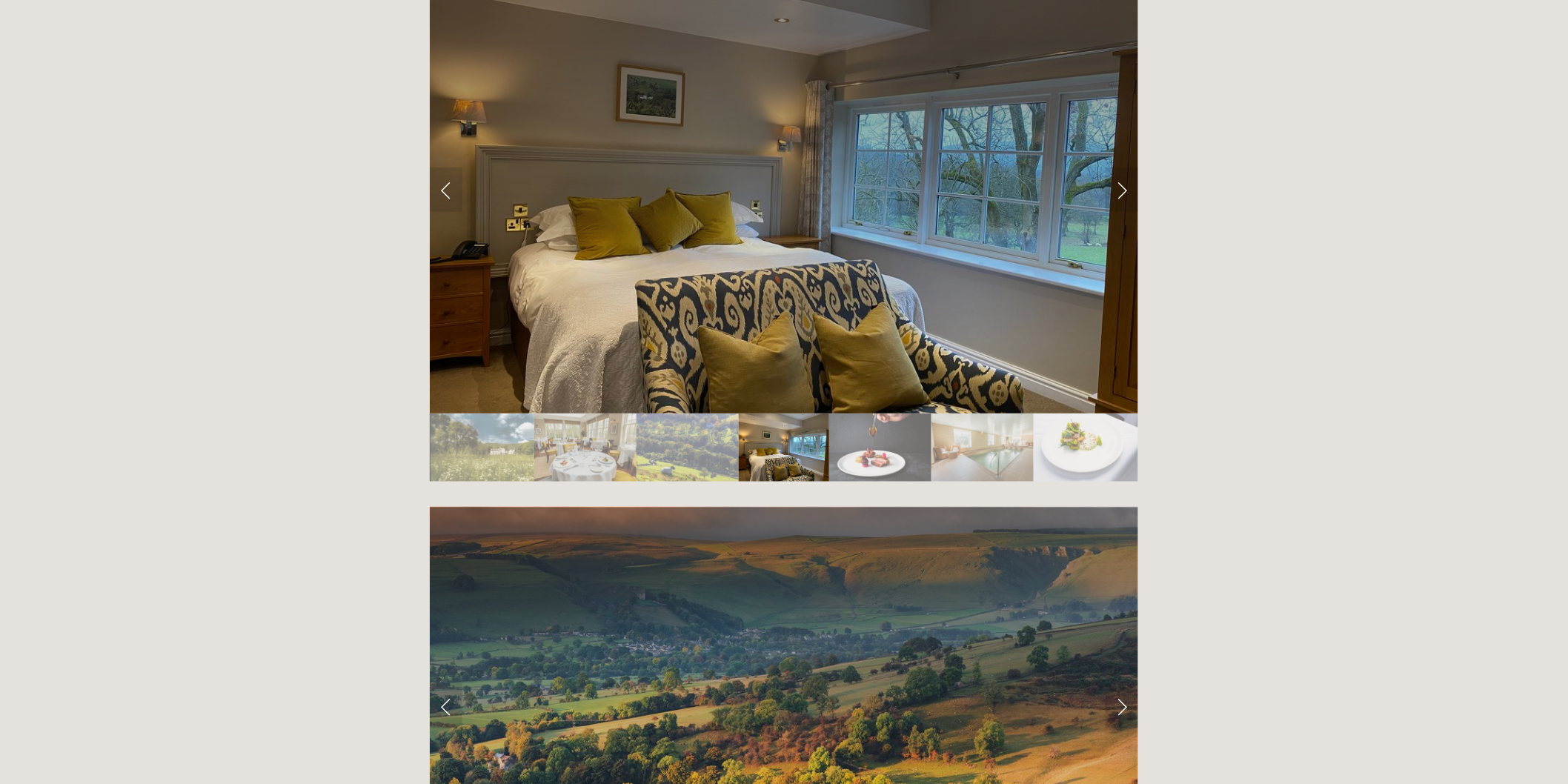
scroll to position [2716, 0]
click at [979, 412] on img "Slide 8" at bounding box center [981, 446] width 102 height 68
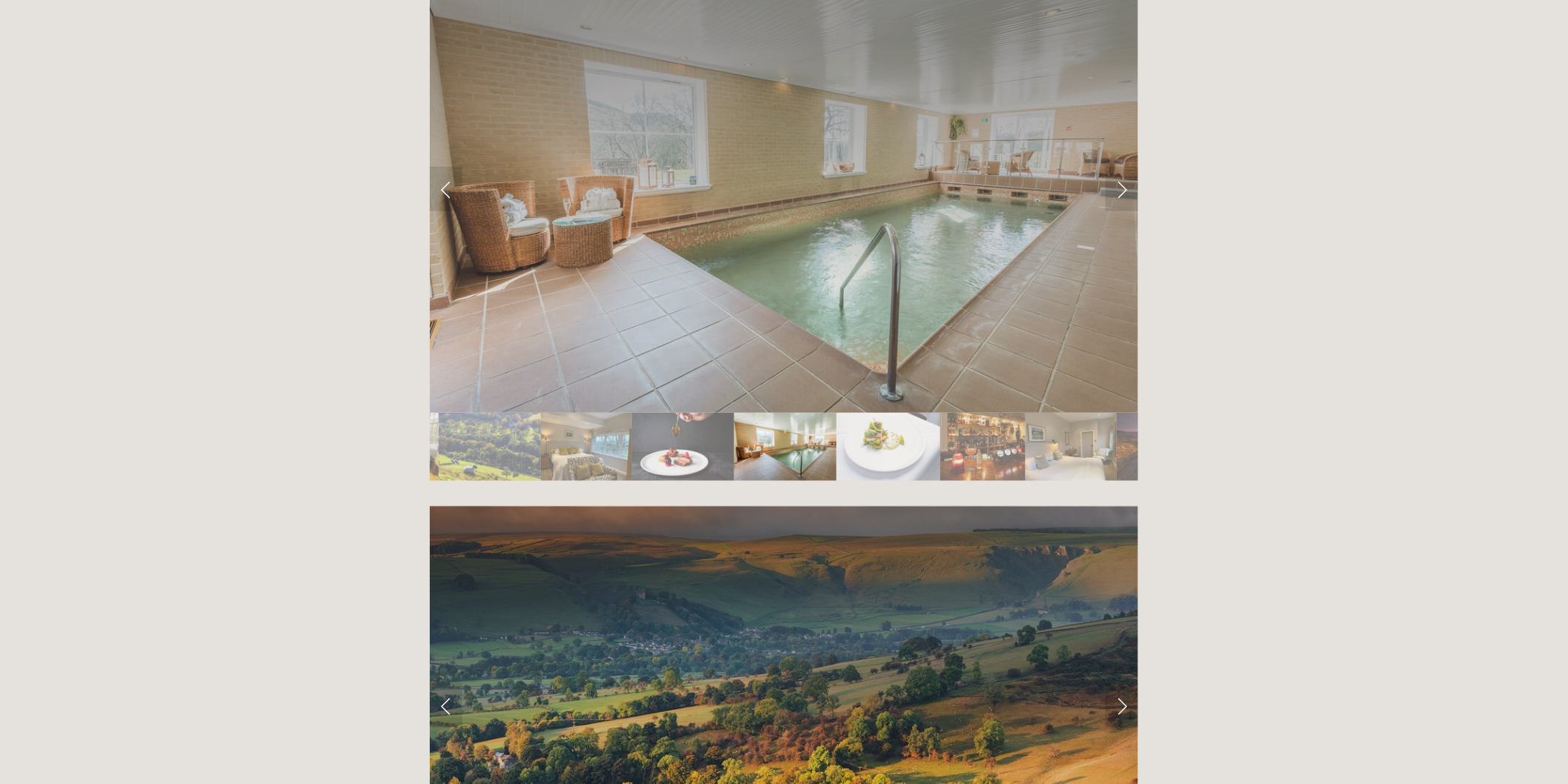
click at [961, 412] on img "Slide 10" at bounding box center [982, 446] width 85 height 68
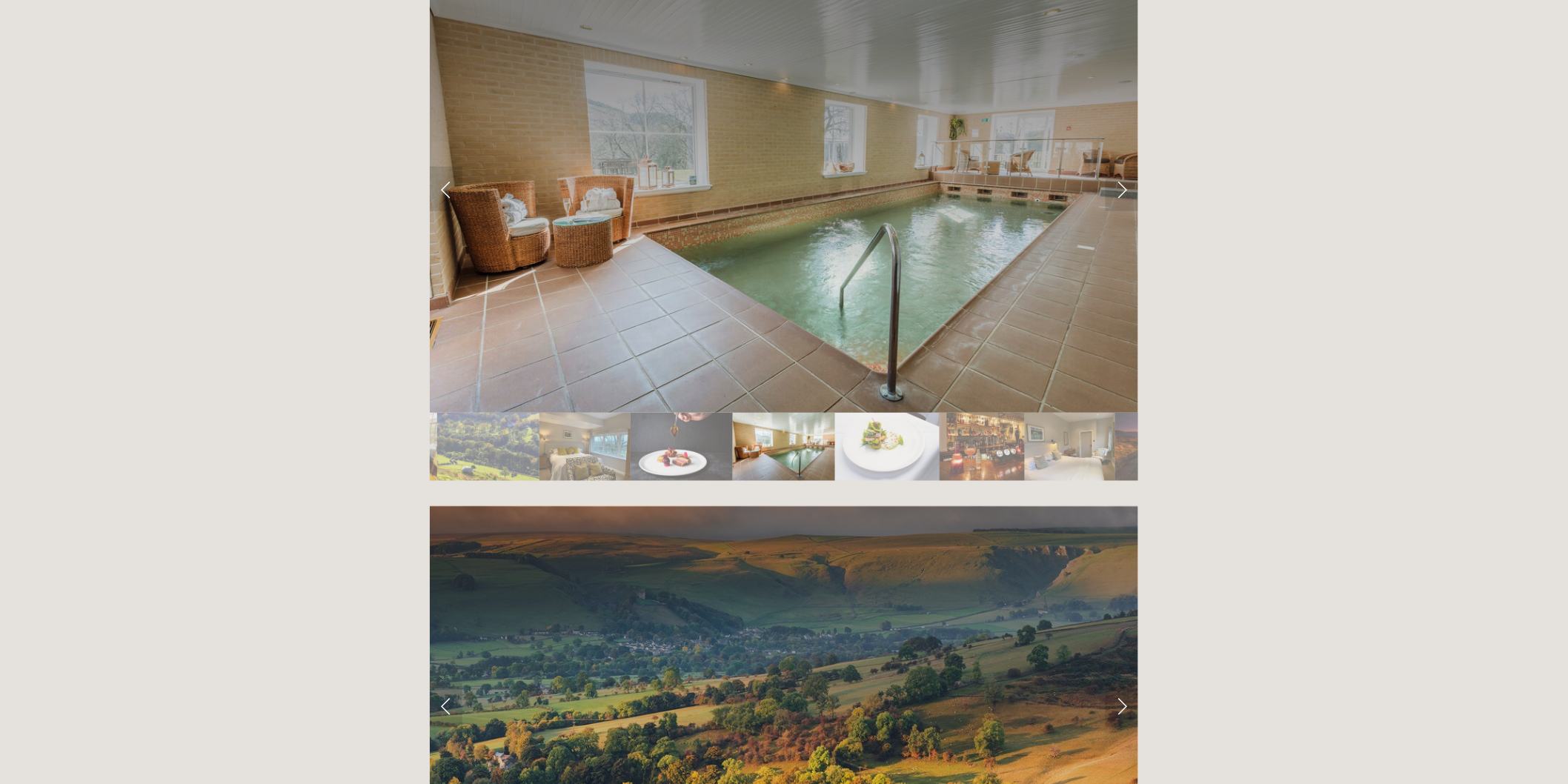
click at [999, 412] on img "Slide 10" at bounding box center [981, 446] width 85 height 68
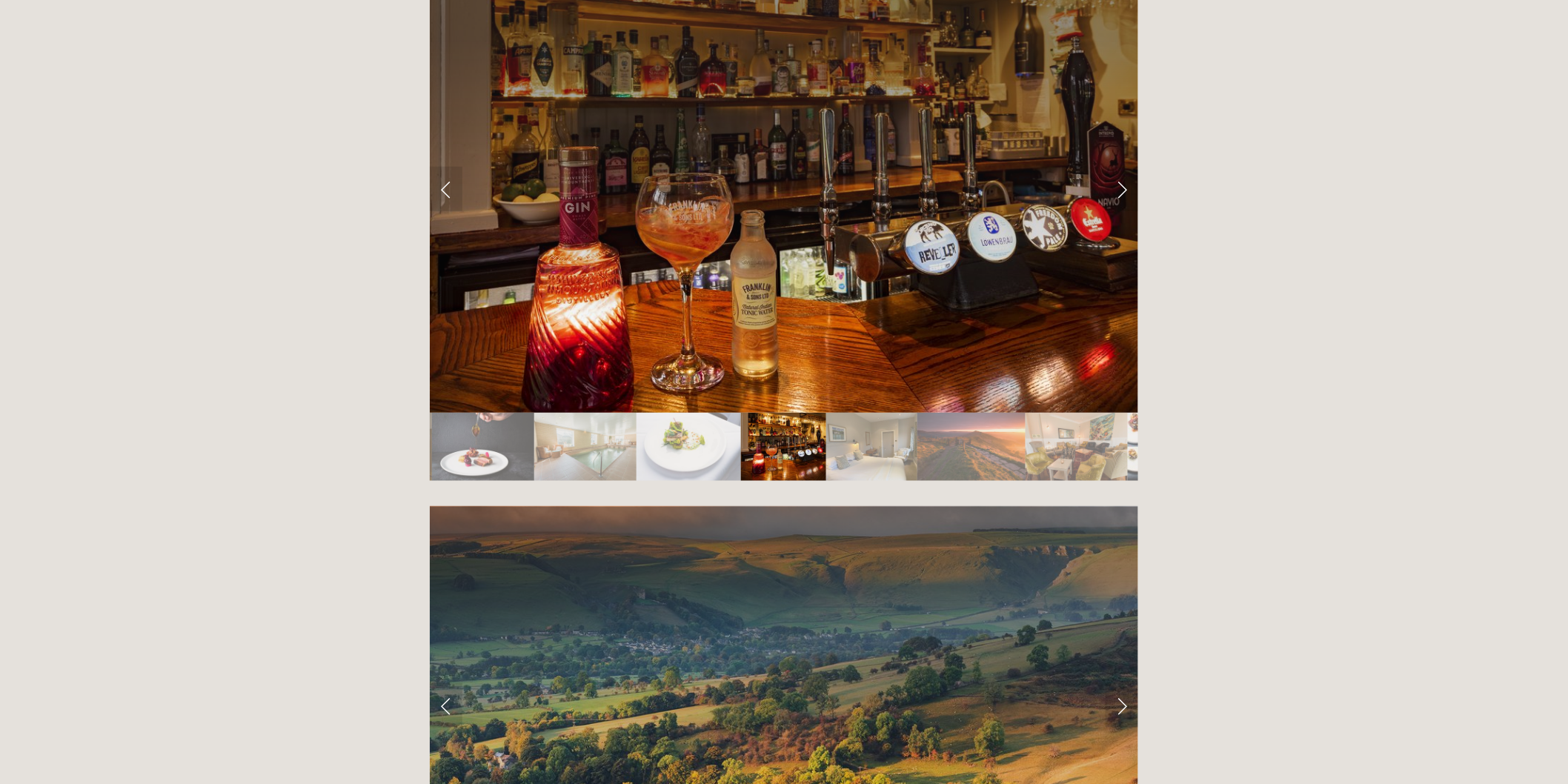
click at [970, 412] on img "Slide 12" at bounding box center [971, 446] width 108 height 68
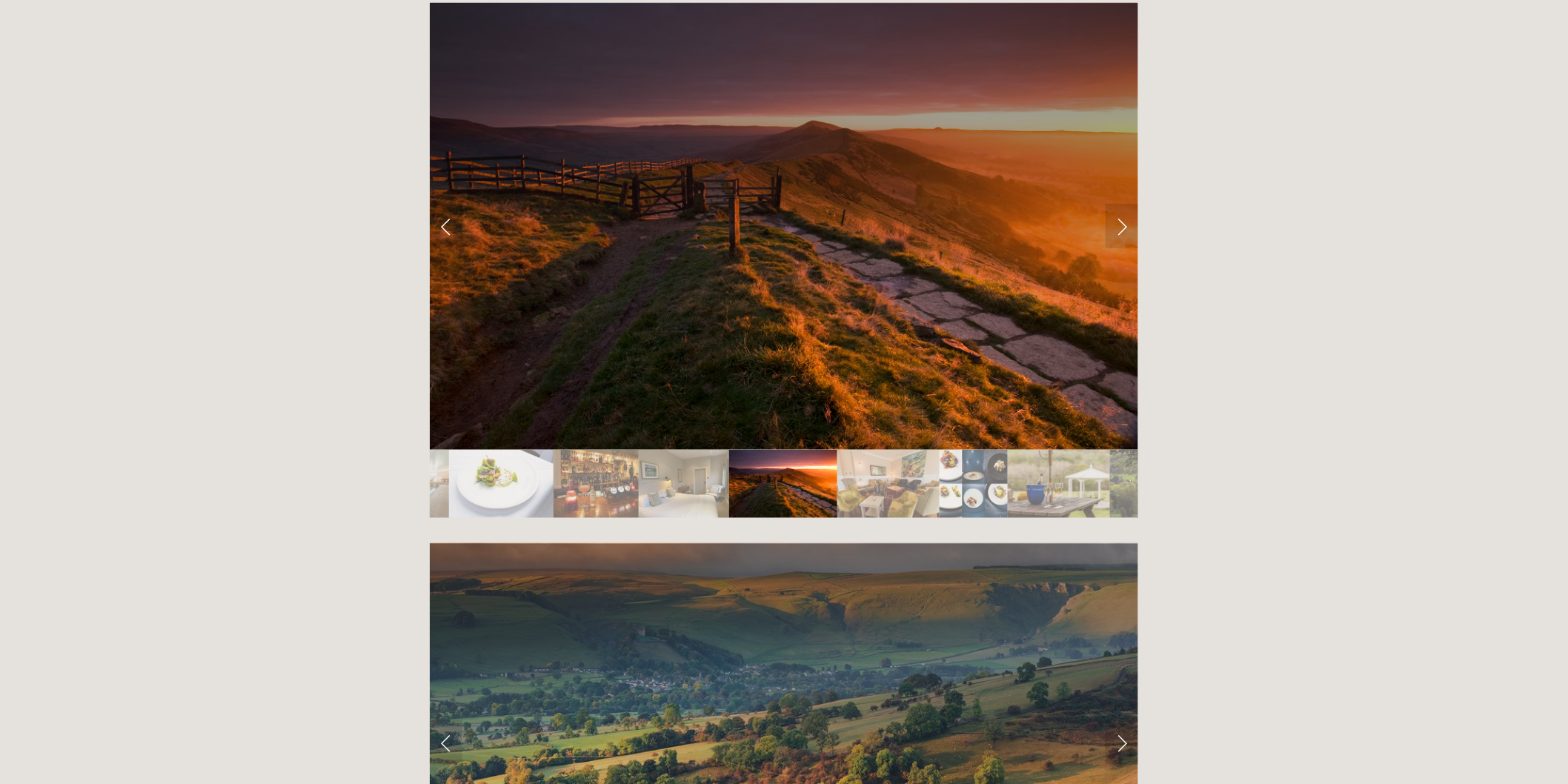
scroll to position [2634, 0]
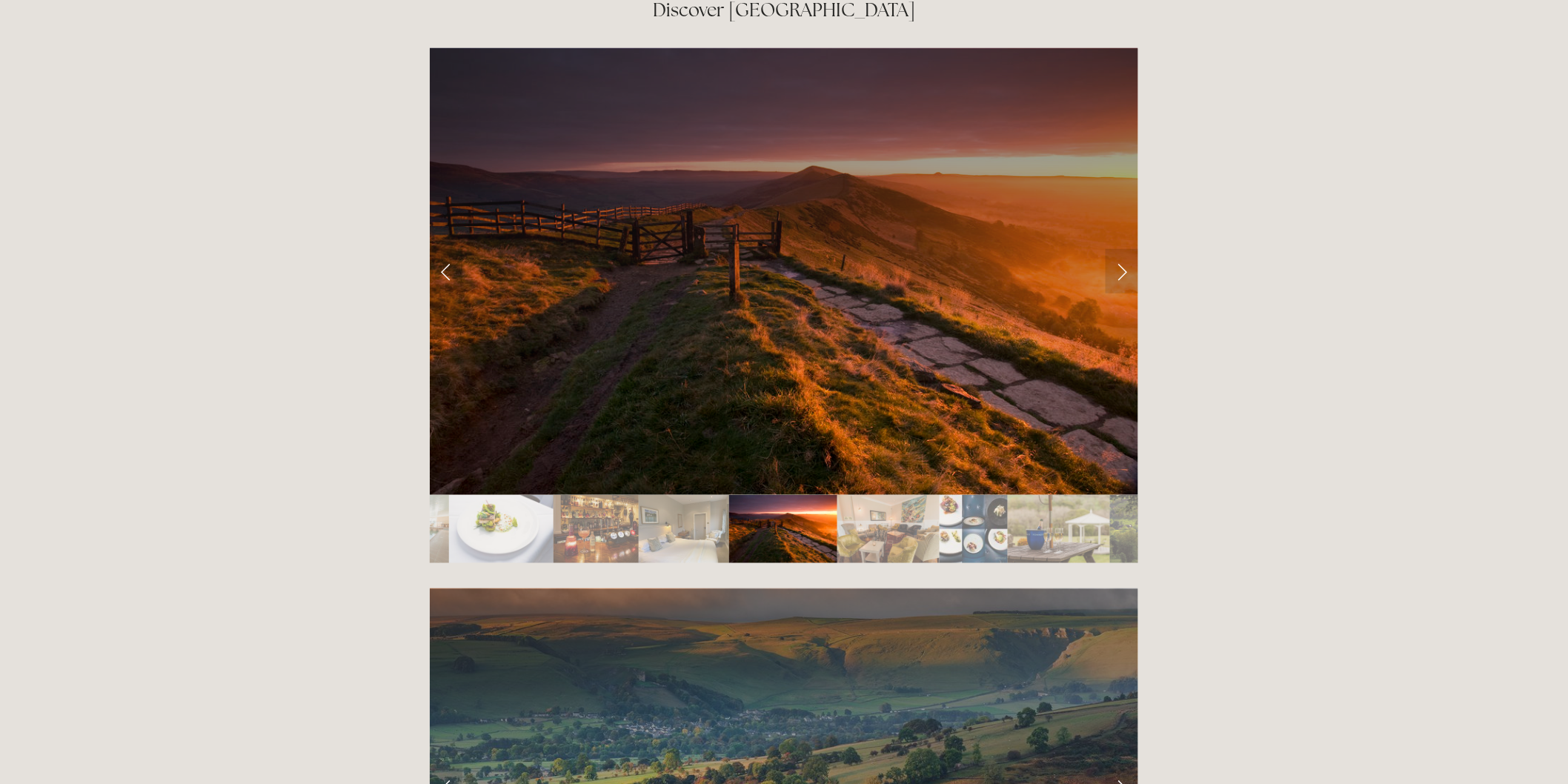
click at [898, 495] on img "Slide 13" at bounding box center [888, 529] width 102 height 68
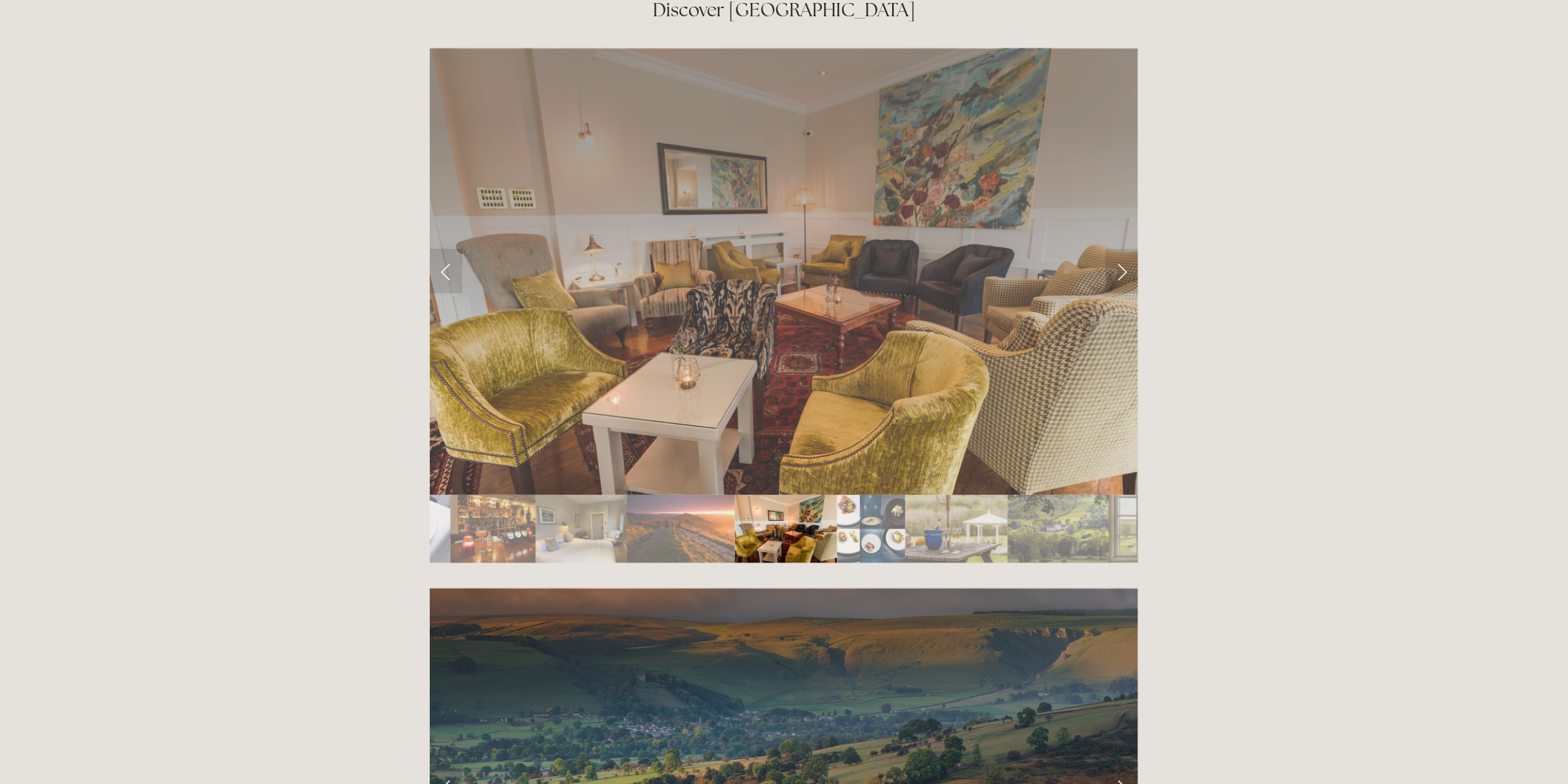
click at [971, 495] on img "Slide 15" at bounding box center [956, 529] width 102 height 68
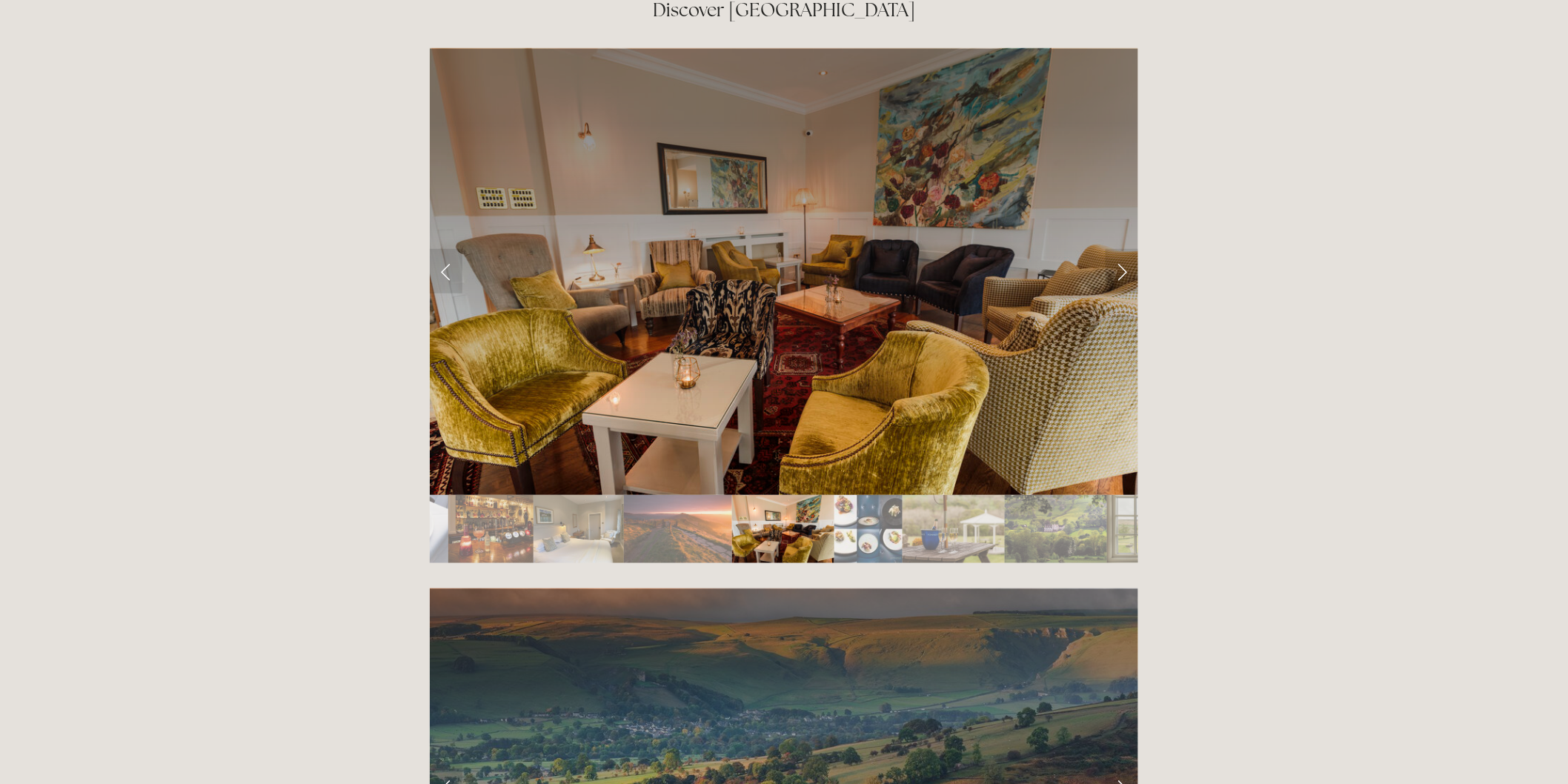
click at [1047, 495] on img "Slide 16" at bounding box center [1055, 529] width 102 height 68
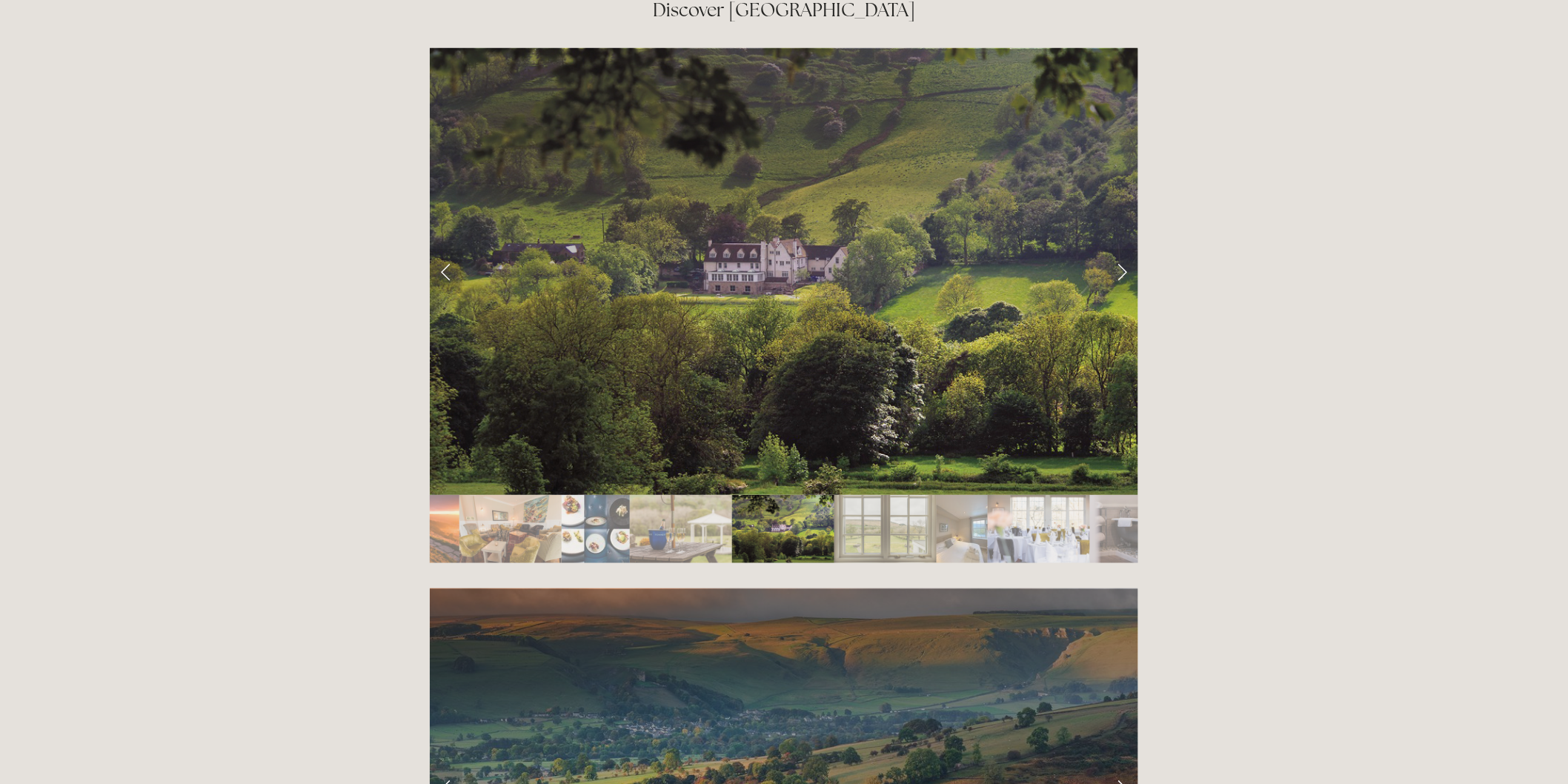
click at [881, 495] on img "Slide 17" at bounding box center [885, 529] width 102 height 68
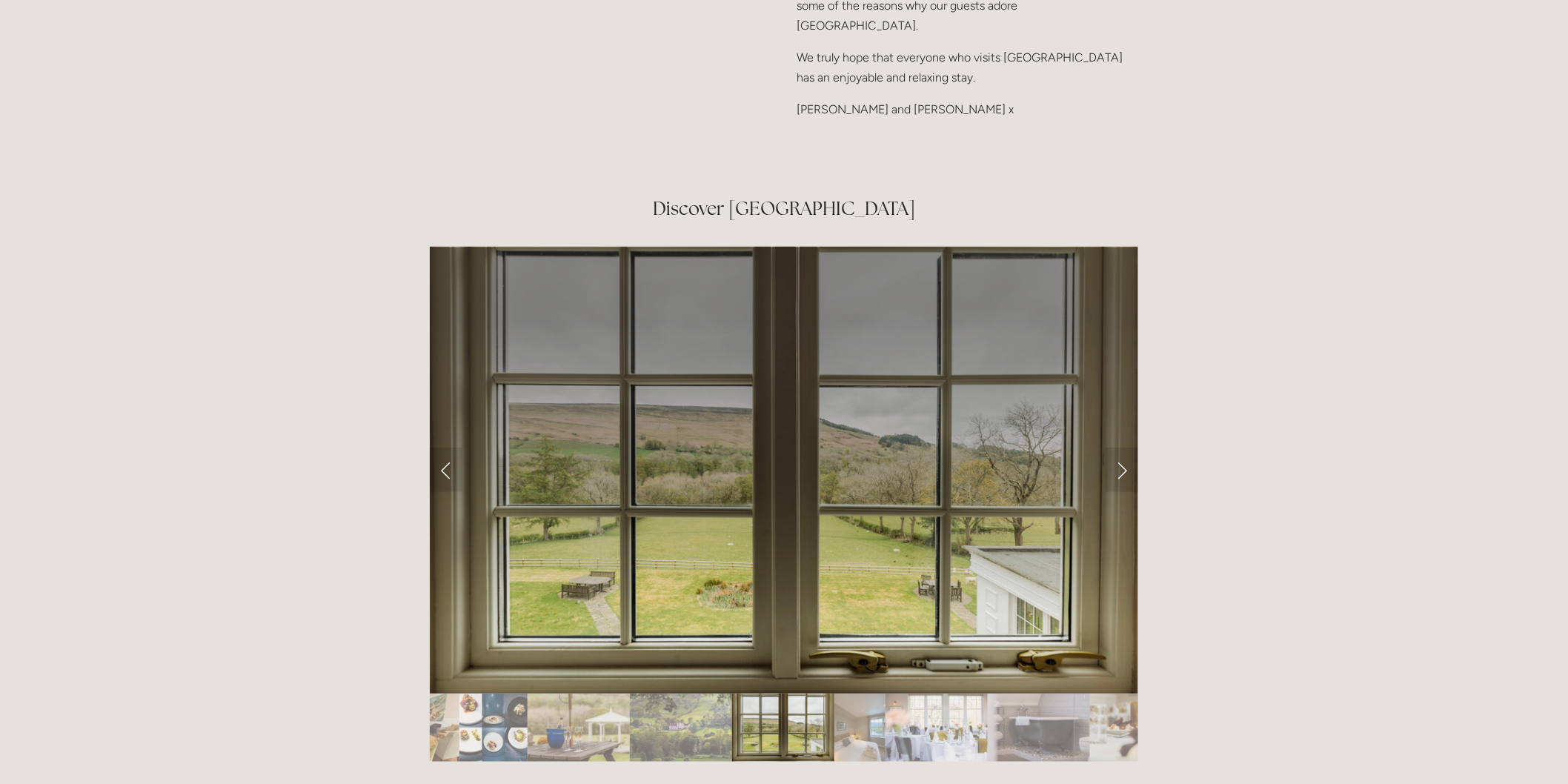
scroll to position [2470, 0]
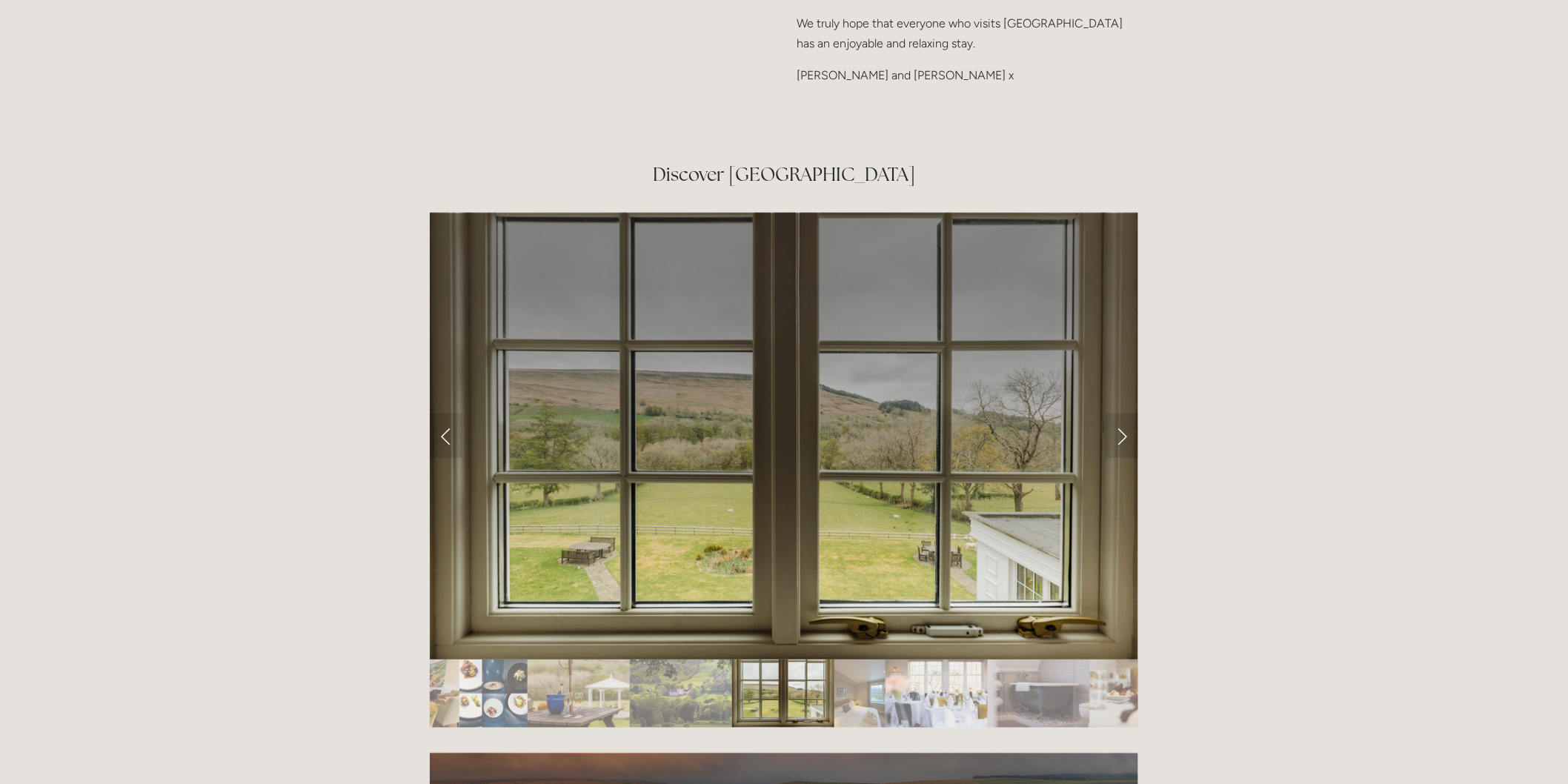
click at [868, 659] on img "Slide 18" at bounding box center [860, 693] width 51 height 68
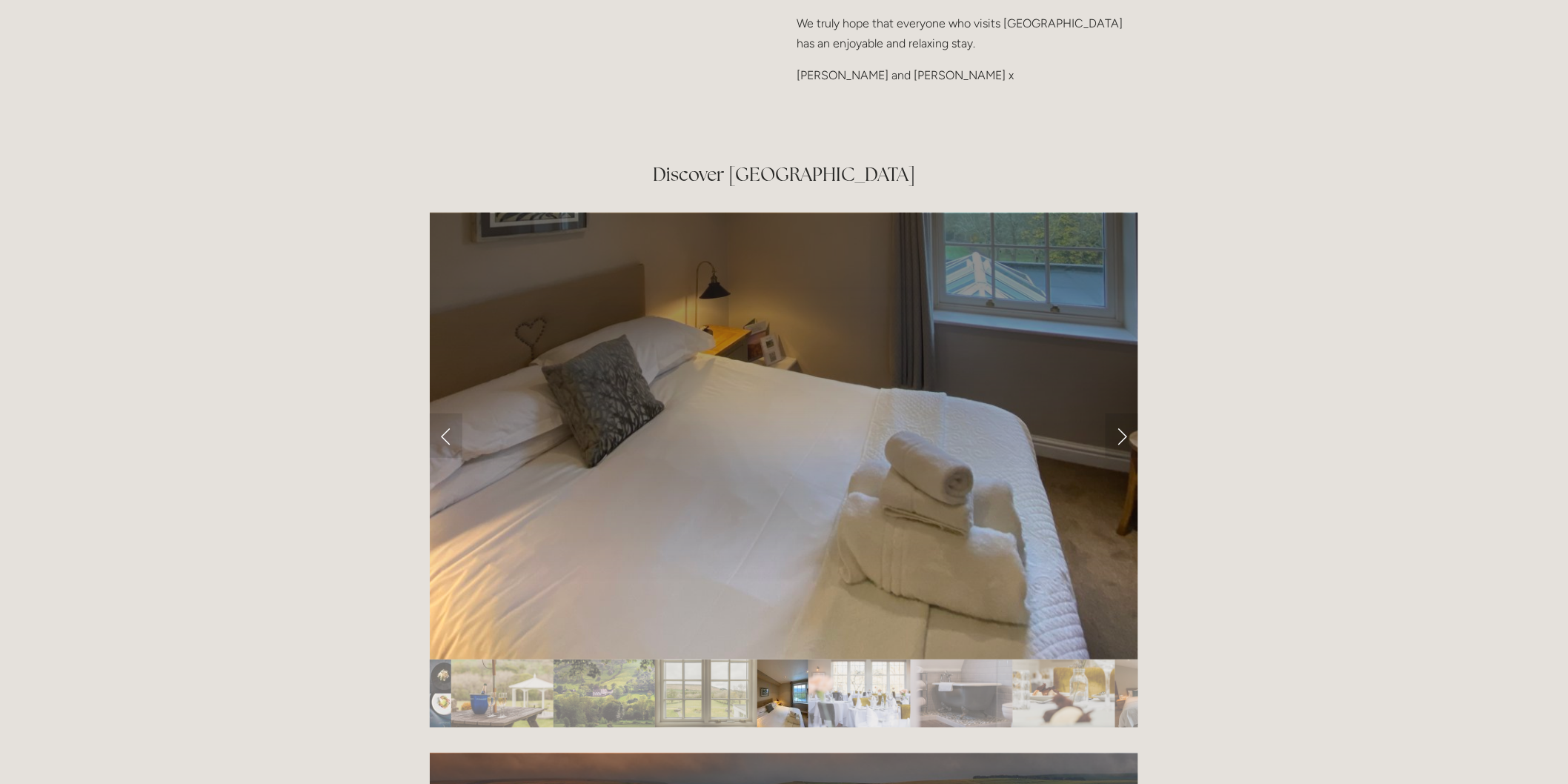
click at [843, 659] on img "Slide 19" at bounding box center [858, 693] width 102 height 68
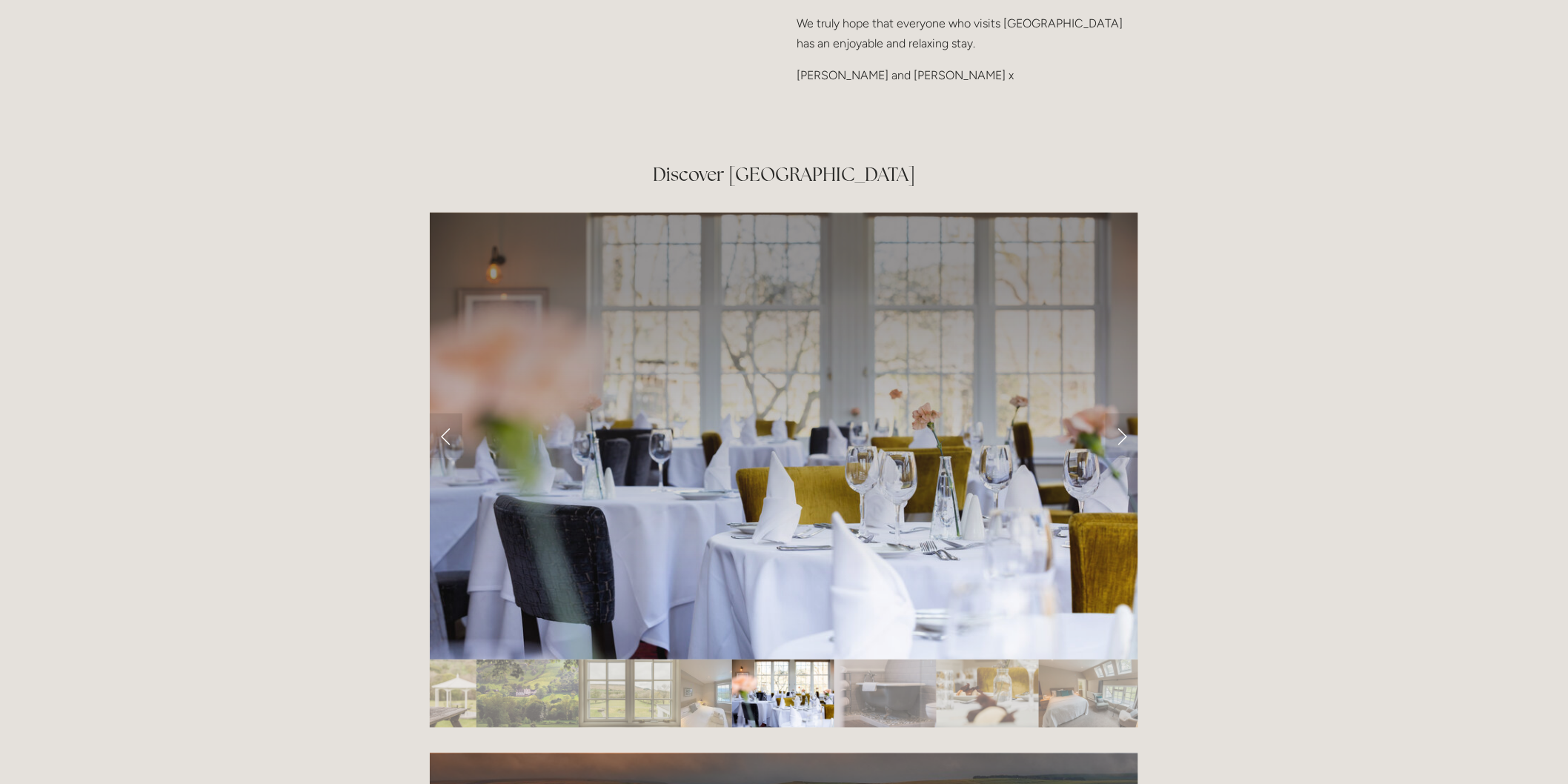
click at [859, 659] on img "Slide 20" at bounding box center [885, 693] width 102 height 68
click at [964, 659] on img "Slide 21" at bounding box center [987, 693] width 102 height 68
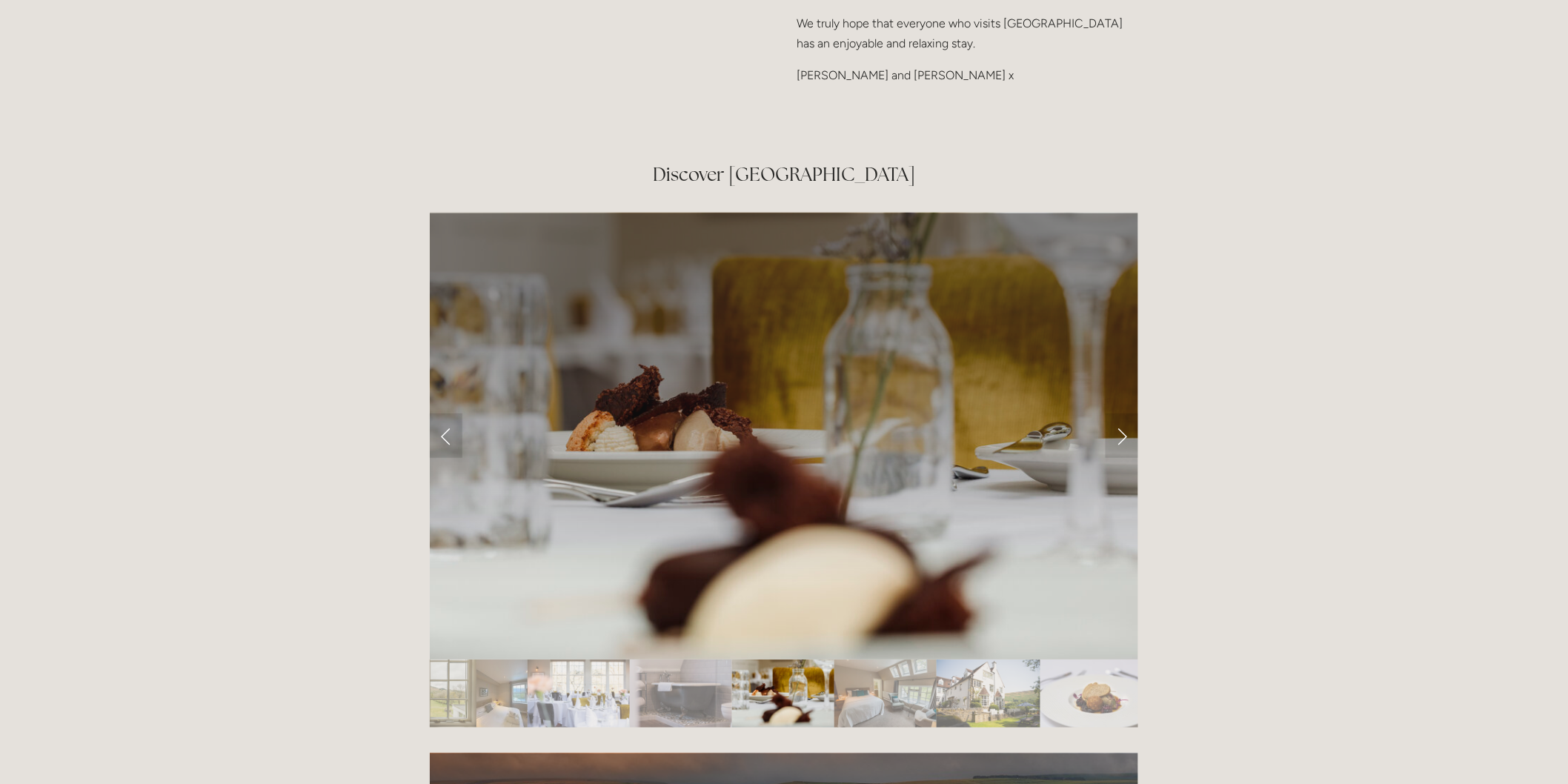
click at [883, 659] on img "Slide 22" at bounding box center [885, 693] width 102 height 68
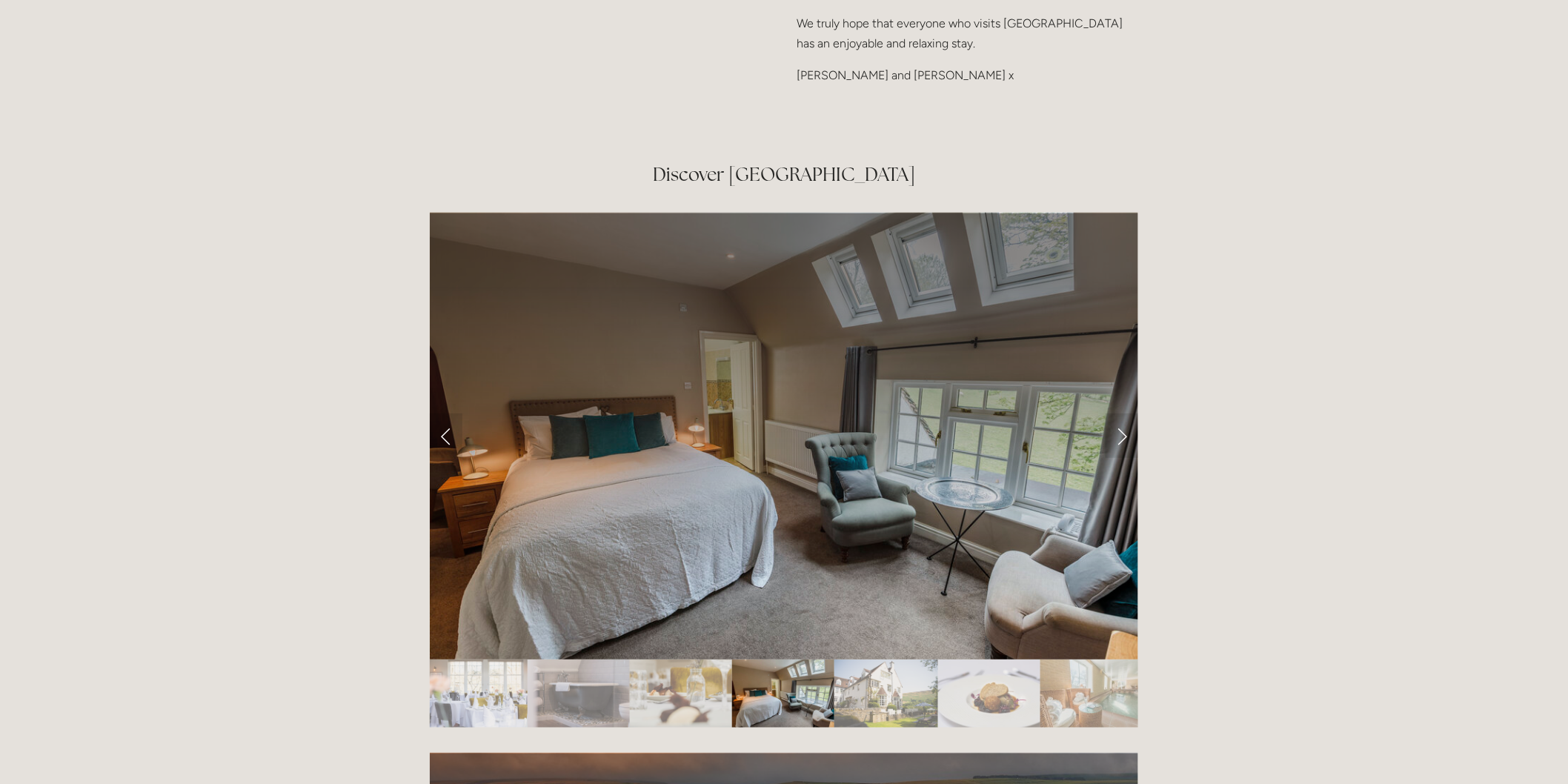
click at [902, 659] on img "Slide 23" at bounding box center [886, 693] width 104 height 68
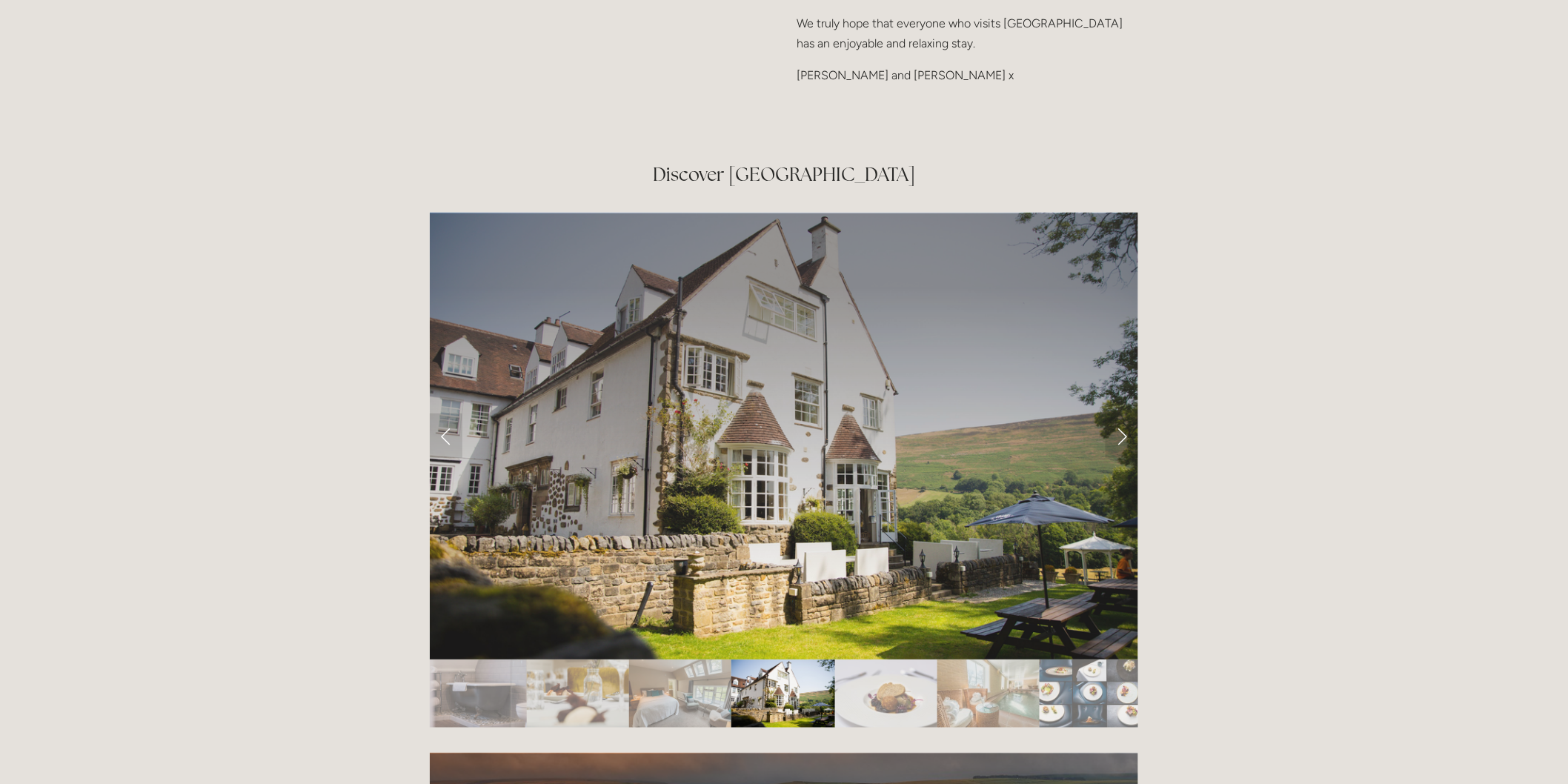
click at [993, 659] on img "Slide 25" at bounding box center [988, 693] width 102 height 68
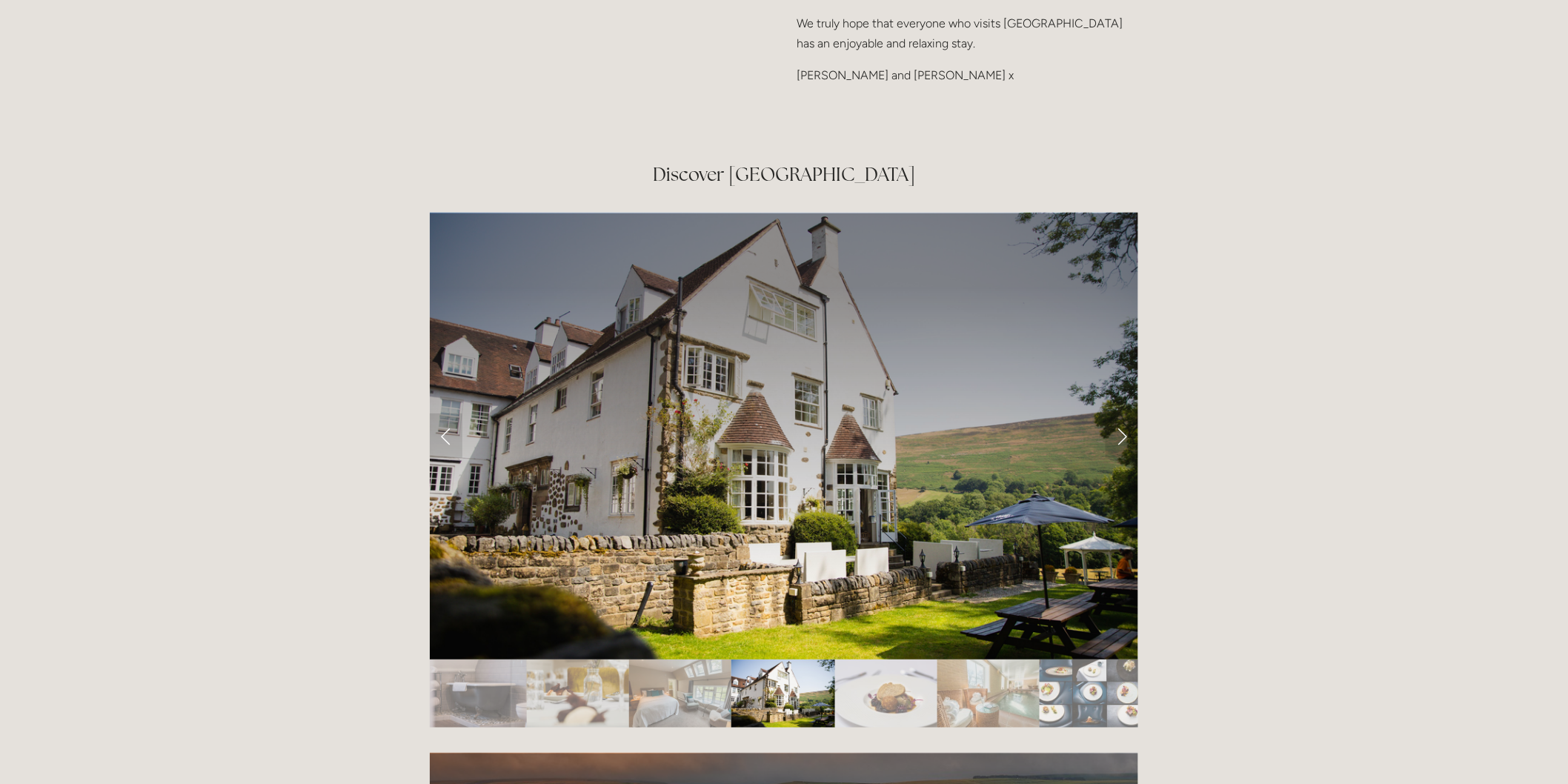
click at [956, 659] on img "Slide 25" at bounding box center [988, 693] width 102 height 68
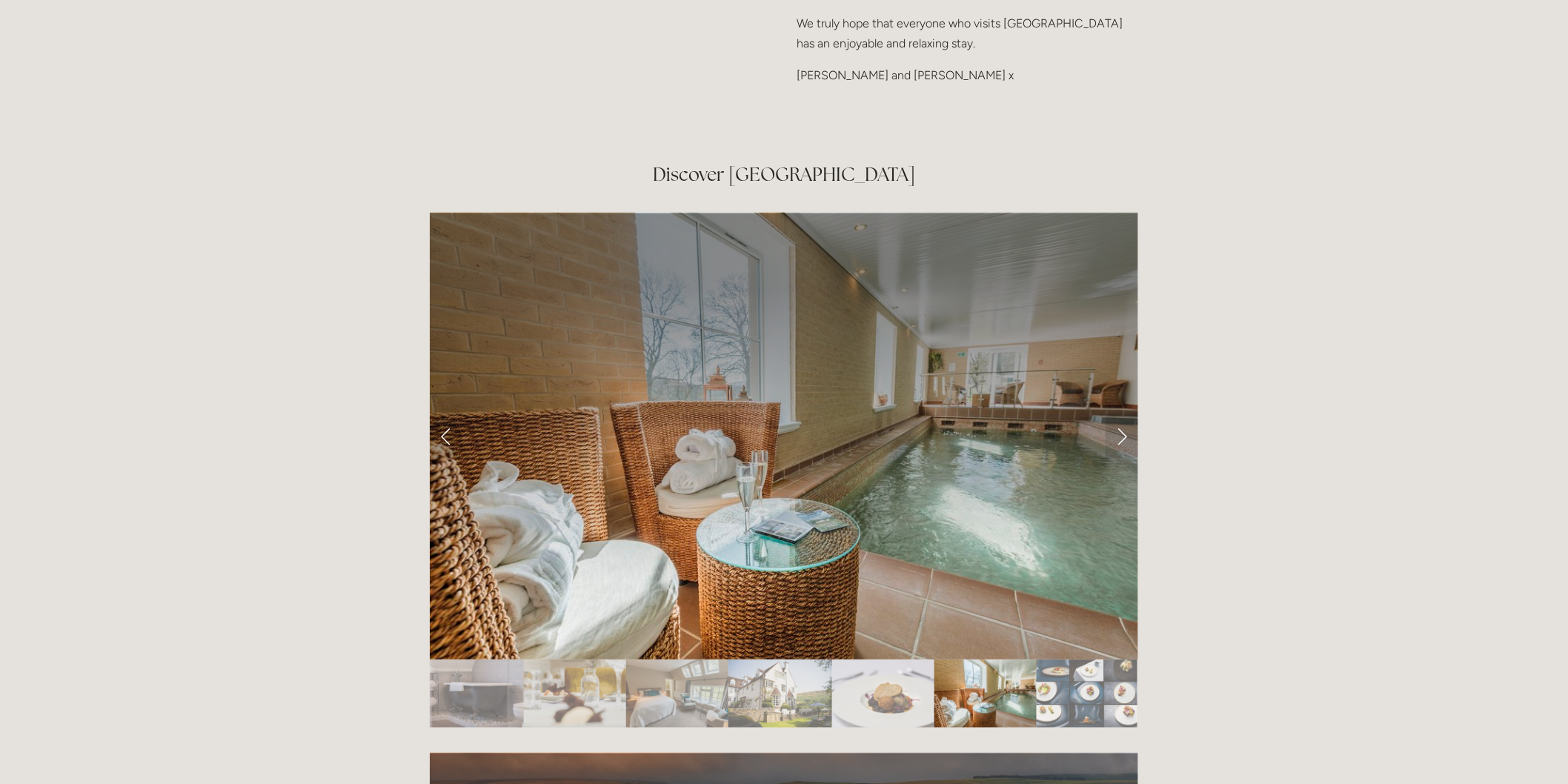
click at [728, 659] on img "Slide 23" at bounding box center [779, 693] width 104 height 68
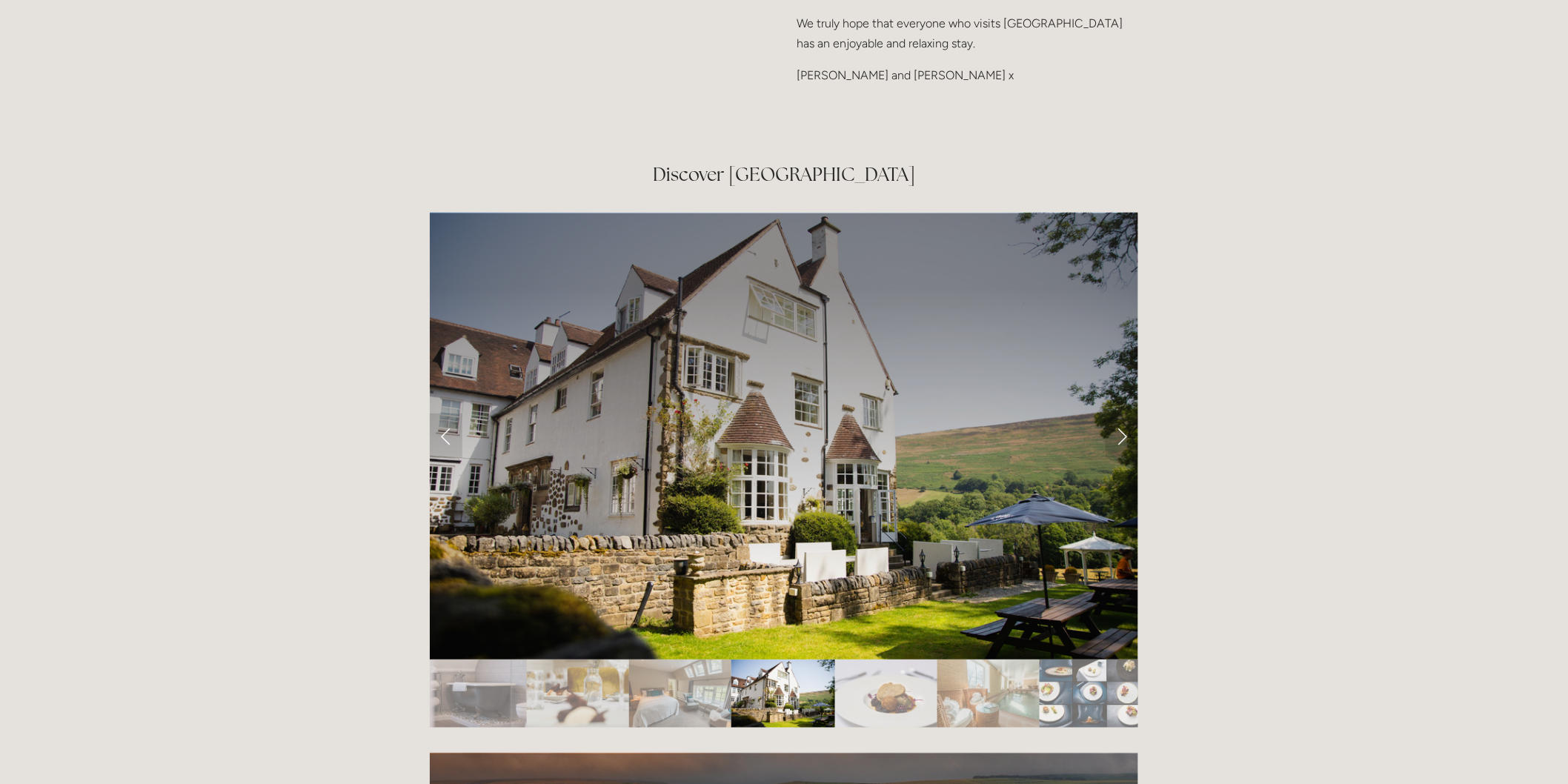
click at [959, 659] on img "Slide 25" at bounding box center [988, 693] width 102 height 68
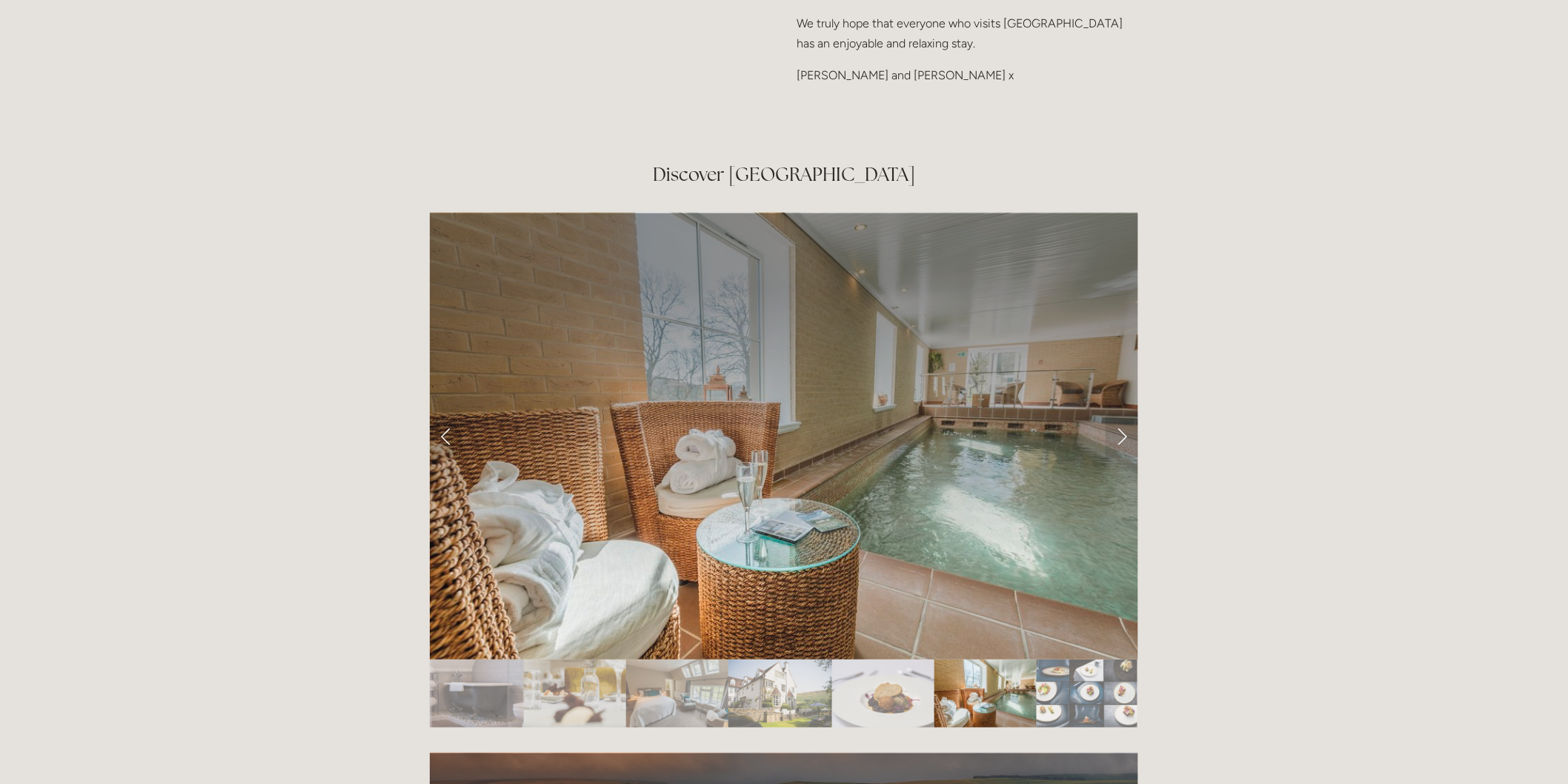
click at [1074, 659] on img "Slide 26" at bounding box center [1087, 693] width 101 height 68
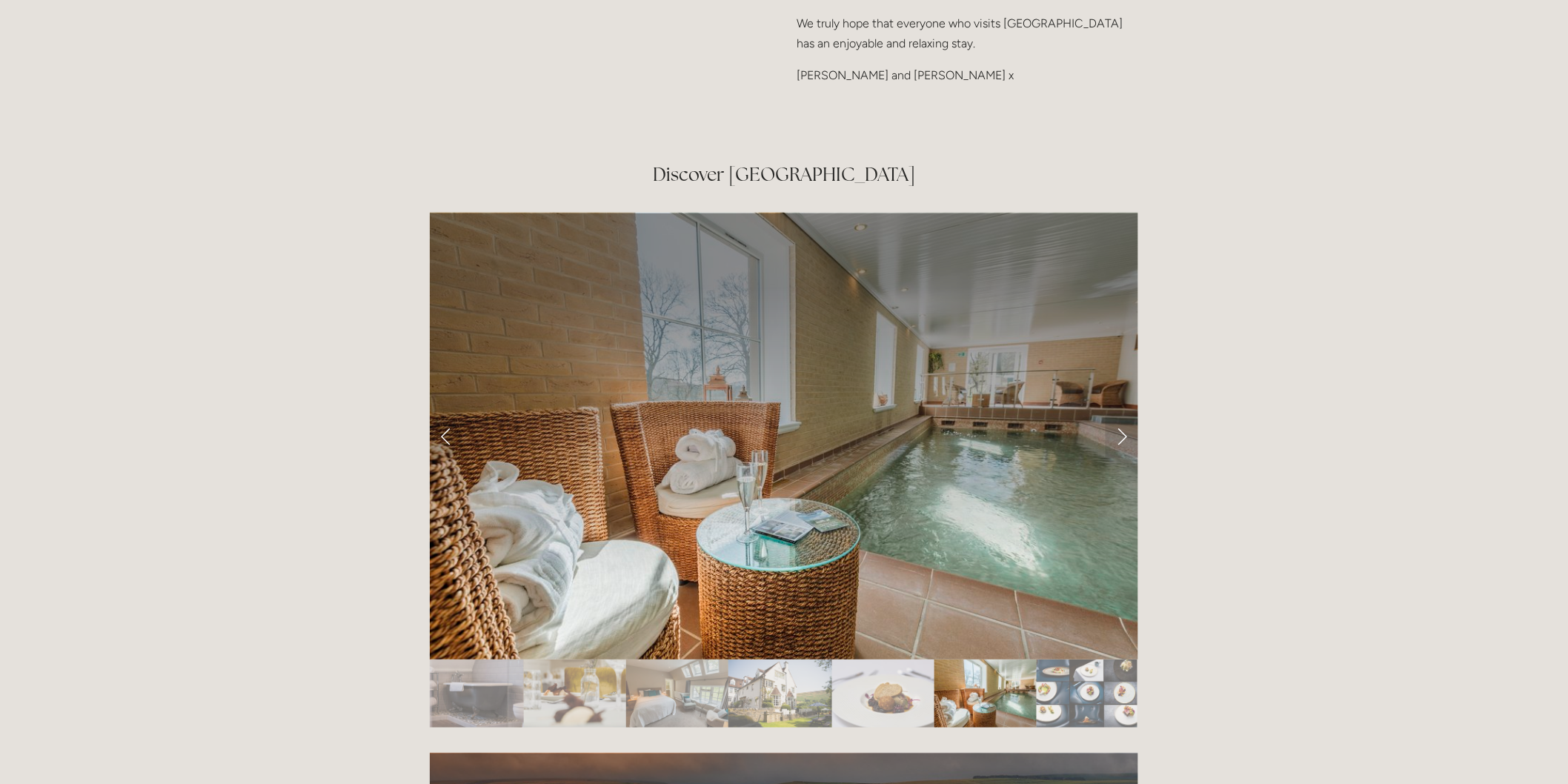
click at [1061, 659] on img "Slide 26" at bounding box center [1087, 693] width 101 height 68
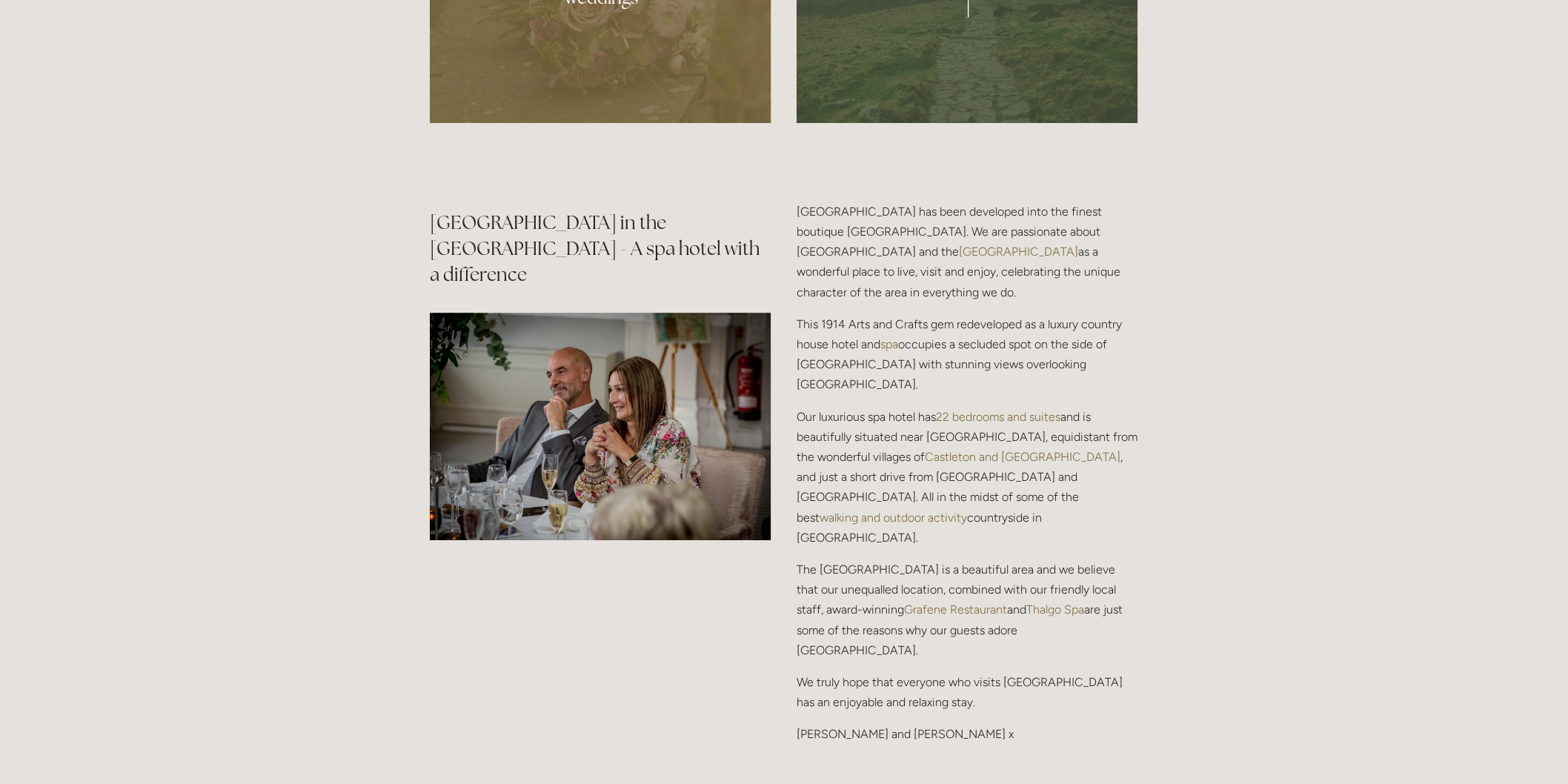
scroll to position [0, 0]
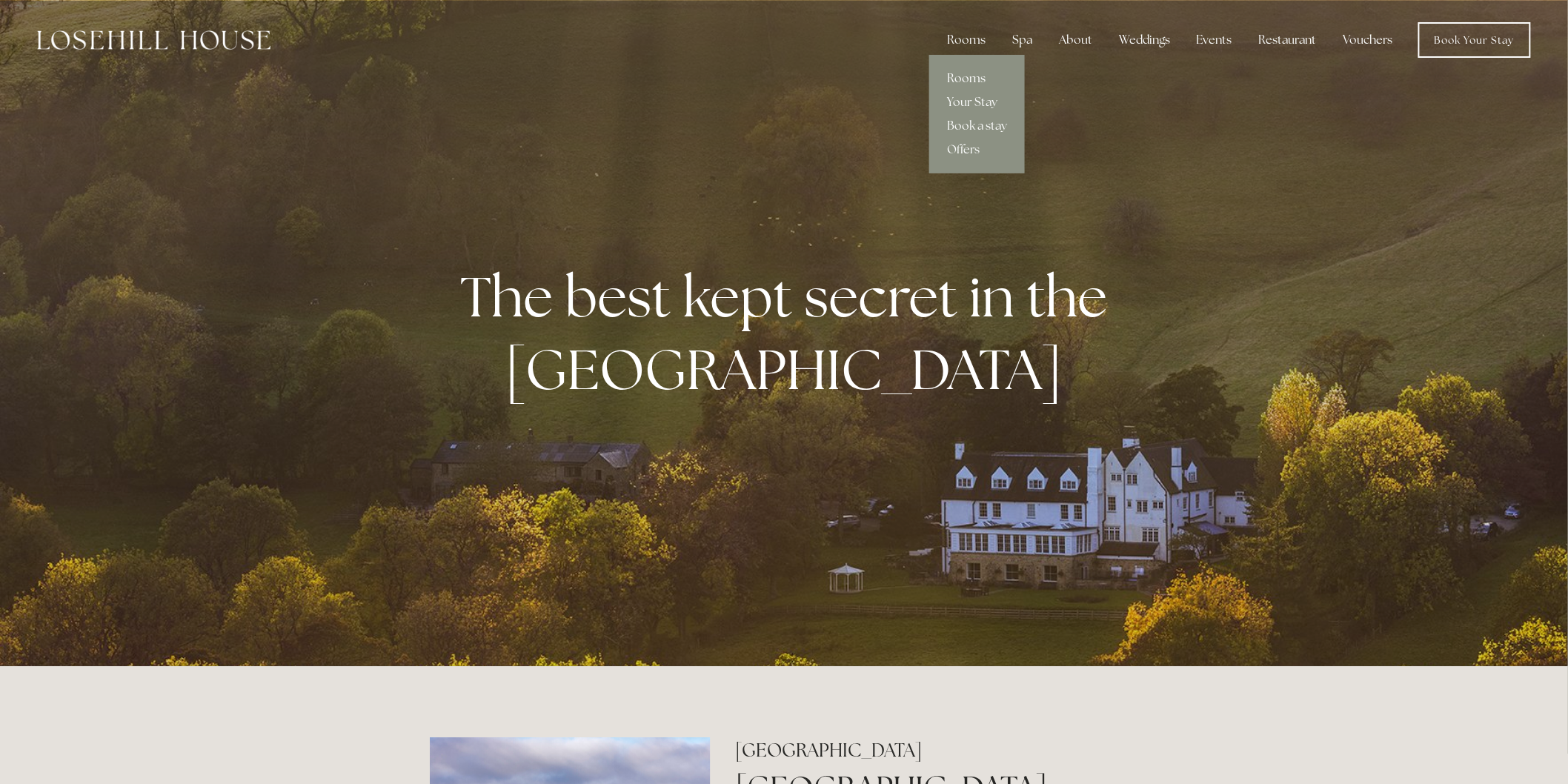
click at [965, 68] on link "Rooms" at bounding box center [977, 79] width 95 height 24
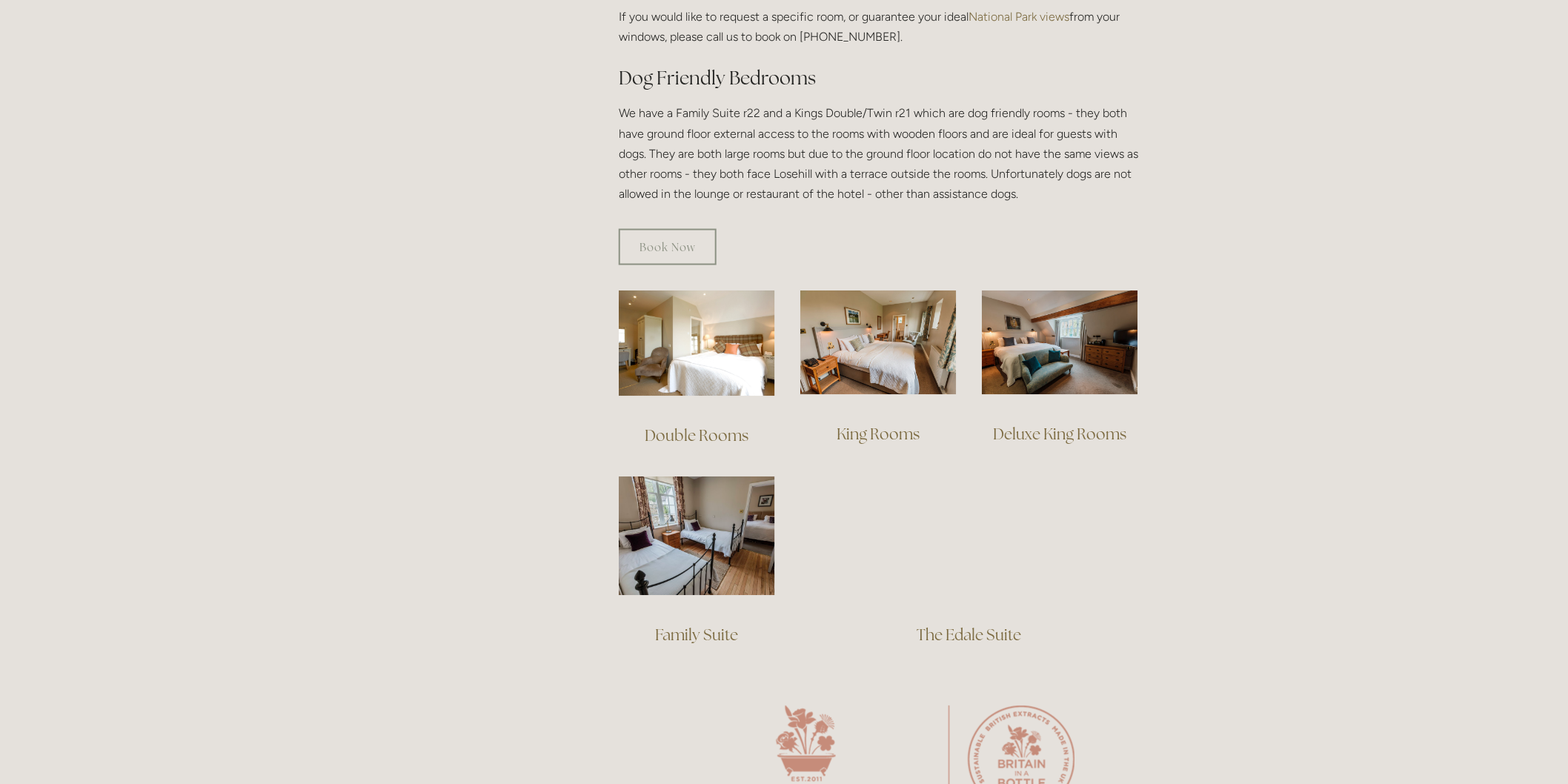
scroll to position [823, 0]
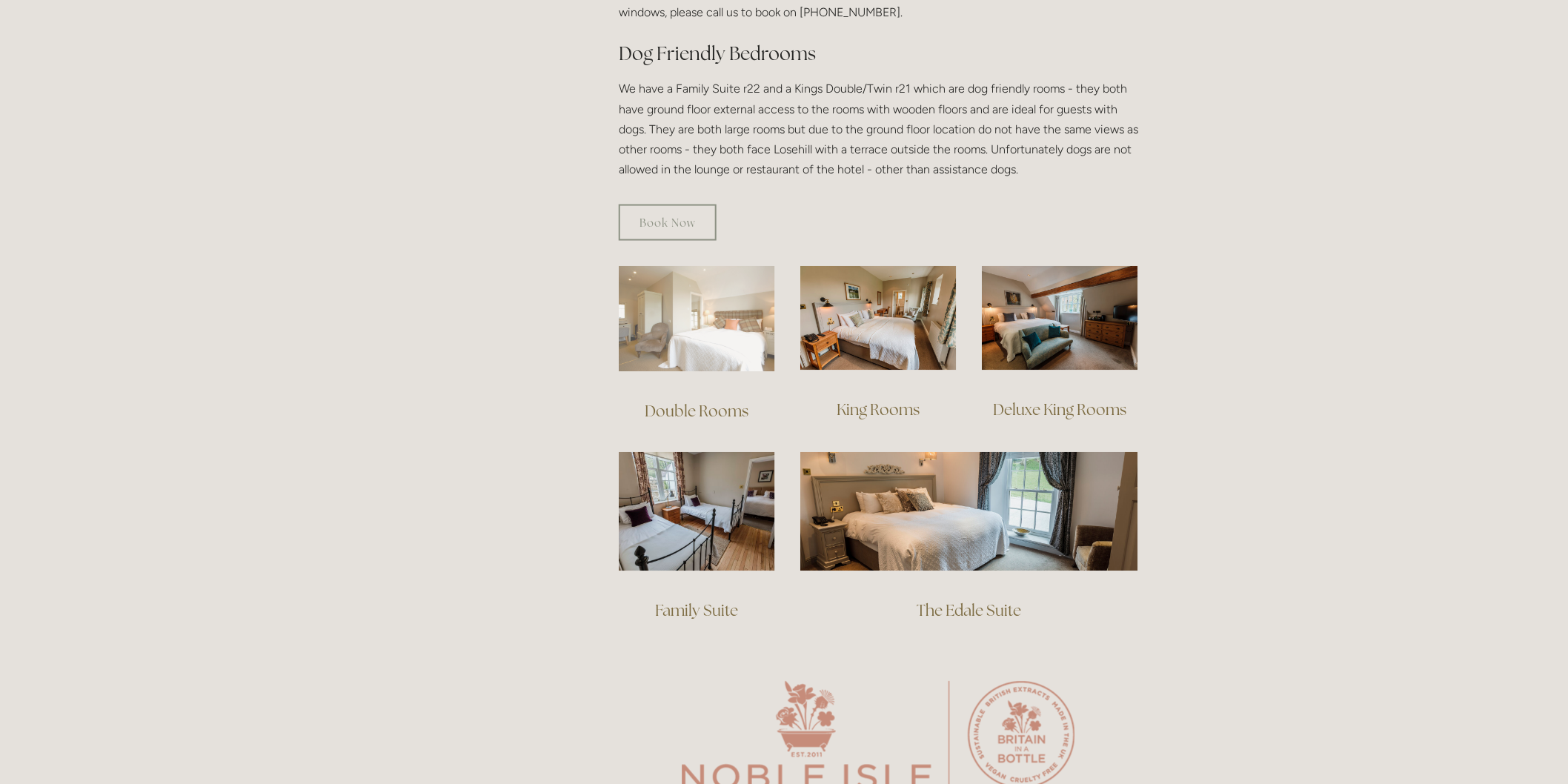
click at [697, 317] on img at bounding box center [697, 319] width 156 height 106
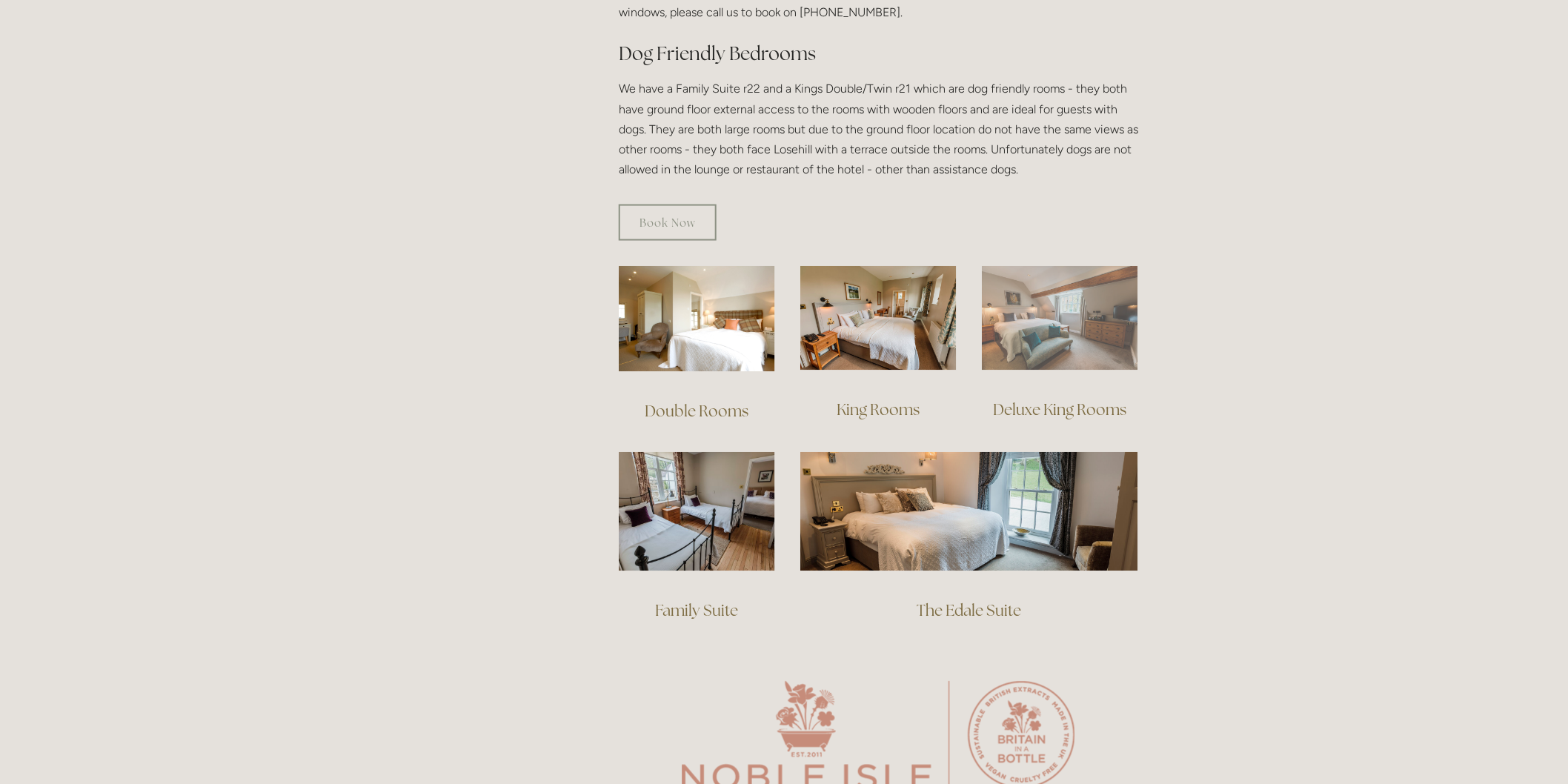
click at [1061, 320] on img at bounding box center [1059, 319] width 156 height 105
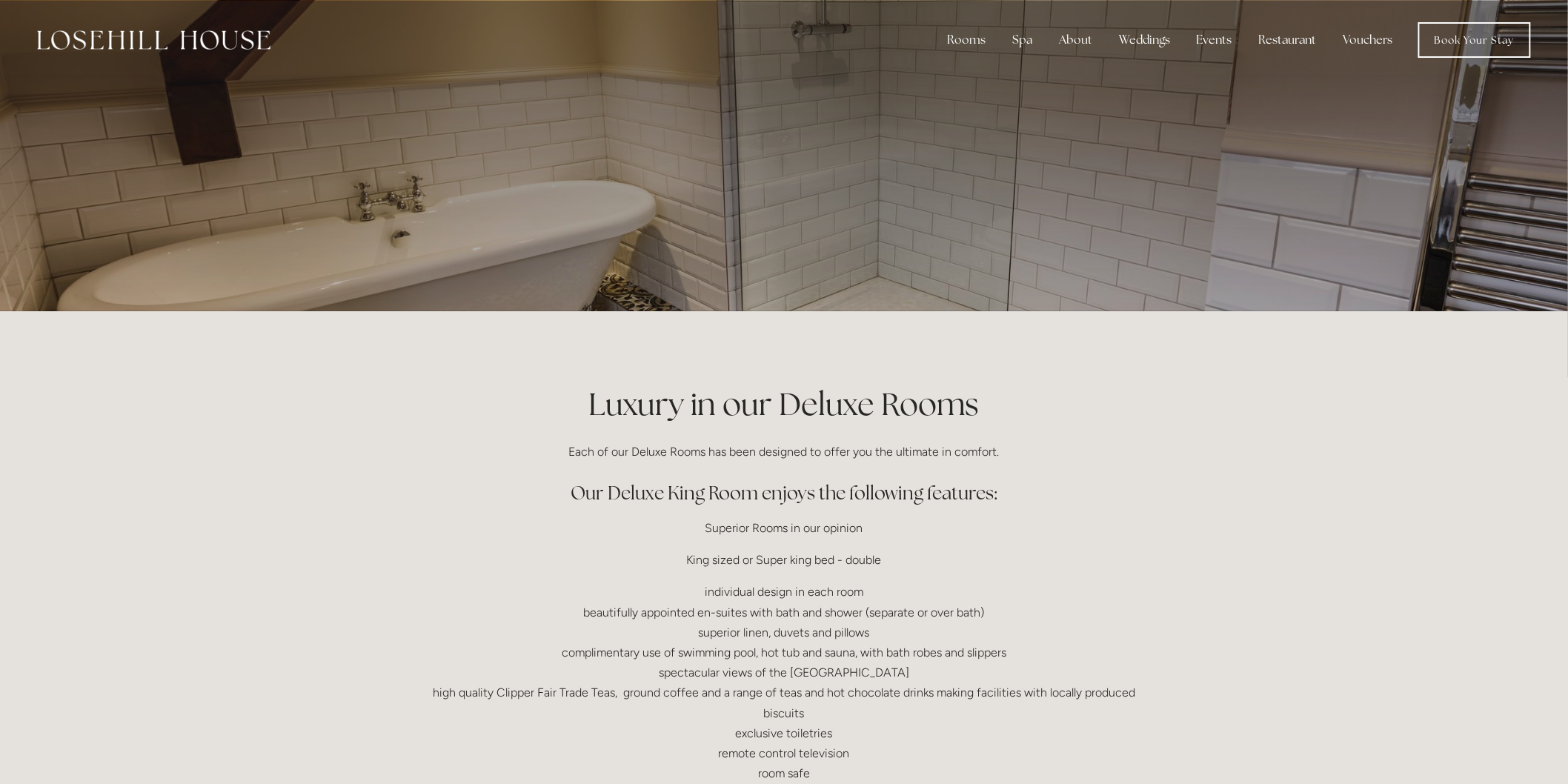
click at [772, 228] on div at bounding box center [783, 155] width 708 height 311
click at [1505, 46] on link "Book Your Stay" at bounding box center [1474, 39] width 113 height 36
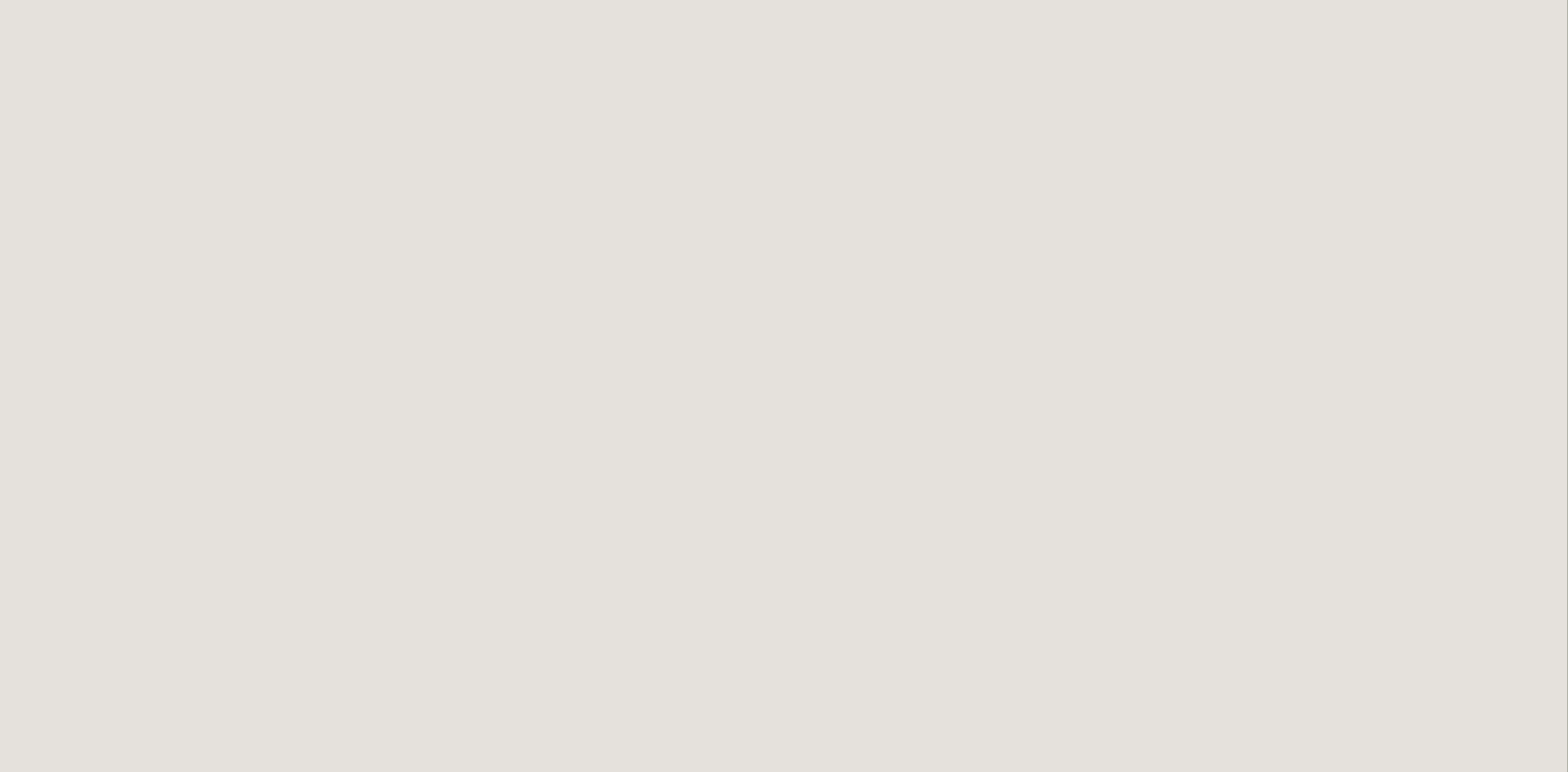
scroll to position [161, 0]
